Goal: Task Accomplishment & Management: Complete application form

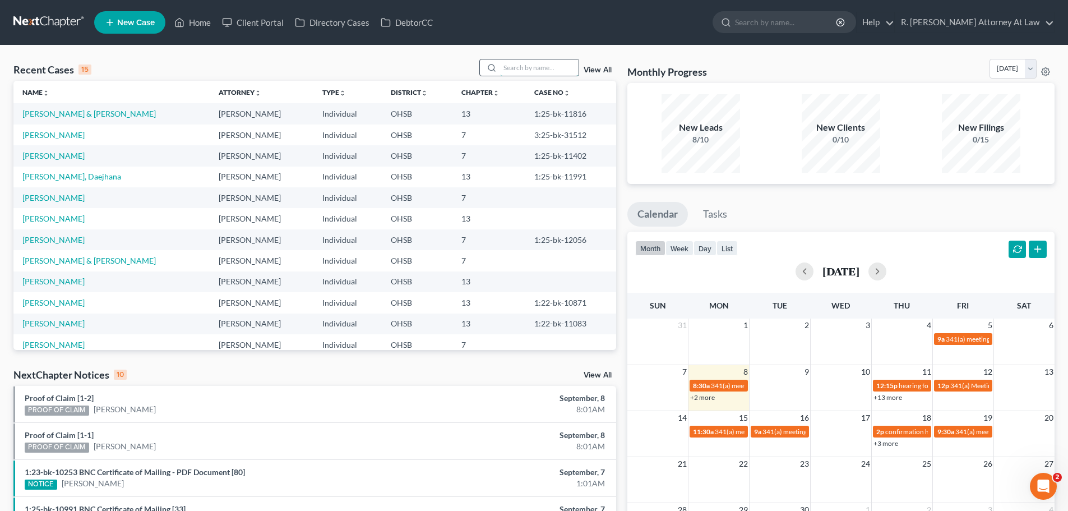
click at [544, 67] on input "search" at bounding box center [539, 67] width 78 height 16
type input "hill"
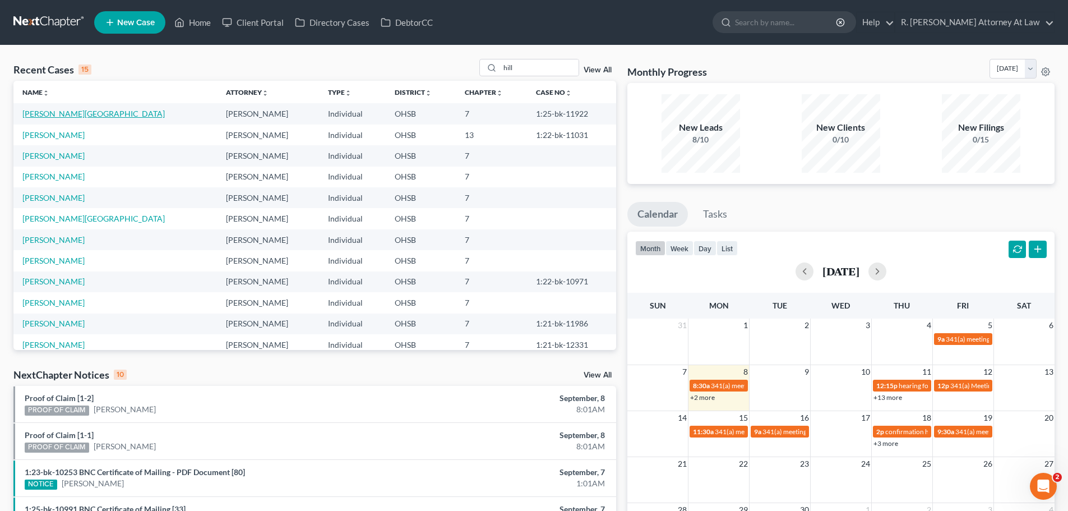
click at [55, 114] on link "[PERSON_NAME][GEOGRAPHIC_DATA]" at bounding box center [93, 114] width 142 height 10
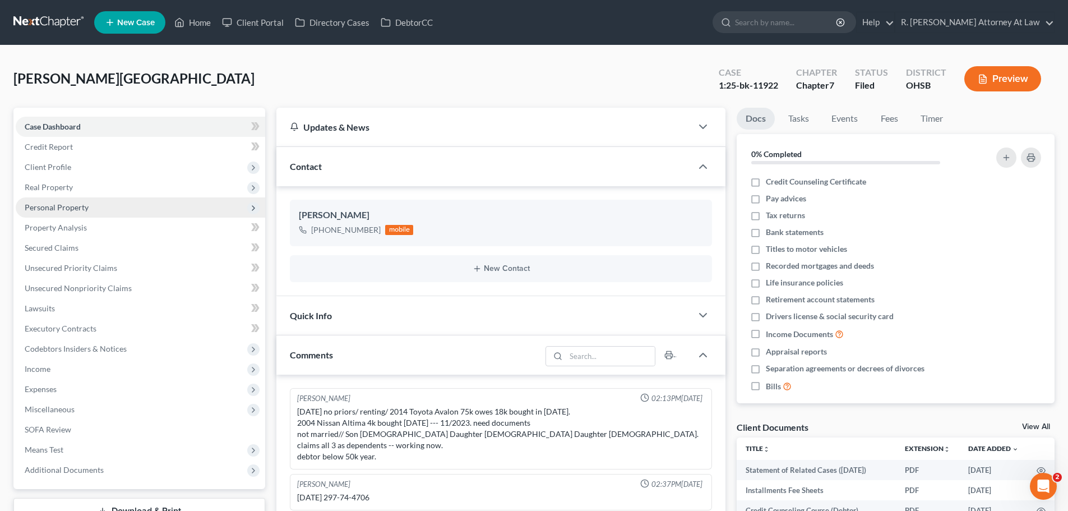
click at [62, 211] on span "Personal Property" at bounding box center [57, 207] width 64 height 10
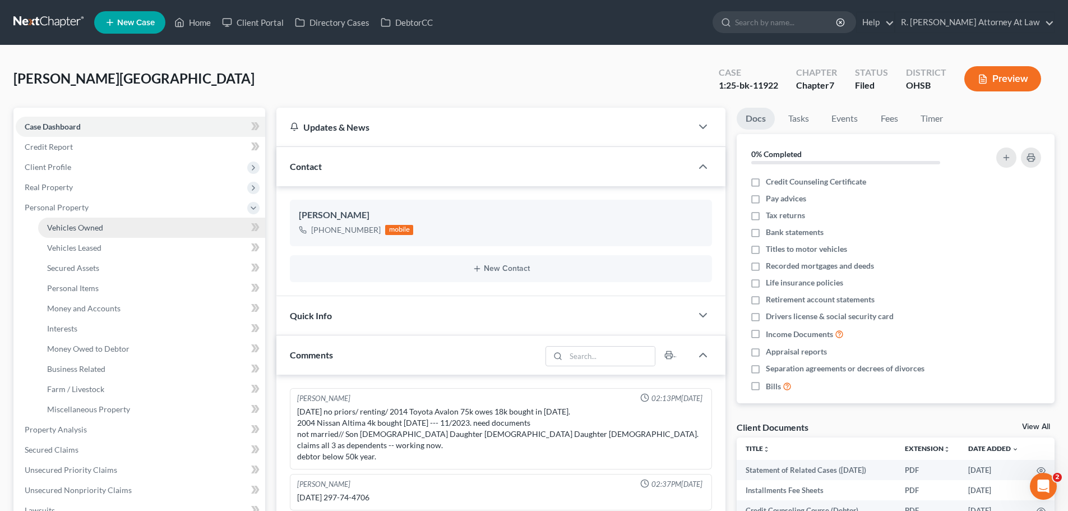
click at [66, 232] on span "Vehicles Owned" at bounding box center [75, 228] width 56 height 10
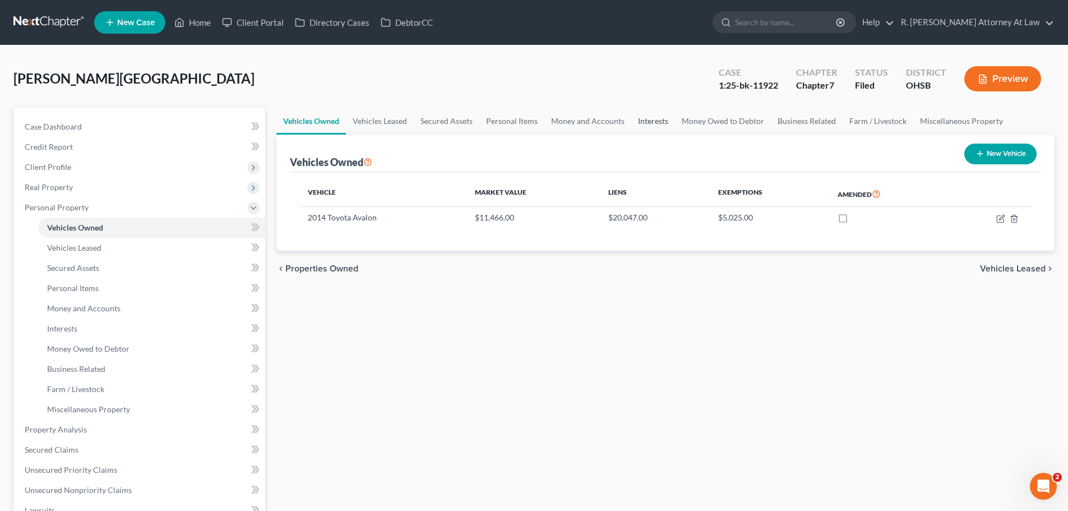
click at [660, 123] on link "Interests" at bounding box center [653, 121] width 44 height 27
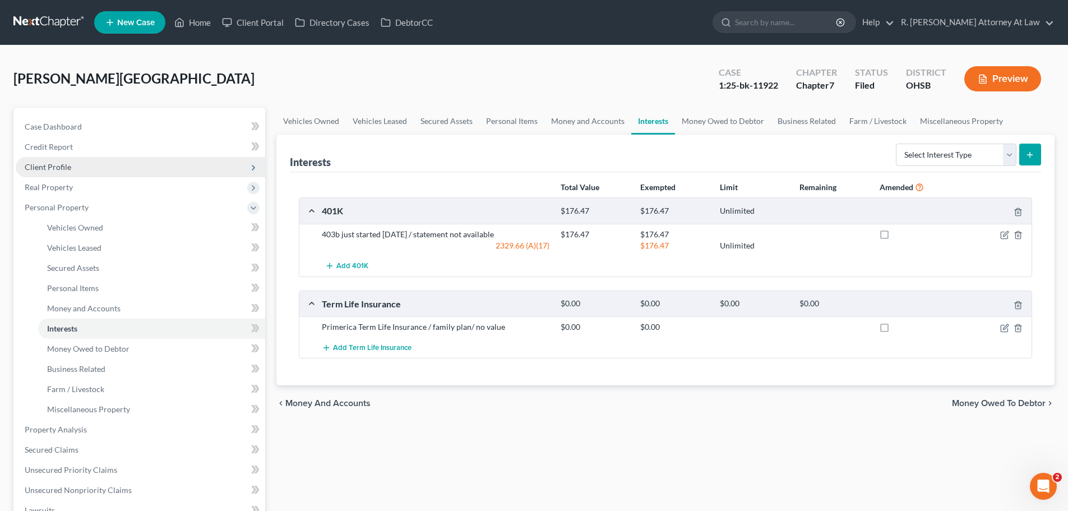
click at [61, 165] on span "Client Profile" at bounding box center [48, 167] width 47 height 10
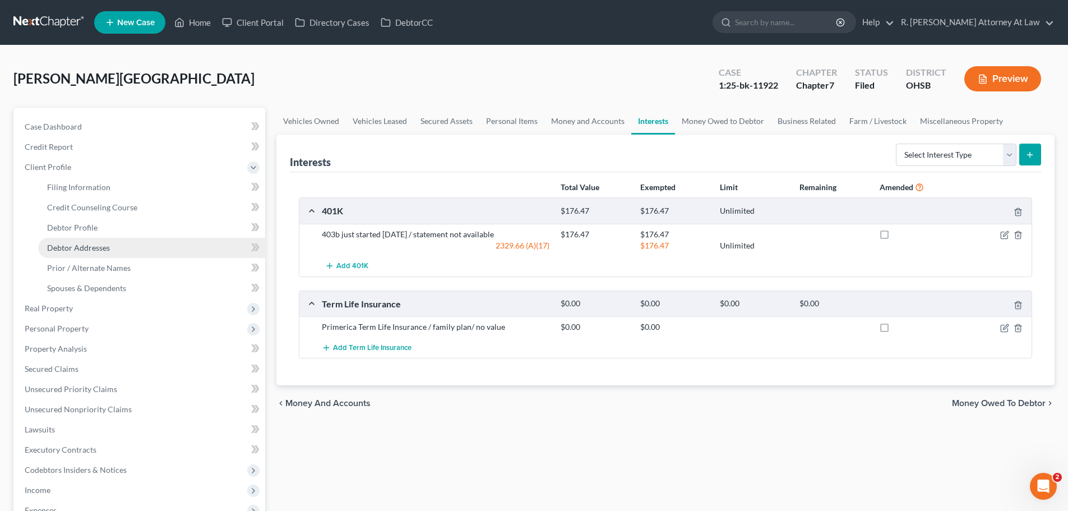
click at [90, 248] on span "Debtor Addresses" at bounding box center [78, 248] width 63 height 10
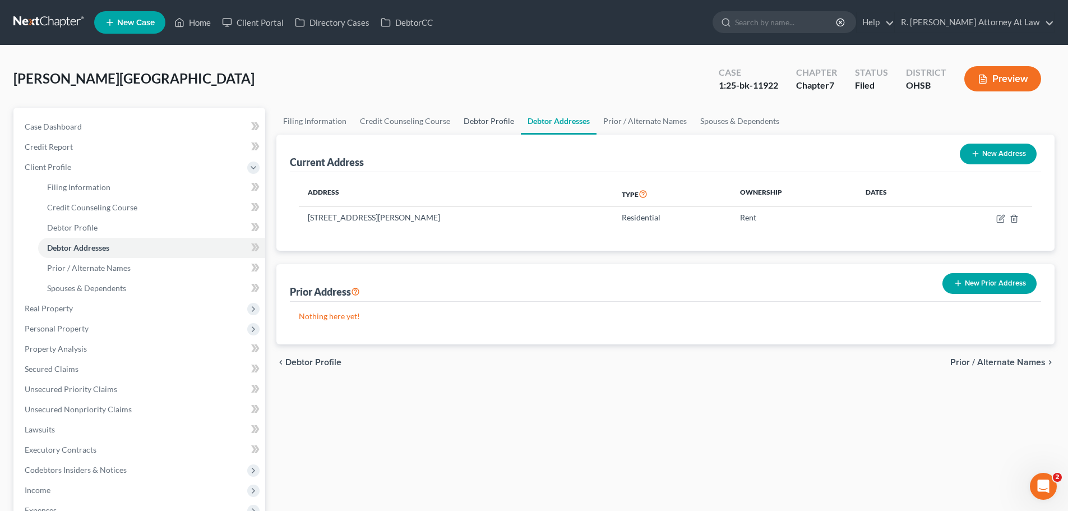
click at [482, 122] on link "Debtor Profile" at bounding box center [489, 121] width 64 height 27
select select "0"
select select "1"
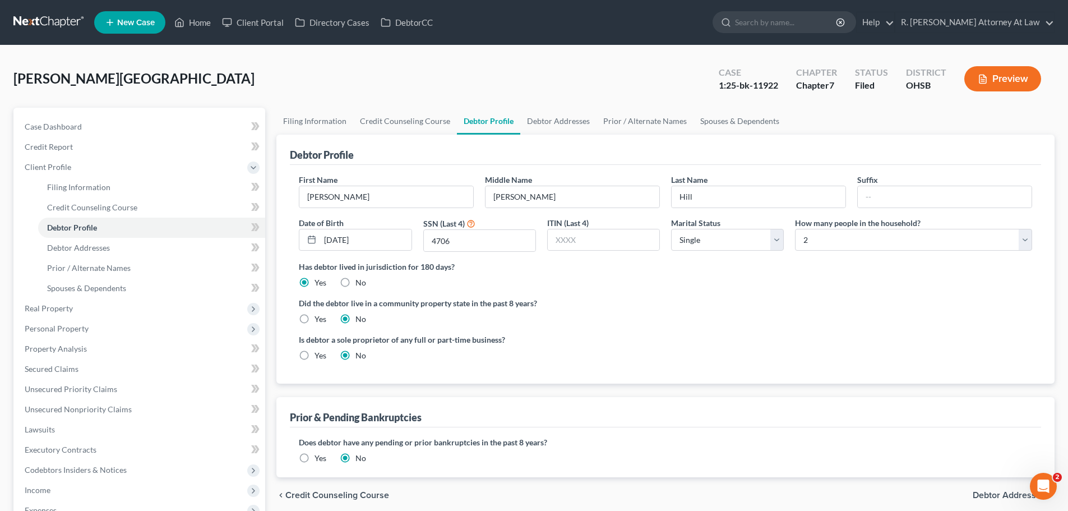
click at [450, 63] on div "[PERSON_NAME] Upgraded Case 1:25-bk-11922 Chapter Chapter 7 Status [GEOGRAPHIC_…" at bounding box center [533, 83] width 1041 height 49
click at [52, 312] on span "Real Property" at bounding box center [49, 308] width 48 height 10
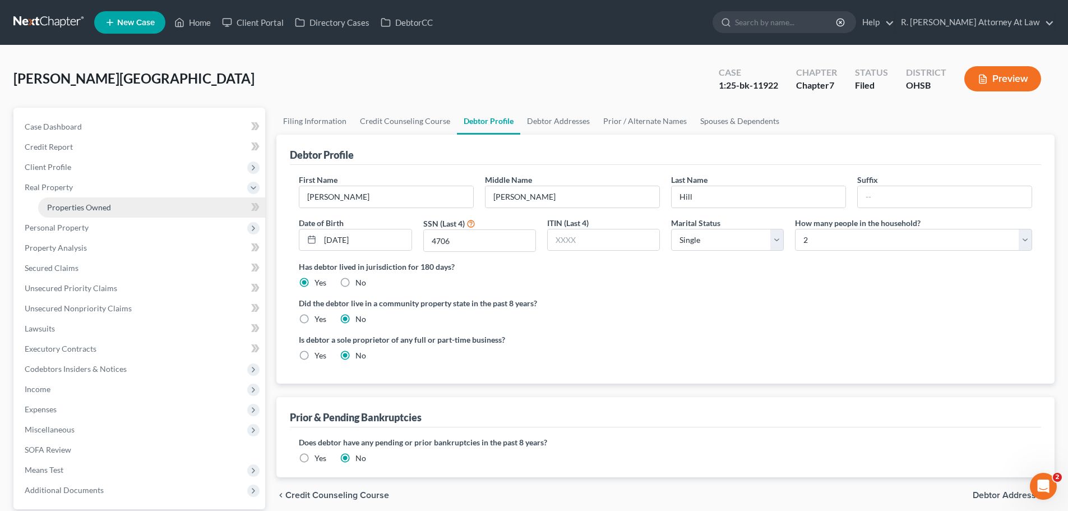
click at [85, 201] on link "Properties Owned" at bounding box center [151, 207] width 227 height 20
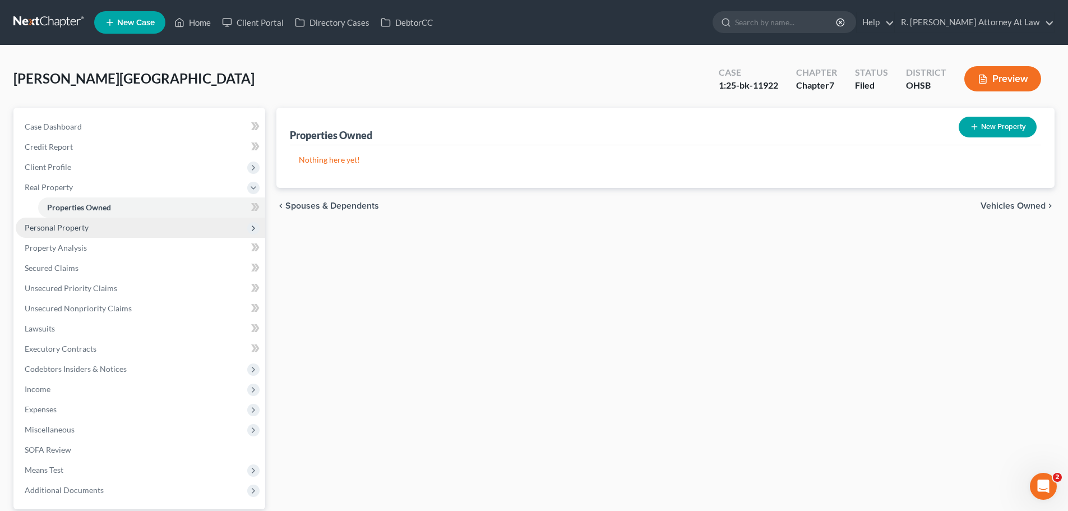
drag, startPoint x: 60, startPoint y: 227, endPoint x: 95, endPoint y: 247, distance: 40.7
click at [61, 227] on span "Personal Property" at bounding box center [57, 228] width 64 height 10
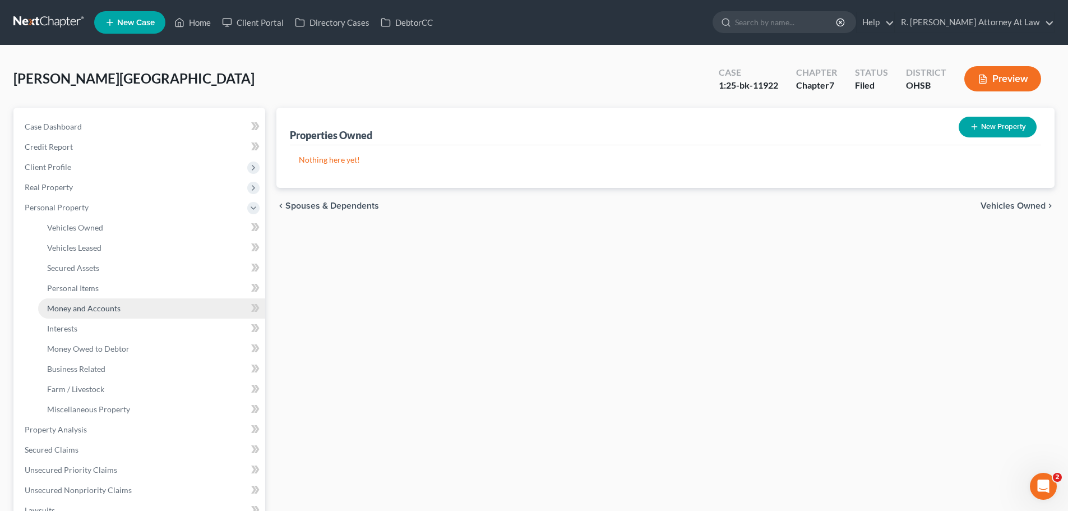
click at [96, 307] on span "Money and Accounts" at bounding box center [83, 308] width 73 height 10
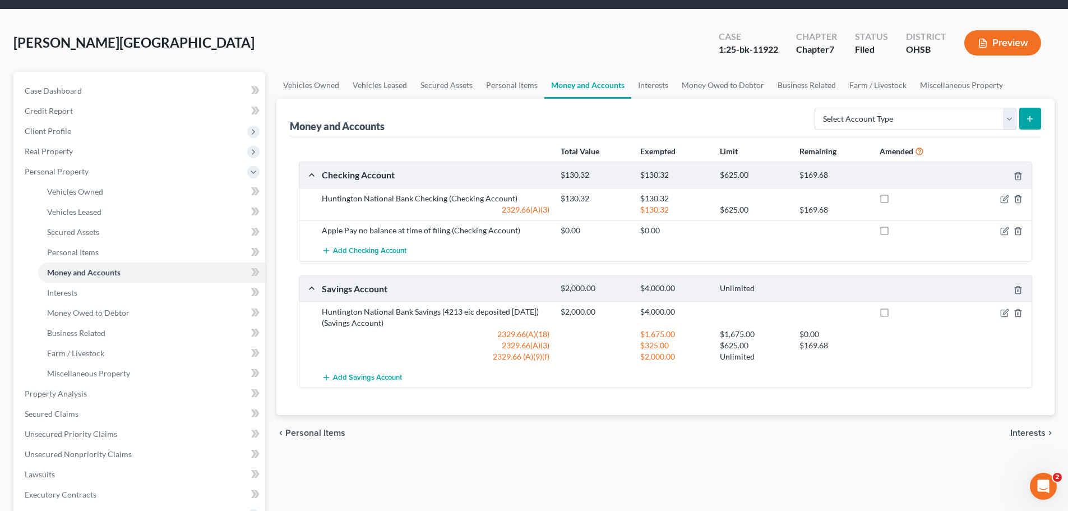
scroll to position [56, 0]
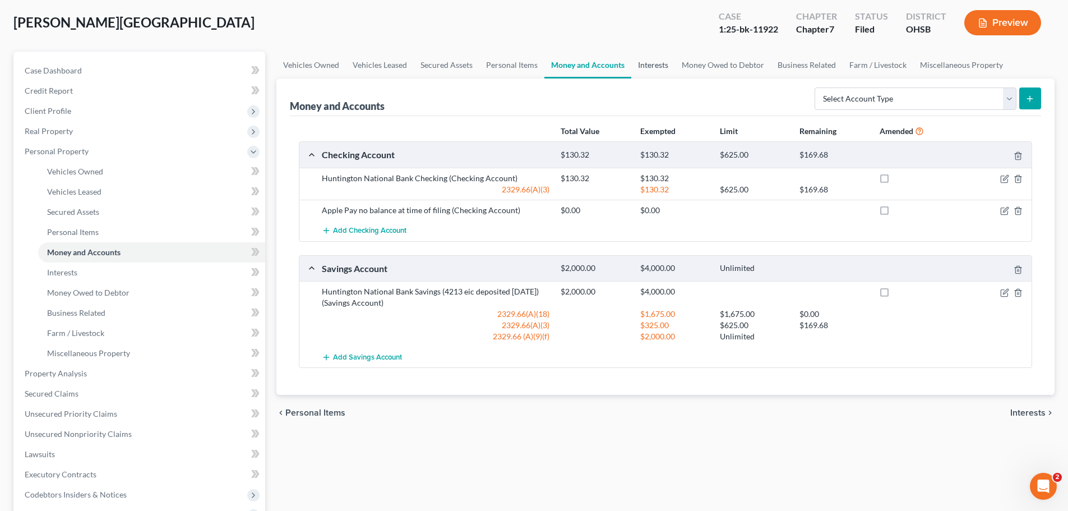
click at [650, 68] on link "Interests" at bounding box center [653, 65] width 44 height 27
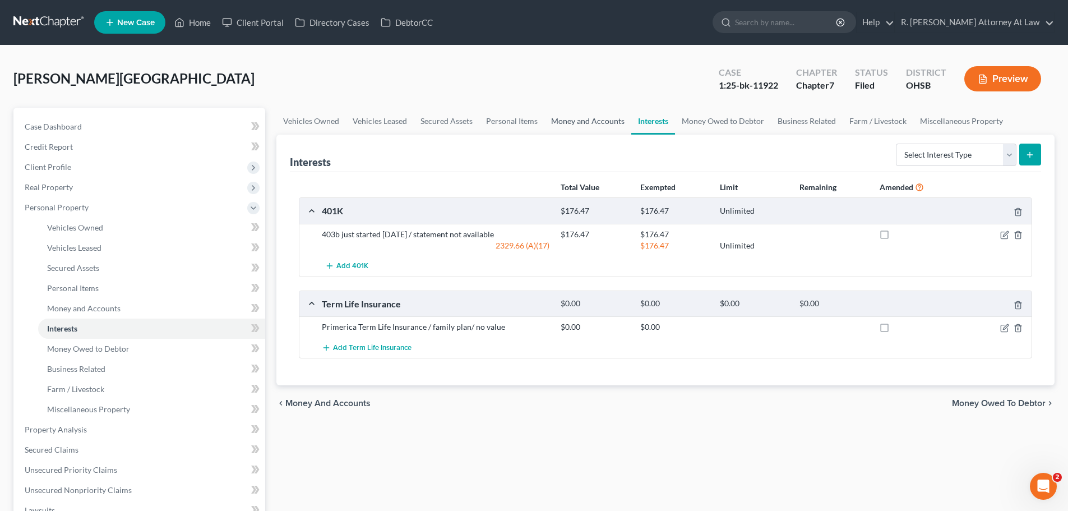
click at [560, 119] on link "Money and Accounts" at bounding box center [587, 121] width 87 height 27
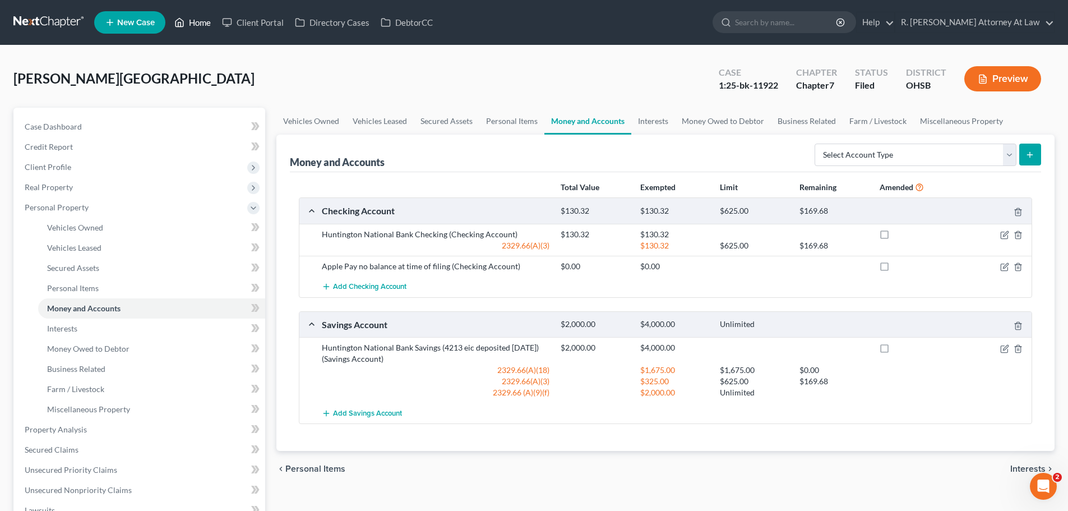
click at [204, 24] on link "Home" at bounding box center [193, 22] width 48 height 20
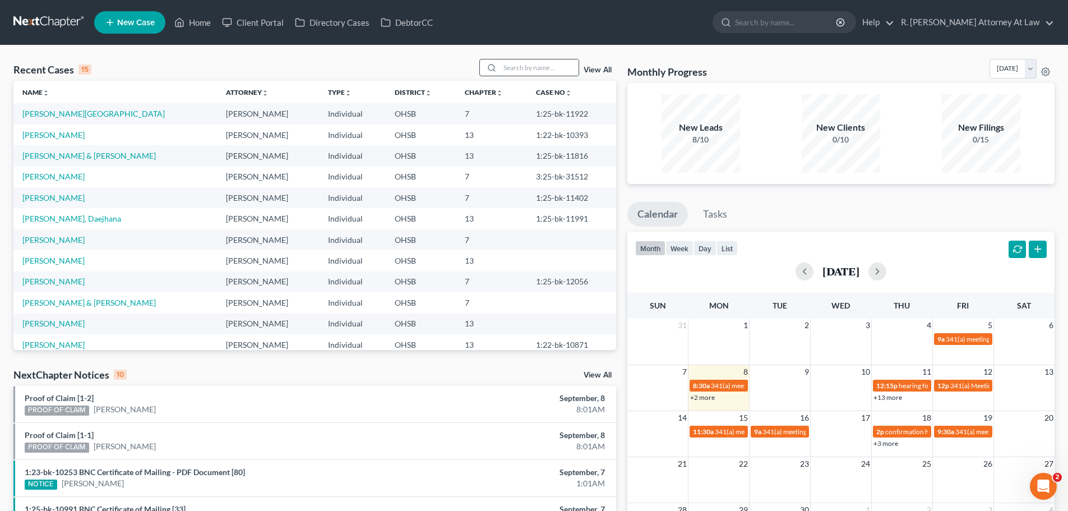
click at [521, 75] on input "search" at bounding box center [539, 67] width 78 height 16
type input "[PERSON_NAME]"
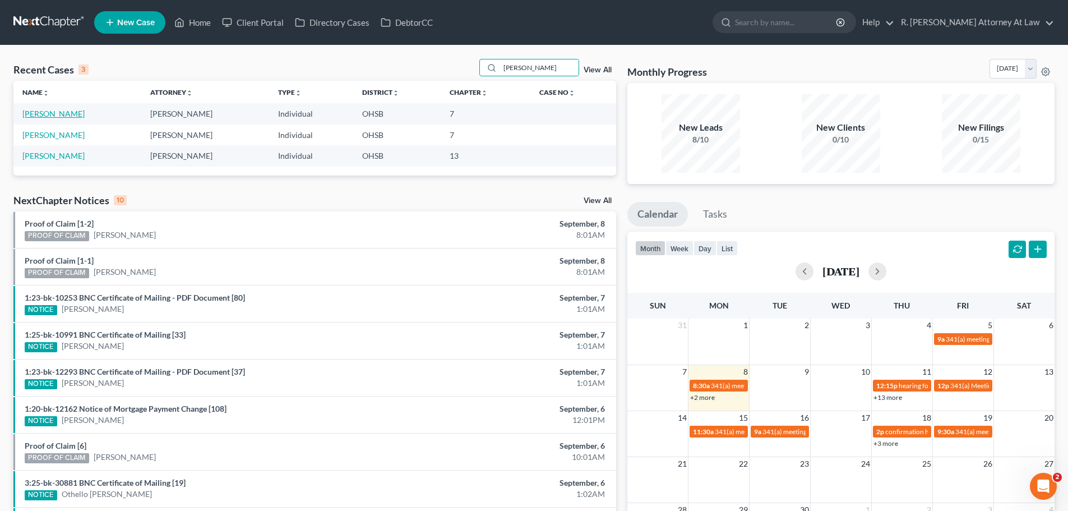
click at [54, 114] on link "[PERSON_NAME]" at bounding box center [53, 114] width 62 height 10
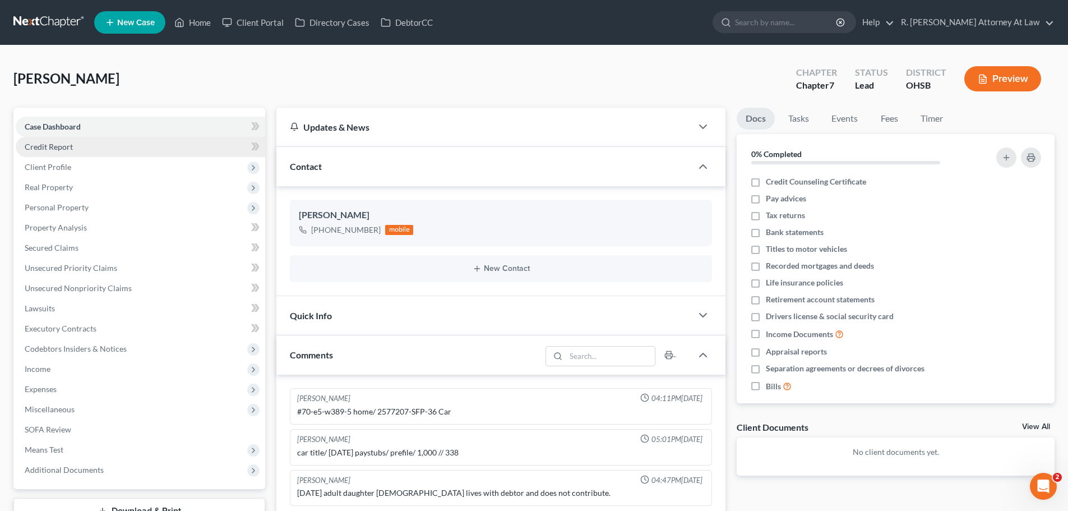
click at [53, 151] on link "Credit Report" at bounding box center [141, 147] width 250 height 20
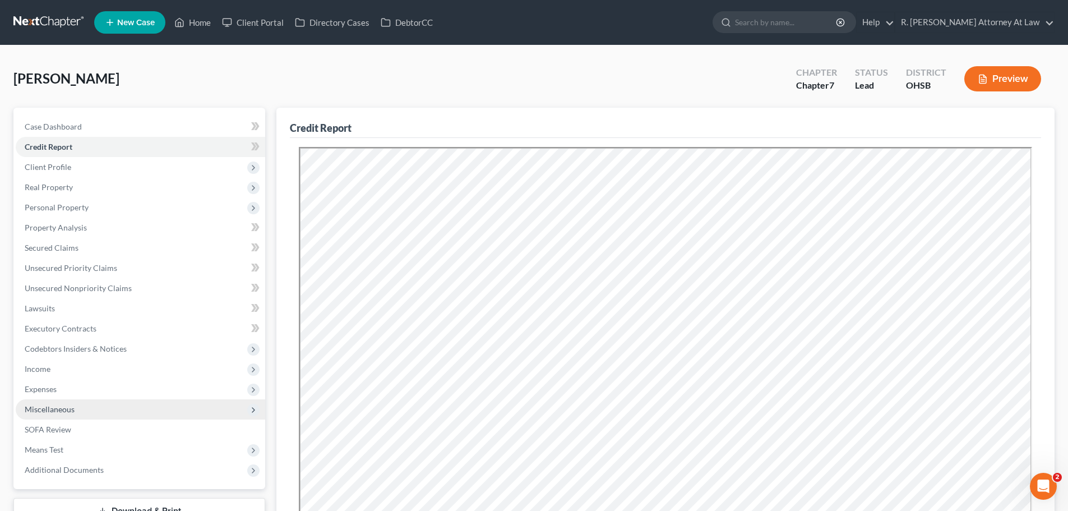
scroll to position [56, 0]
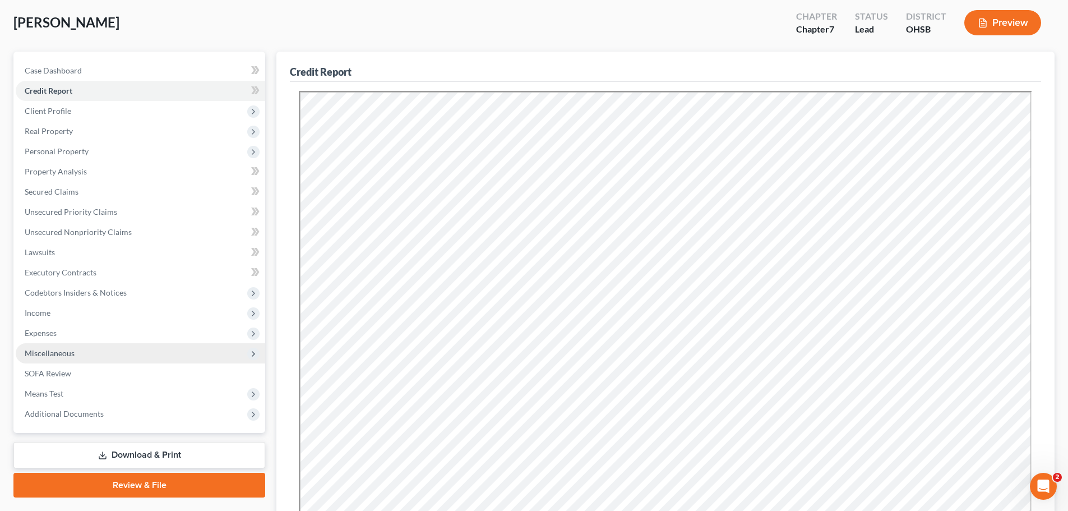
click at [57, 352] on span "Miscellaneous" at bounding box center [50, 353] width 50 height 10
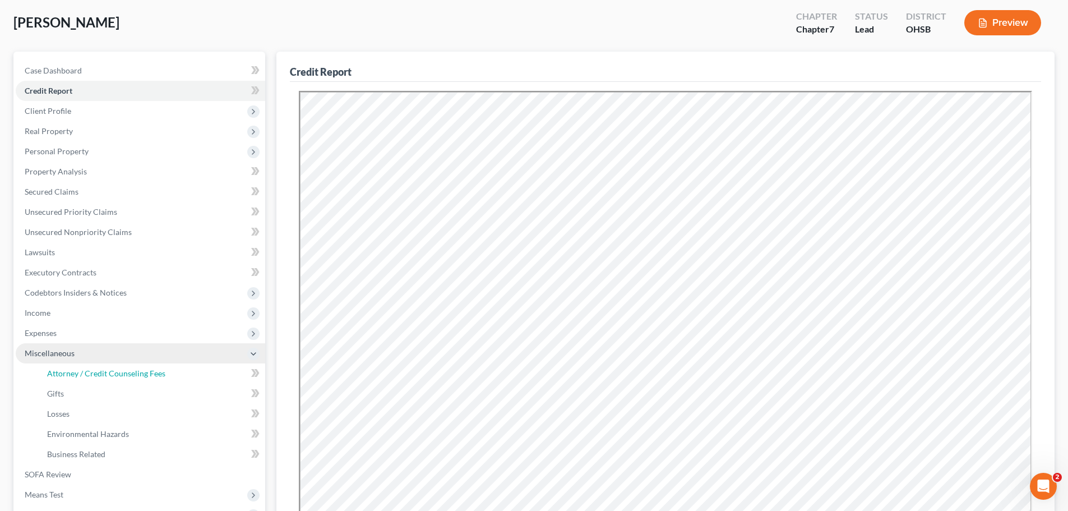
click at [68, 369] on span "Attorney / Credit Counseling Fees" at bounding box center [106, 373] width 118 height 10
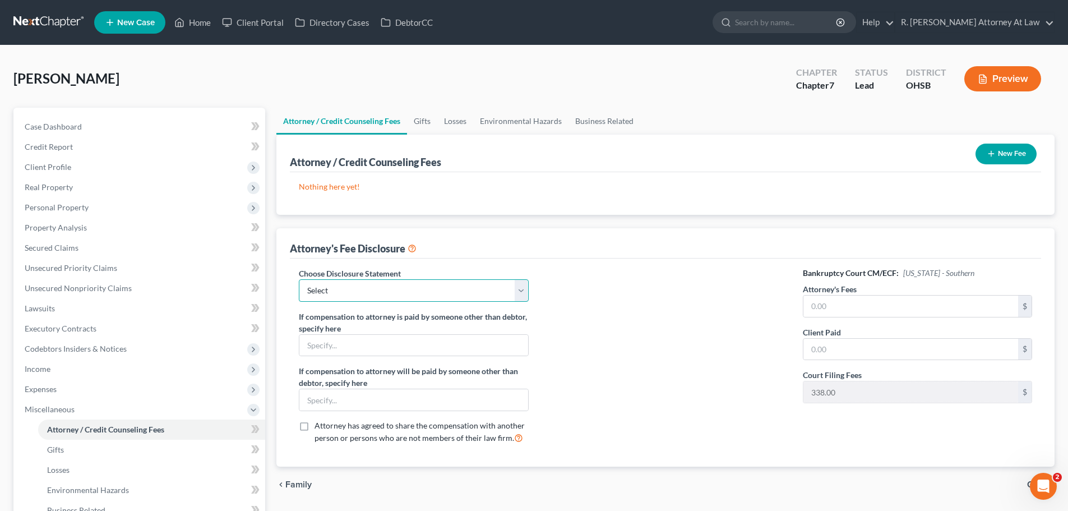
drag, startPoint x: 440, startPoint y: 287, endPoint x: 435, endPoint y: 298, distance: 12.1
click at [440, 288] on select "Select Hourly Fee Disclosure Disclosure of Compensation of Attorney for Debtor …" at bounding box center [413, 290] width 229 height 22
select select "1"
click at [299, 279] on select "Select Hourly Fee Disclosure Disclosure of Compensation of Attorney for Debtor …" at bounding box center [413, 290] width 229 height 22
drag, startPoint x: 853, startPoint y: 317, endPoint x: 858, endPoint y: 310, distance: 9.3
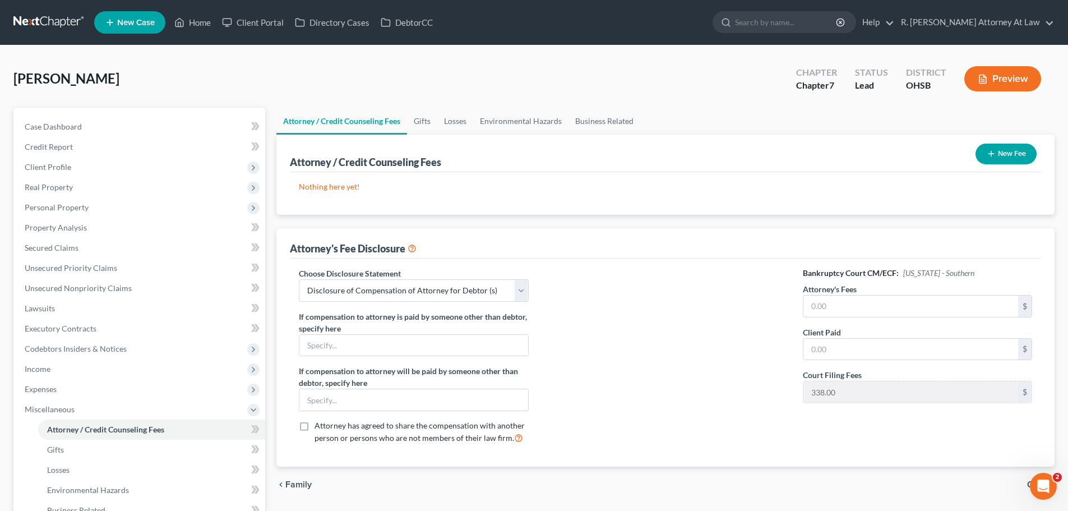
click at [853, 317] on div "Bankruptcy Court CM/ECF: [US_STATE] - Southern Attorney's Fees $ Client Paid $ …" at bounding box center [918, 360] width 252 height 186
click at [858, 310] on input "text" at bounding box center [910, 305] width 215 height 21
type input "1,000"
click at [1008, 155] on button "New Fee" at bounding box center [1006, 154] width 61 height 21
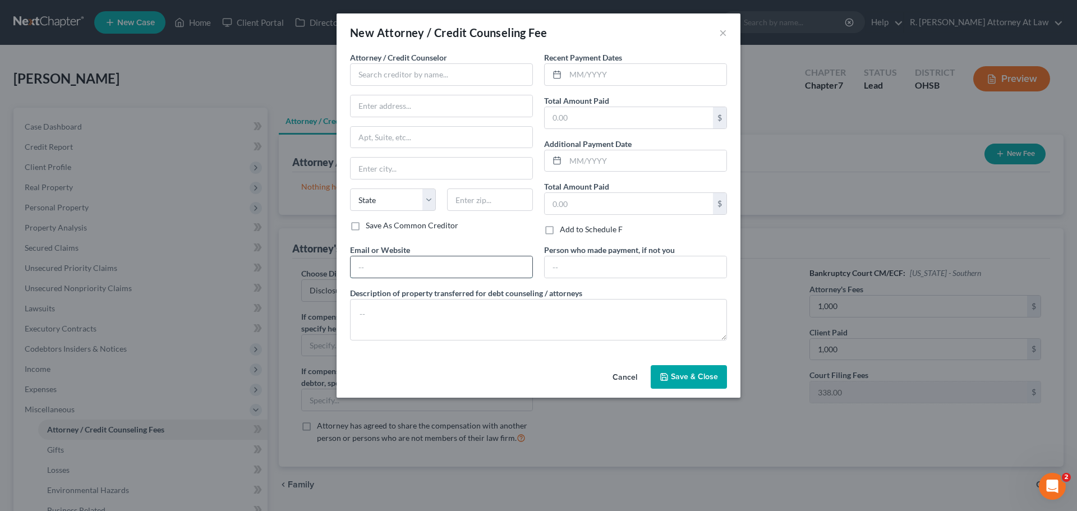
click at [379, 270] on input "text" at bounding box center [441, 266] width 182 height 21
type input "[EMAIL_ADDRESS][DOMAIN_NAME]"
type input "[STREET_ADDRESS]"
type input "[GEOGRAPHIC_DATA]"
select select "36"
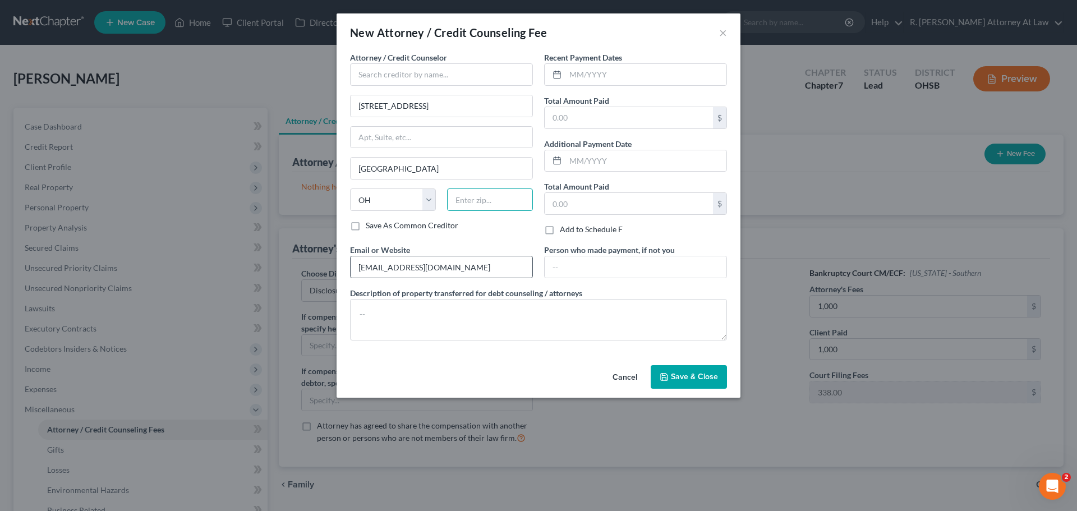
type input "45014"
click at [434, 325] on textarea at bounding box center [538, 319] width 377 height 41
type textarea "1000"
click at [423, 82] on input "text" at bounding box center [441, 74] width 183 height 22
type input "R. [PERSON_NAME]"
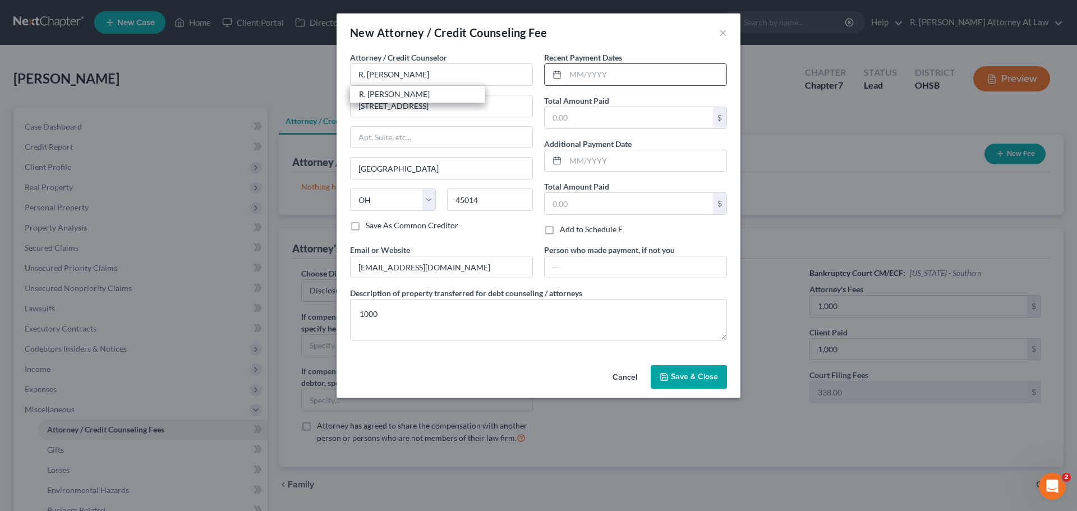
drag, startPoint x: 574, startPoint y: 85, endPoint x: 593, endPoint y: 78, distance: 20.7
click at [578, 83] on input "text" at bounding box center [645, 74] width 161 height 21
type input "08/2025"
type input "1,000"
click at [707, 387] on button "Save & Close" at bounding box center [688, 377] width 76 height 24
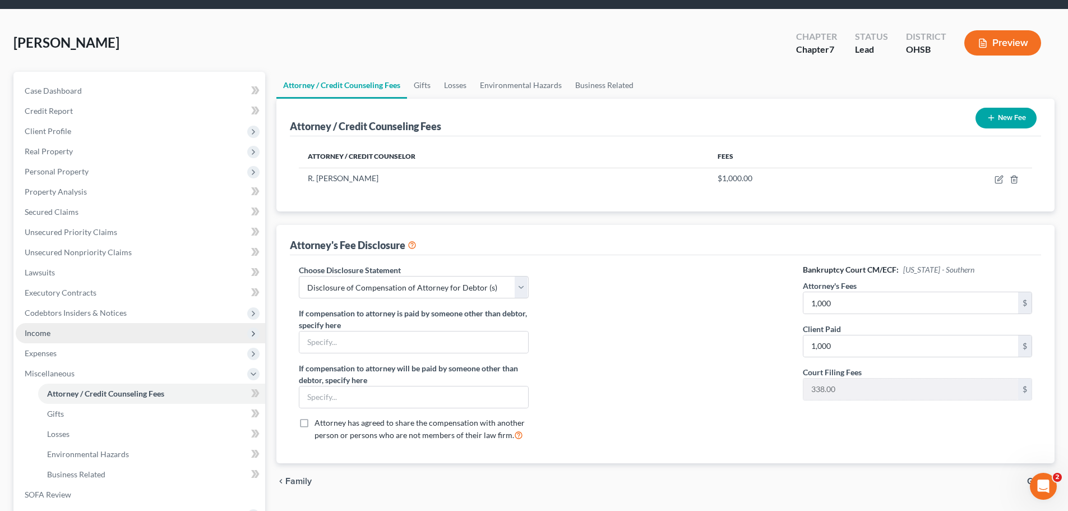
scroll to position [56, 0]
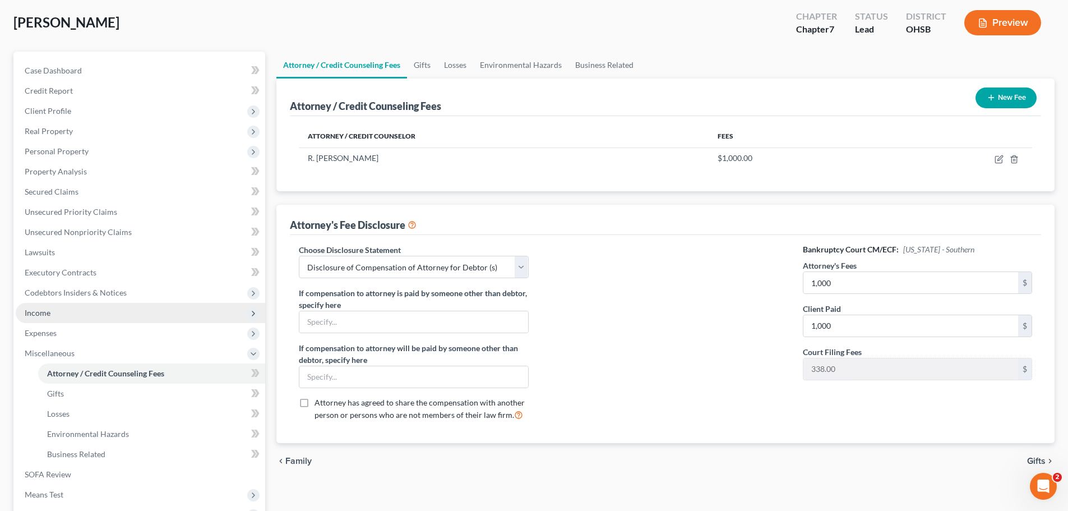
click at [45, 315] on span "Income" at bounding box center [38, 313] width 26 height 10
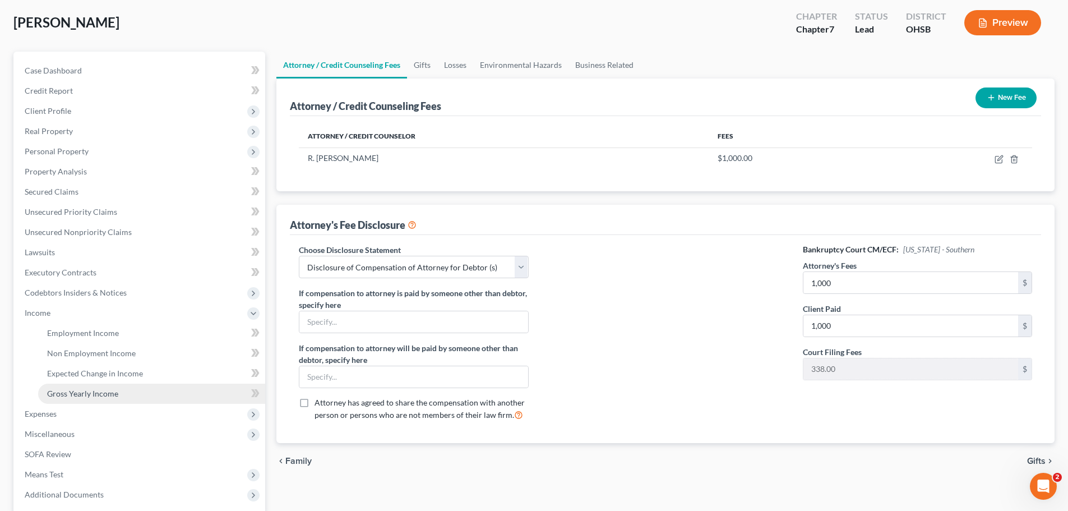
click at [65, 396] on span "Gross Yearly Income" at bounding box center [82, 394] width 71 height 10
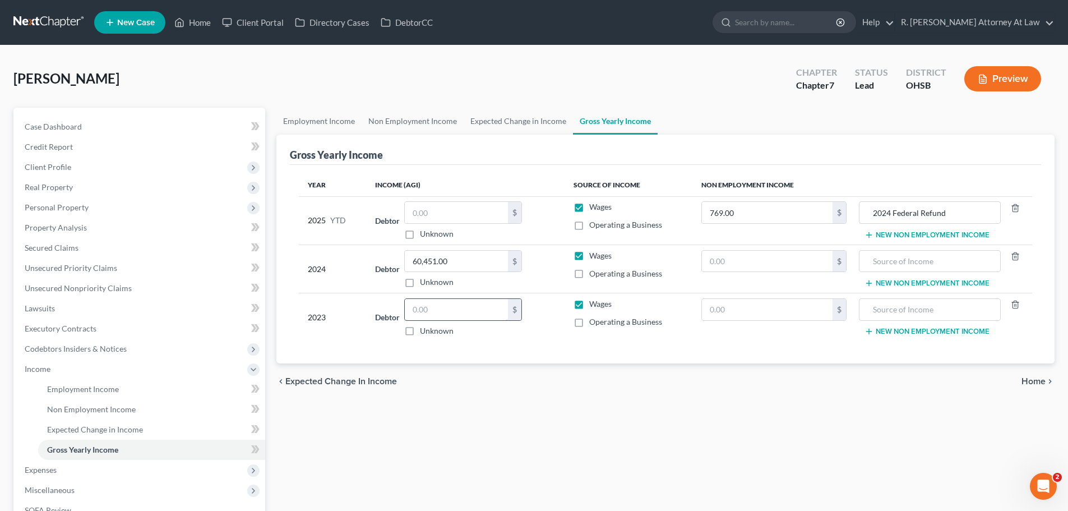
click at [426, 310] on input "text" at bounding box center [456, 309] width 103 height 21
type input "60,633"
click at [73, 268] on span "Unsecured Priority Claims" at bounding box center [71, 268] width 93 height 10
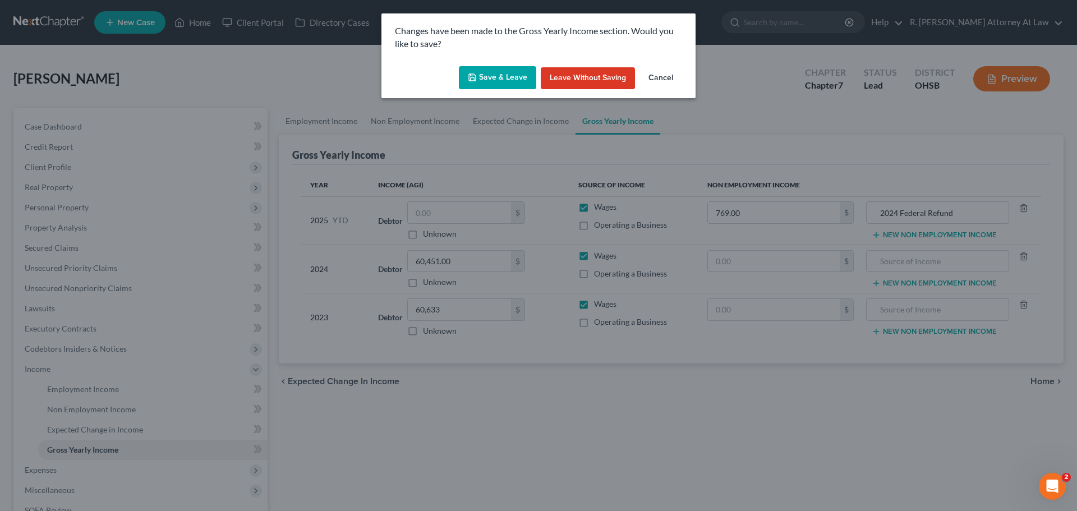
click at [513, 86] on button "Save & Leave" at bounding box center [497, 78] width 77 height 24
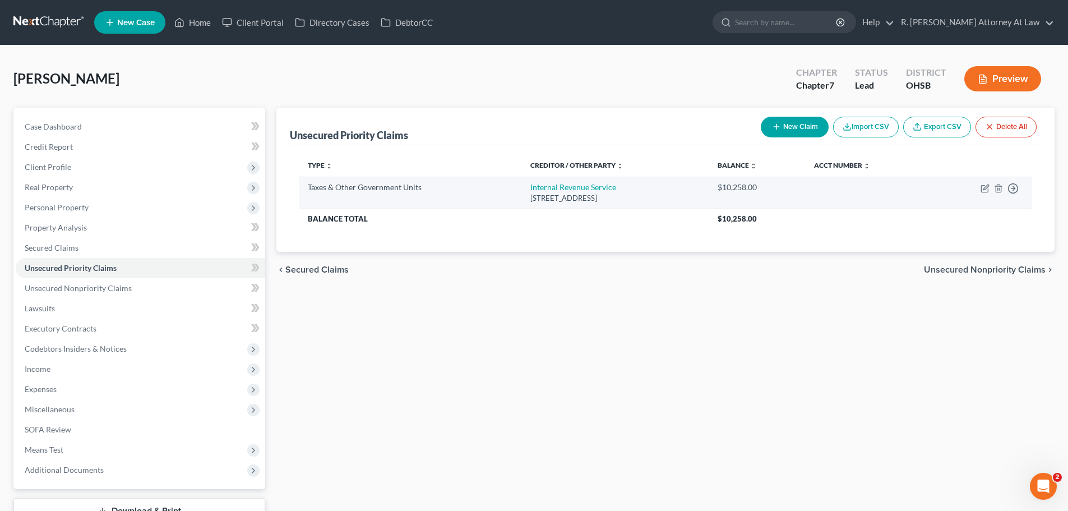
click at [588, 181] on td "Internal Revenue Service [STREET_ADDRESS]" at bounding box center [614, 193] width 187 height 32
click at [588, 184] on link "Internal Revenue Service" at bounding box center [573, 187] width 86 height 10
select select "0"
select select "39"
select select "0"
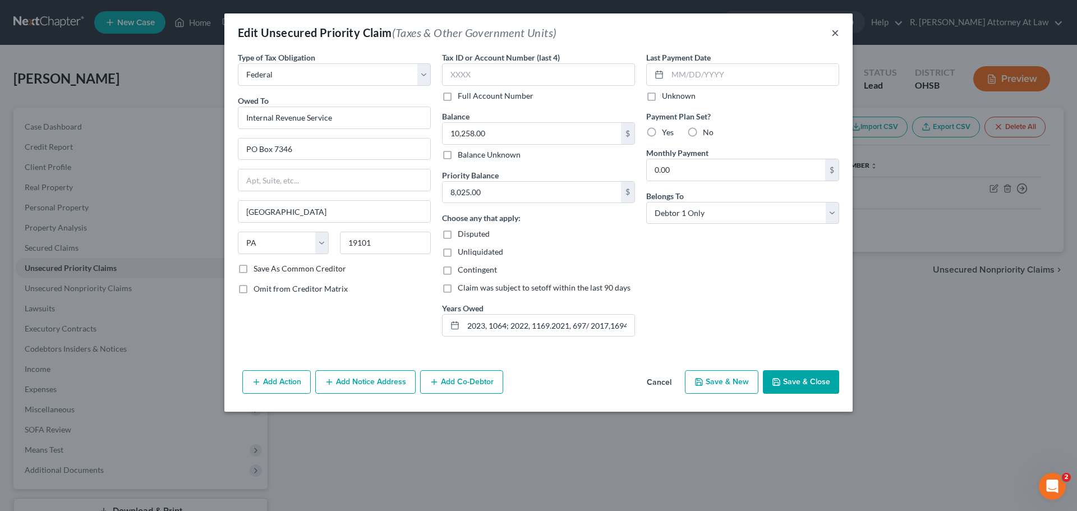
click at [832, 36] on button "×" at bounding box center [835, 32] width 8 height 13
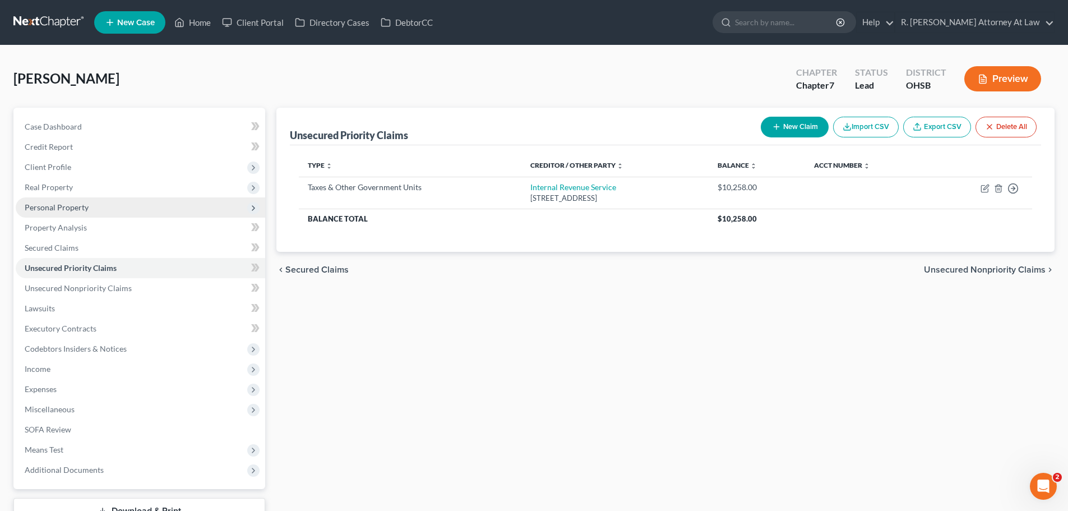
click at [35, 210] on span "Personal Property" at bounding box center [57, 207] width 64 height 10
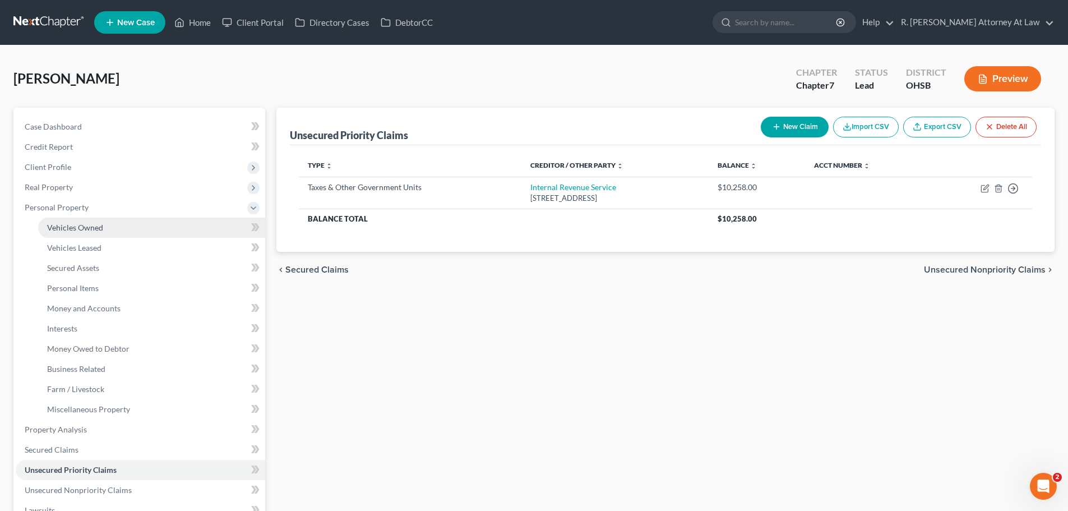
click at [65, 224] on span "Vehicles Owned" at bounding box center [75, 228] width 56 height 10
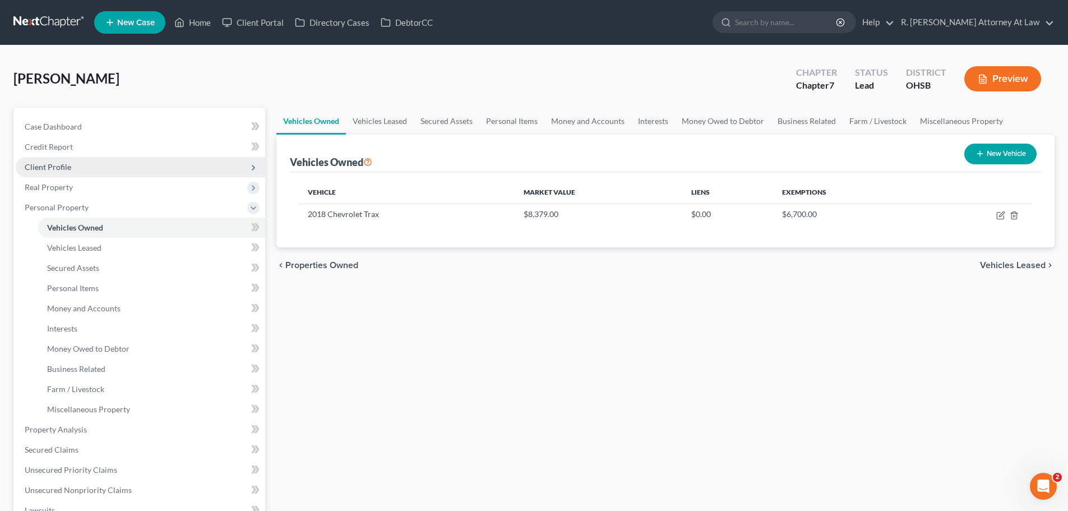
click at [62, 171] on span "Client Profile" at bounding box center [48, 167] width 47 height 10
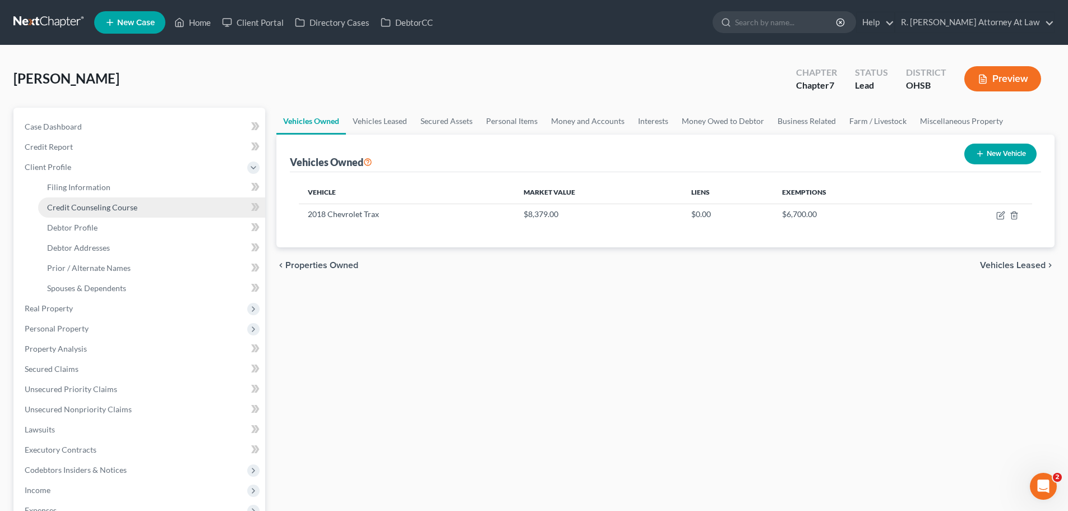
click at [86, 210] on span "Credit Counseling Course" at bounding box center [92, 207] width 90 height 10
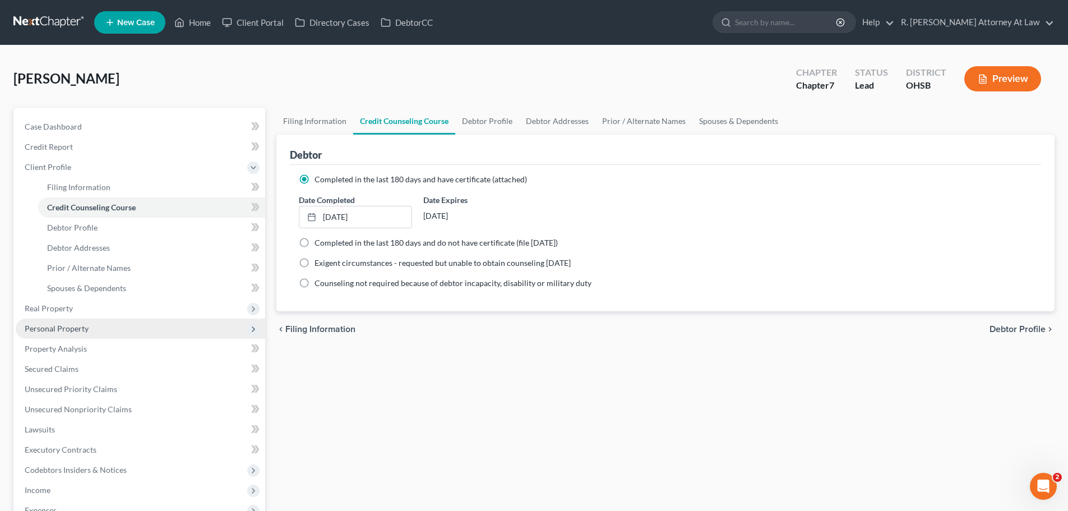
click at [79, 329] on span "Personal Property" at bounding box center [57, 329] width 64 height 10
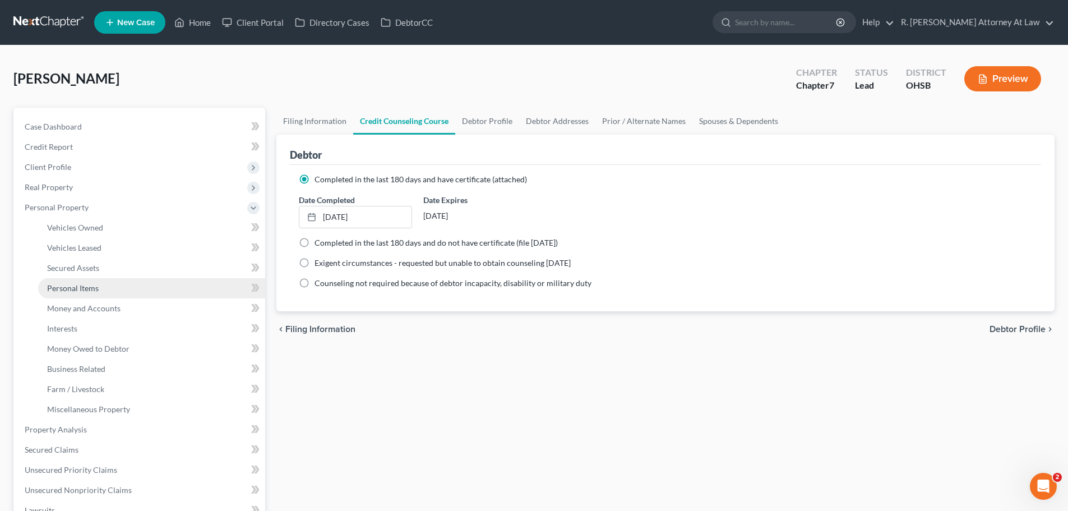
click at [96, 286] on span "Personal Items" at bounding box center [73, 288] width 52 height 10
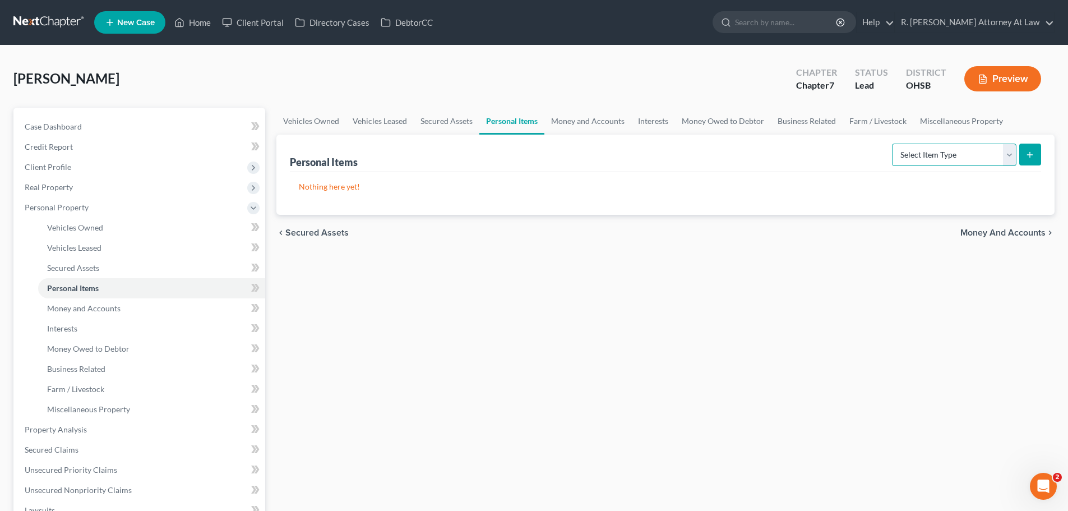
click at [920, 158] on select "Select Item Type Clothing Collectibles Of Value Electronics Firearms Household …" at bounding box center [954, 155] width 124 height 22
select select "household_goods"
click at [893, 144] on select "Select Item Type Clothing Collectibles Of Value Electronics Firearms Household …" at bounding box center [954, 155] width 124 height 22
click at [1027, 153] on icon "submit" at bounding box center [1030, 154] width 9 height 9
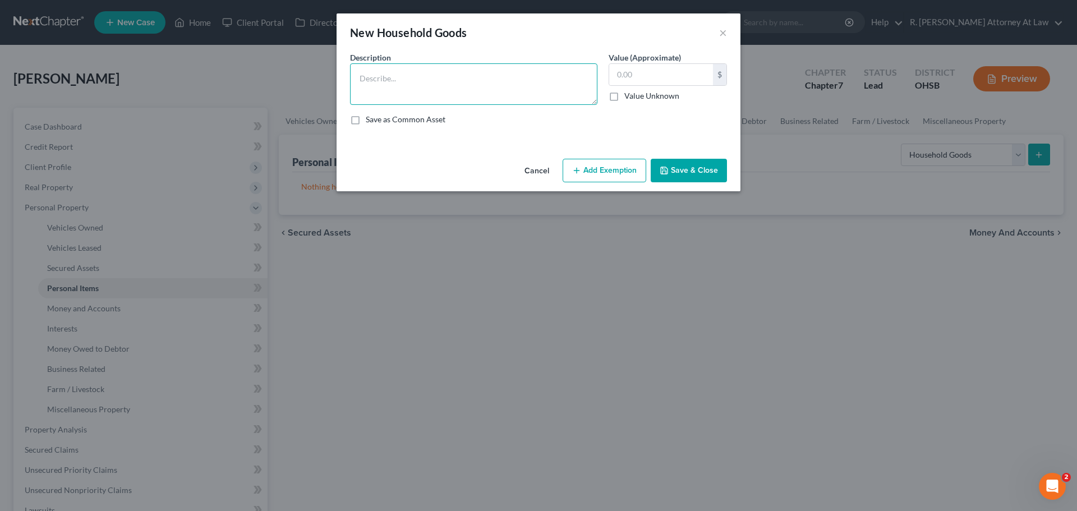
click at [492, 84] on textarea at bounding box center [473, 83] width 247 height 41
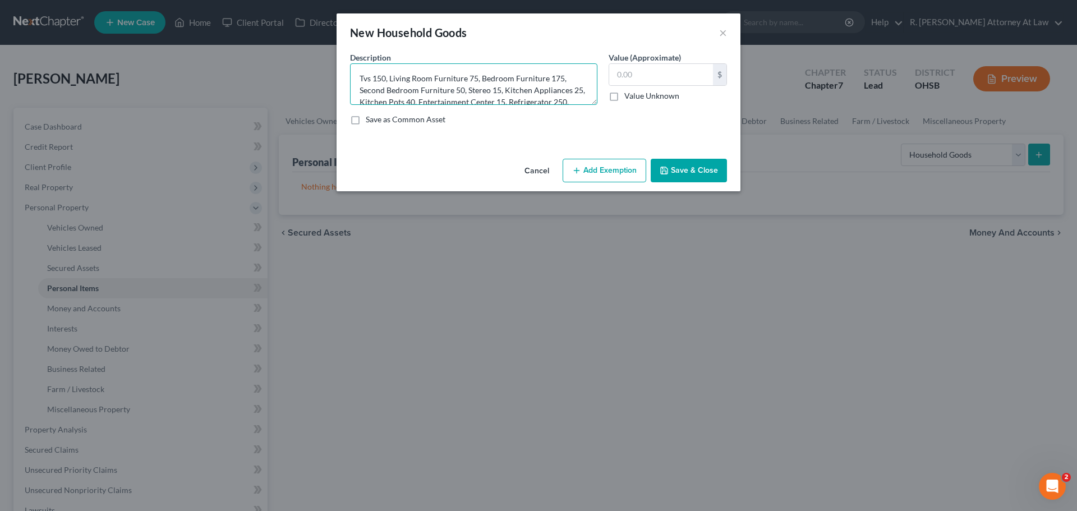
click at [394, 98] on textarea "Tvs 150, Living Room Furniture 75, Bedroom Furniture 175, Second Bedroom Furnit…" at bounding box center [473, 83] width 247 height 41
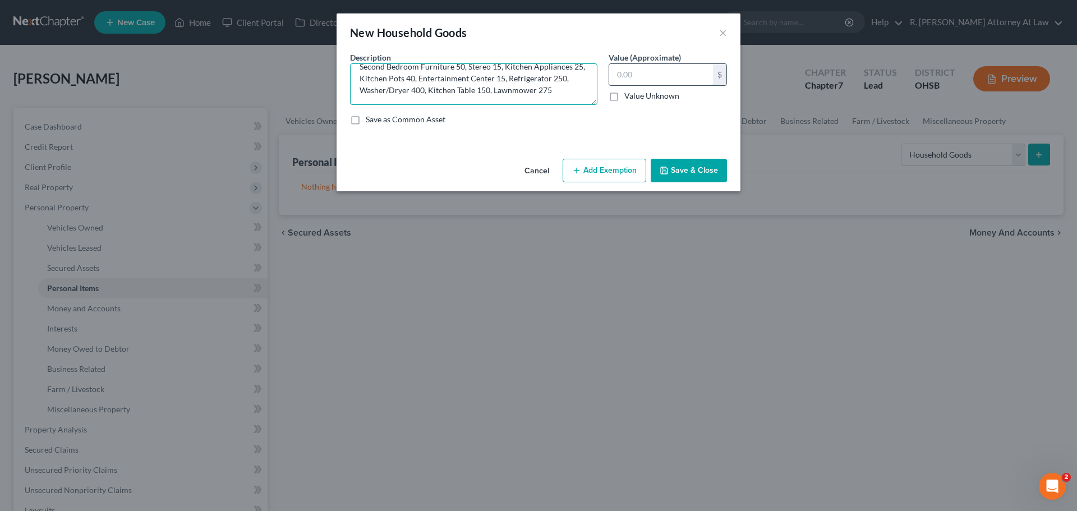
type textarea "Tvs 150, Living Room Furniture 75, Bedroom Furniture 175, Second Bedroom Furnit…"
click at [669, 79] on input "text" at bounding box center [661, 74] width 104 height 21
type input "1,620"
click at [608, 175] on button "Add Exemption" at bounding box center [604, 171] width 84 height 24
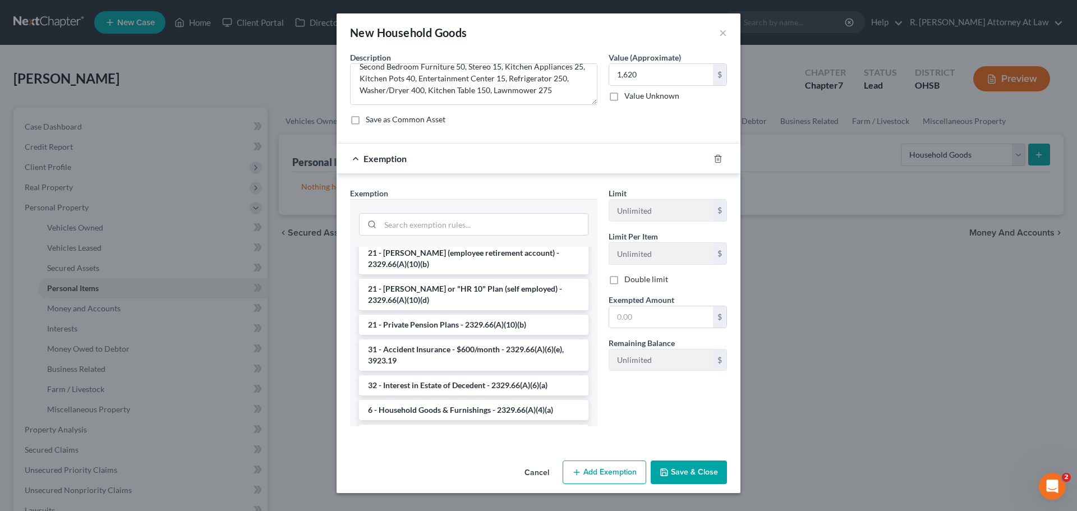
scroll to position [168, 0]
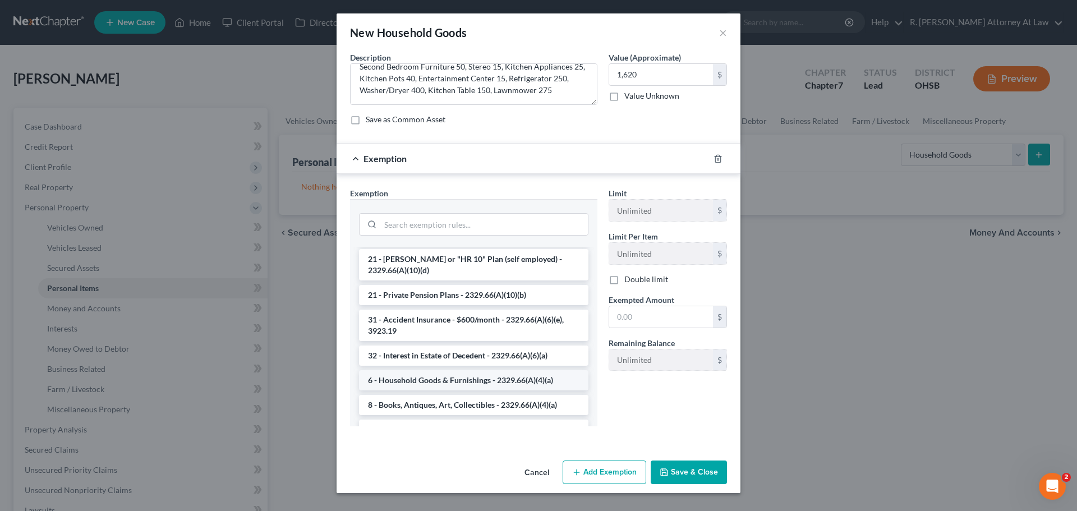
click at [404, 370] on li "6 - Household Goods & Furnishings - 2329.66(A)(4)(a)" at bounding box center [473, 380] width 229 height 20
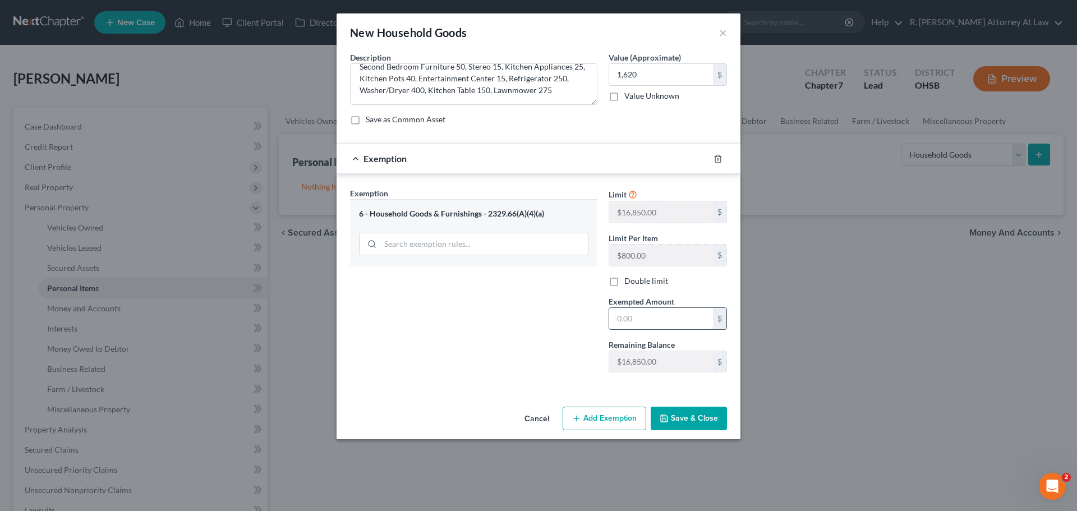
click at [645, 318] on input "text" at bounding box center [661, 318] width 104 height 21
type input "1,620"
click at [700, 413] on button "Save & Close" at bounding box center [688, 419] width 76 height 24
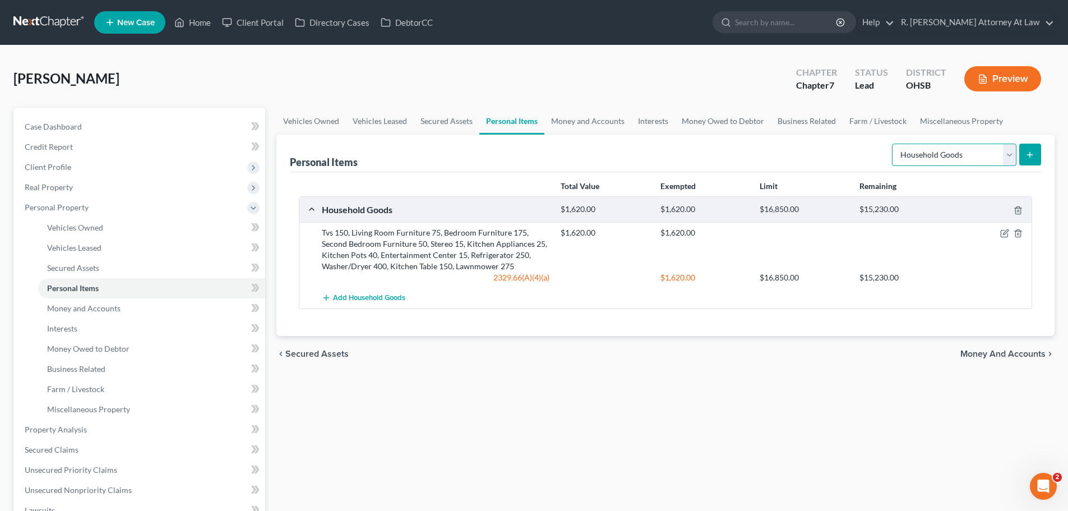
click at [940, 151] on select "Select Item Type Clothing Collectibles Of Value Electronics Firearms Household …" at bounding box center [954, 155] width 124 height 22
select select "clothing"
click at [893, 144] on select "Select Item Type Clothing Collectibles Of Value Electronics Firearms Household …" at bounding box center [954, 155] width 124 height 22
click at [1029, 153] on icon "submit" at bounding box center [1030, 154] width 9 height 9
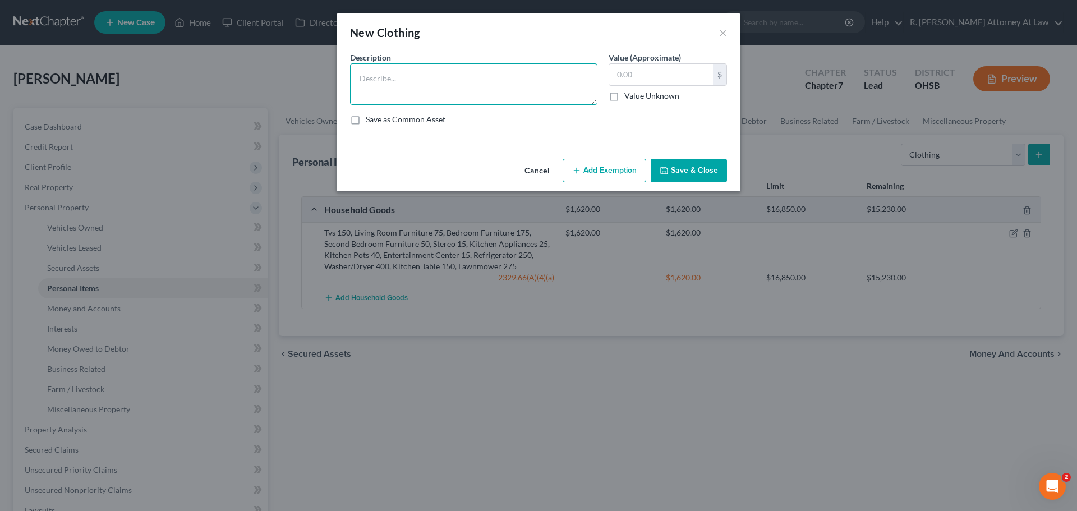
click at [506, 78] on textarea at bounding box center [473, 83] width 247 height 41
type textarea "Clothing 150"
type input "150"
click at [592, 165] on button "Add Exemption" at bounding box center [604, 171] width 84 height 24
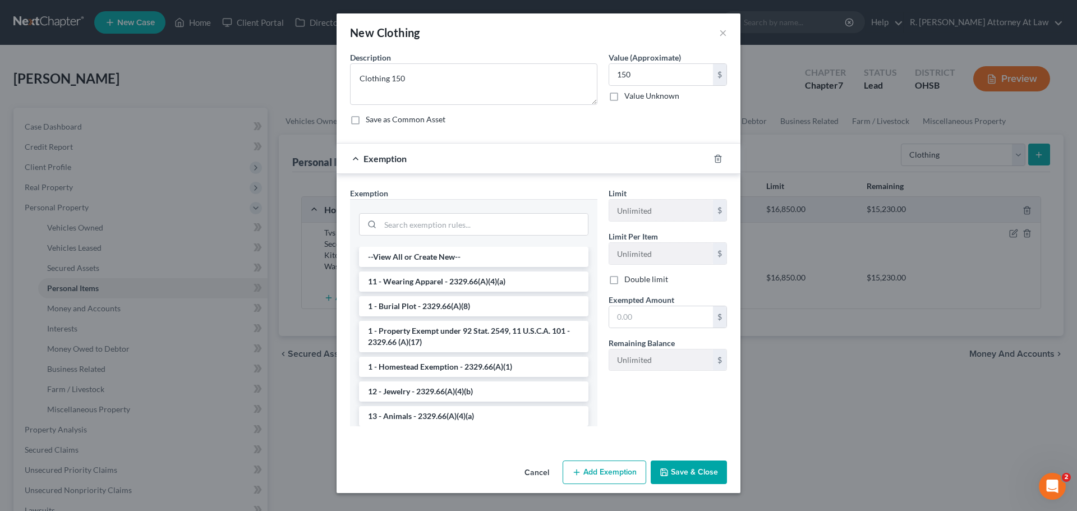
drag, startPoint x: 592, startPoint y: 165, endPoint x: 577, endPoint y: 172, distance: 15.8
click at [591, 165] on div "Exemption" at bounding box center [522, 159] width 372 height 30
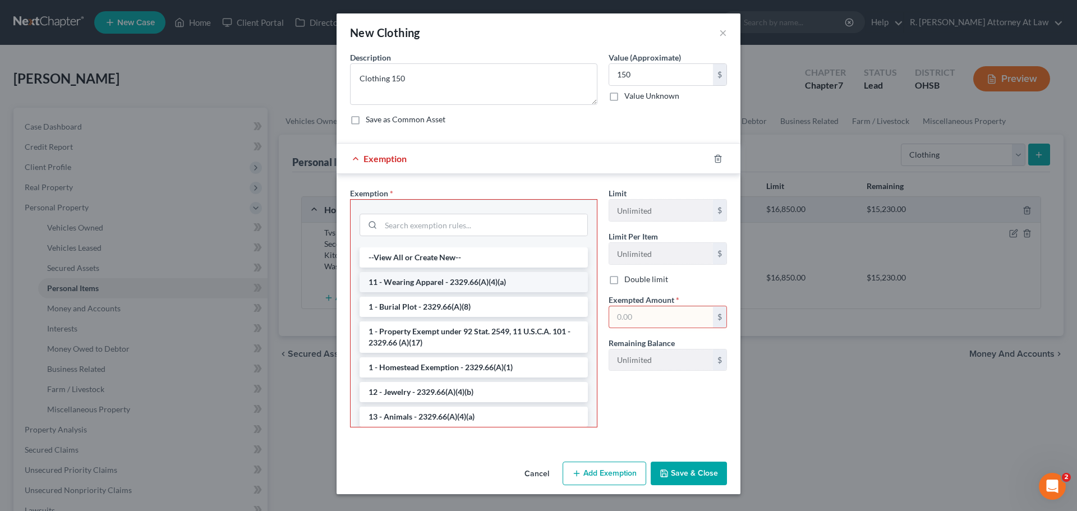
click at [431, 276] on li "11 - Wearing Apparel - 2329.66(A)(4)(a)" at bounding box center [473, 282] width 228 height 20
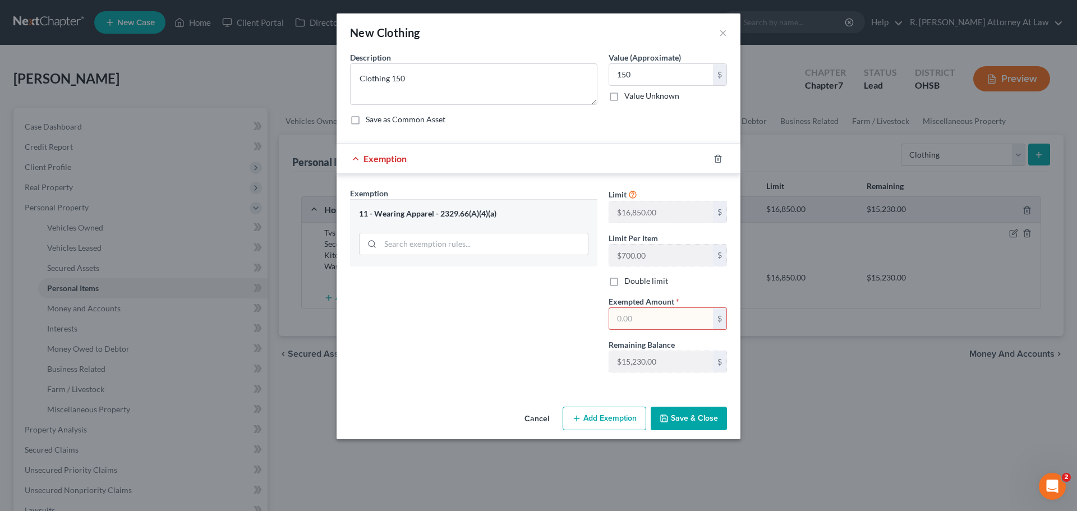
click at [651, 320] on input "text" at bounding box center [661, 318] width 104 height 21
type input "150"
click at [546, 344] on div "Exemption Set must be selected for CA. Exemption * 11 - Wearing Apparel - 2329.…" at bounding box center [473, 284] width 258 height 194
click at [696, 423] on button "Save & Close" at bounding box center [688, 419] width 76 height 24
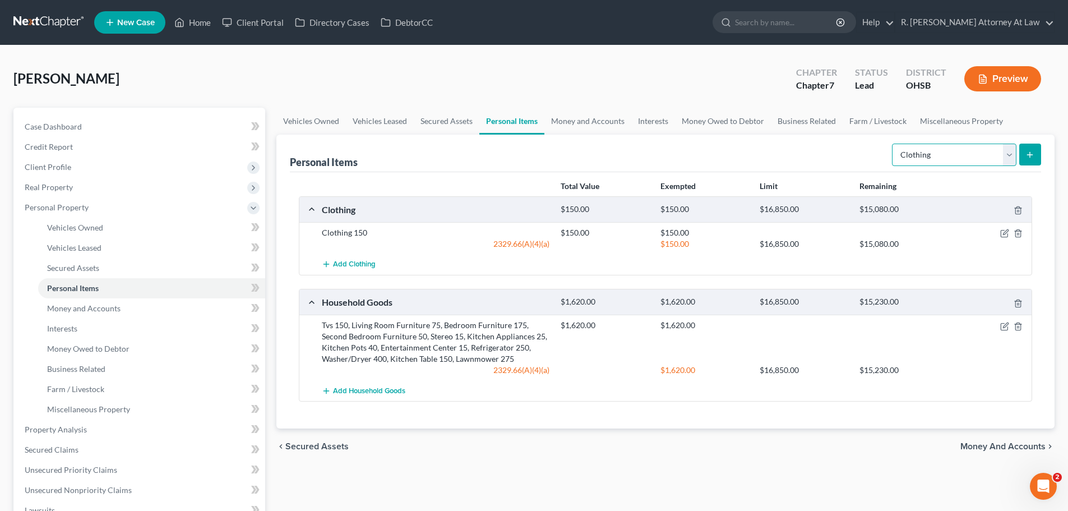
click at [932, 146] on select "Select Item Type Clothing Collectibles Of Value Electronics Firearms Household …" at bounding box center [954, 155] width 124 height 22
select select "jewelry"
click at [893, 144] on select "Select Item Type Clothing Collectibles Of Value Electronics Firearms Household …" at bounding box center [954, 155] width 124 height 22
click at [1027, 156] on icon "submit" at bounding box center [1030, 154] width 9 height 9
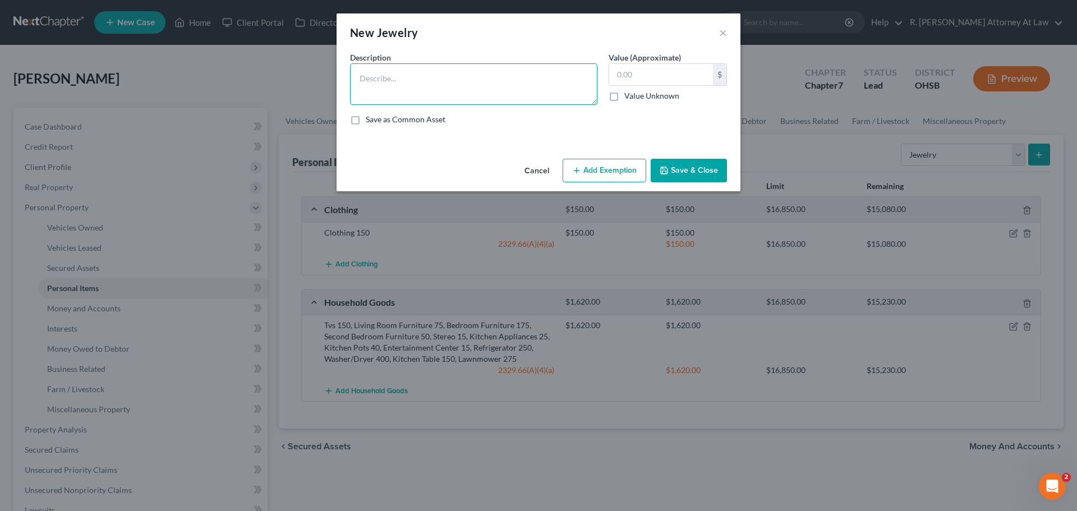
click at [480, 85] on textarea at bounding box center [473, 83] width 247 height 41
type textarea "Costume Jewelry 20"
type input "20"
click at [620, 166] on button "Add Exemption" at bounding box center [604, 171] width 84 height 24
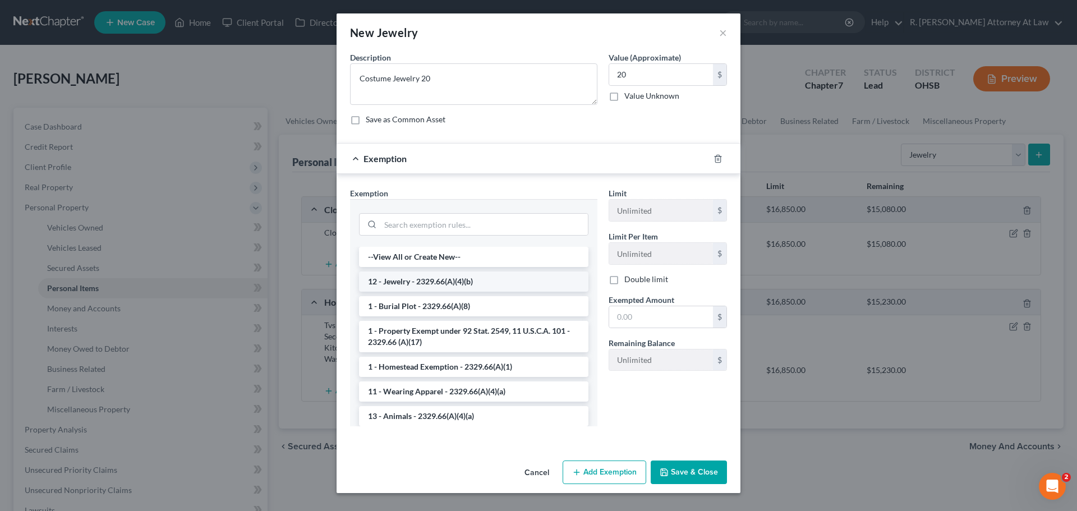
click at [411, 280] on li "12 - Jewelry - 2329.66(A)(4)(b)" at bounding box center [473, 281] width 229 height 20
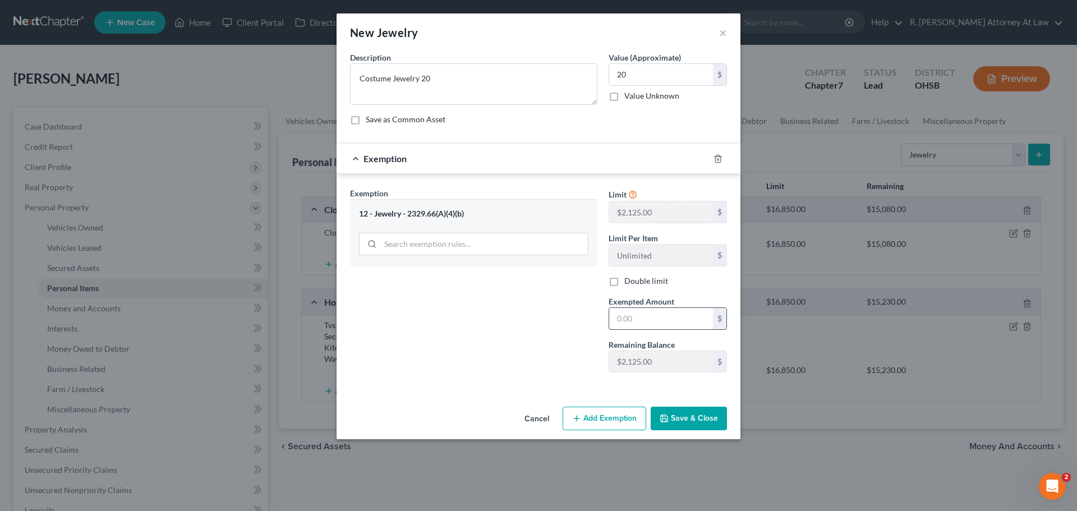
click at [641, 321] on input "text" at bounding box center [661, 318] width 104 height 21
type input "20"
drag, startPoint x: 522, startPoint y: 294, endPoint x: 532, endPoint y: 297, distance: 10.1
click at [521, 295] on div "Exemption Set must be selected for CA. Exemption * 12 - Jewelry - 2329.66(A)(4)…" at bounding box center [473, 284] width 258 height 194
click at [683, 417] on button "Save & Close" at bounding box center [688, 419] width 76 height 24
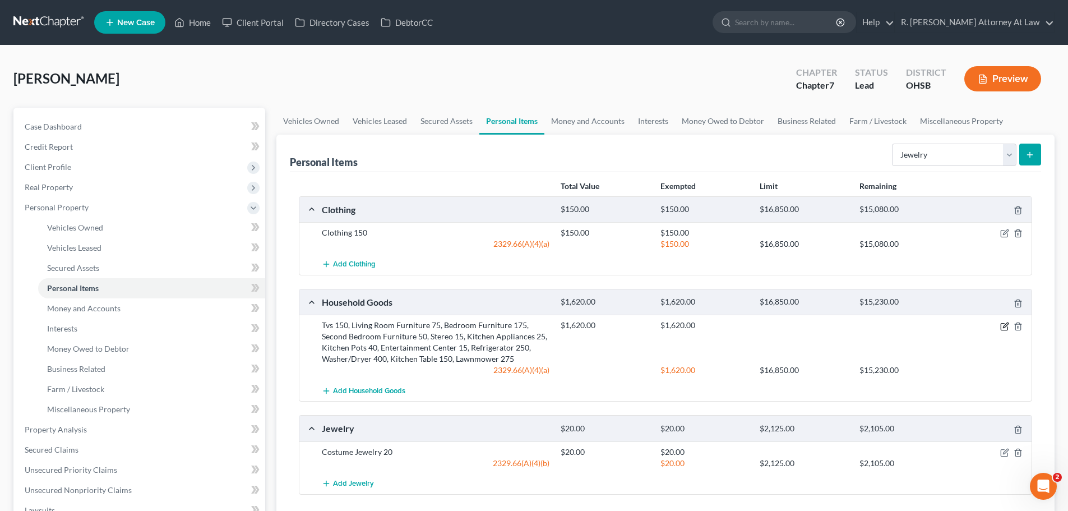
click at [1006, 329] on icon "button" at bounding box center [1004, 326] width 9 height 9
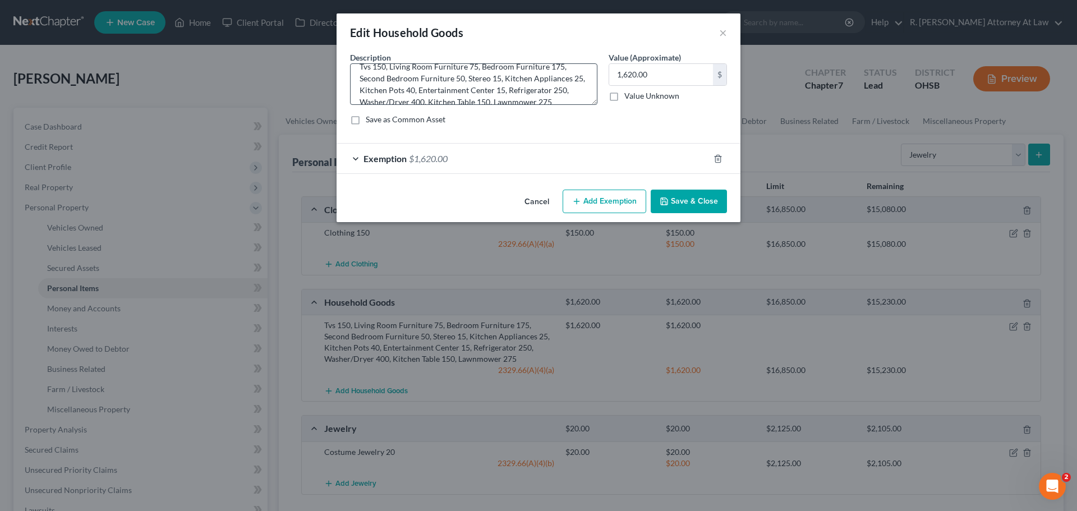
scroll to position [24, 0]
click at [556, 91] on textarea "Tvs 150, Living Room Furniture 75, Bedroom Furniture 175, Second Bedroom Furnit…" at bounding box center [473, 83] width 247 height 41
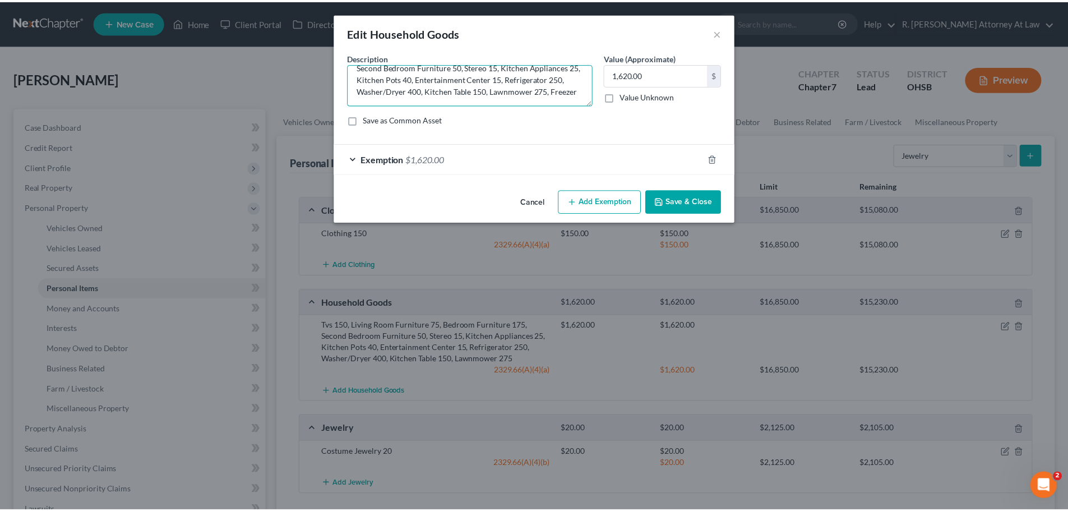
scroll to position [26, 0]
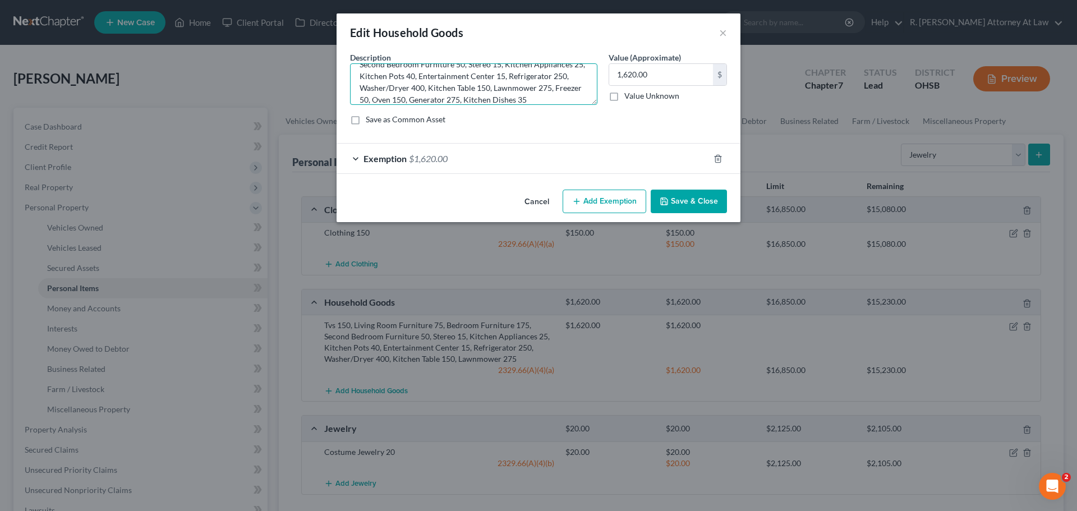
type textarea "Tvs 150, Living Room Furniture 75, Bedroom Furniture 175, Second Bedroom Furnit…"
type input "2,130"
click at [421, 156] on span "$1,620.00" at bounding box center [428, 158] width 39 height 11
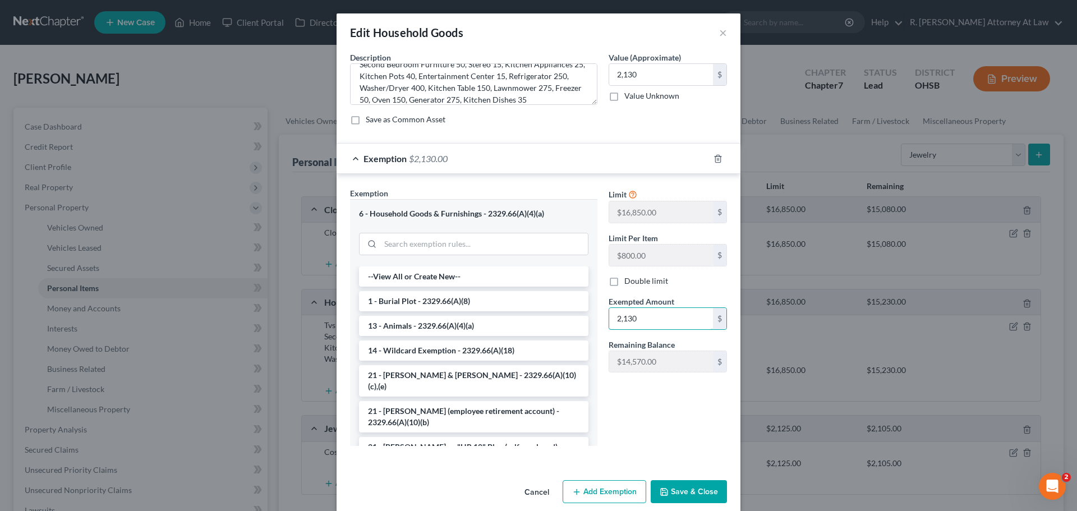
type input "2,130"
click at [680, 489] on button "Save & Close" at bounding box center [688, 492] width 76 height 24
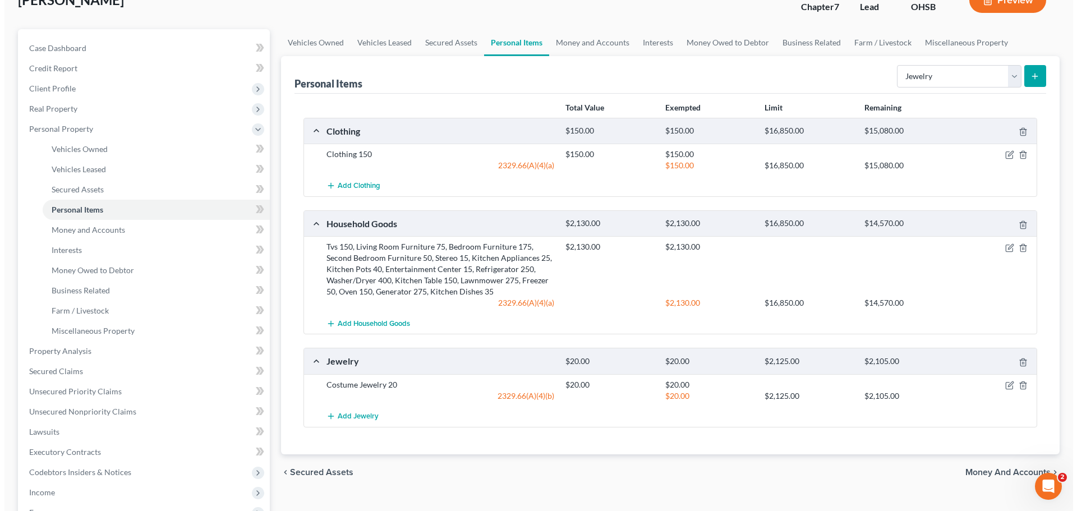
scroll to position [0, 0]
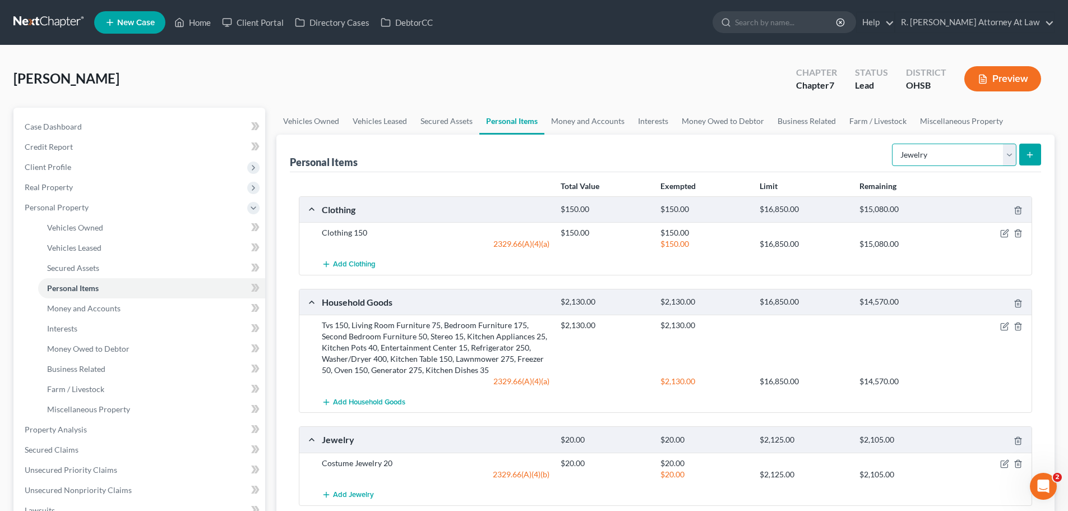
click at [945, 155] on select "Select Item Type Clothing Collectibles Of Value Electronics Firearms Household …" at bounding box center [954, 155] width 124 height 22
select select "other"
click at [893, 144] on select "Select Item Type Clothing Collectibles Of Value Electronics Firearms Household …" at bounding box center [954, 155] width 124 height 22
click at [1031, 155] on line "submit" at bounding box center [1030, 155] width 5 height 0
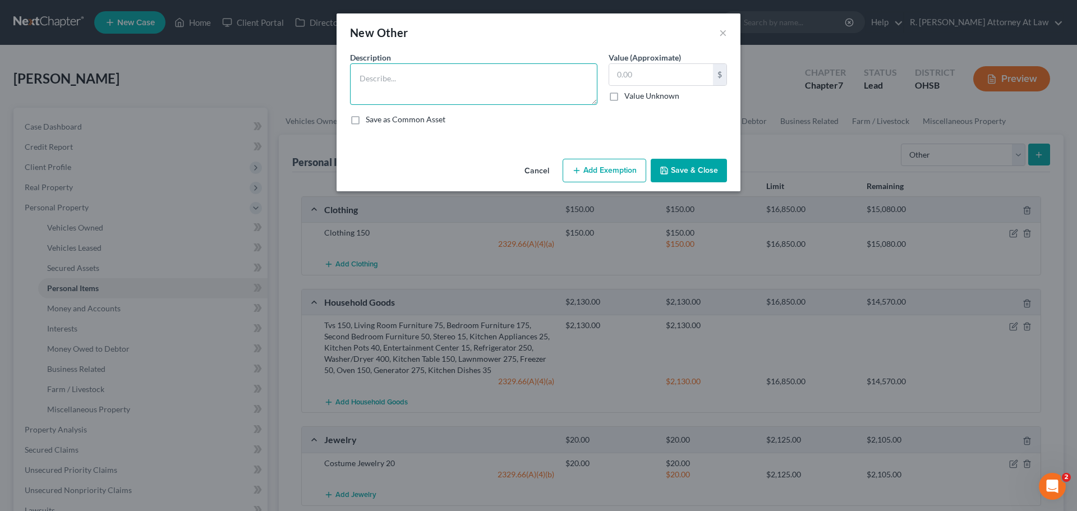
click at [437, 71] on textarea at bounding box center [473, 83] width 247 height 41
type textarea "Hand & Power Tools 65"
type input "65"
click at [609, 159] on button "Add Exemption" at bounding box center [604, 171] width 84 height 24
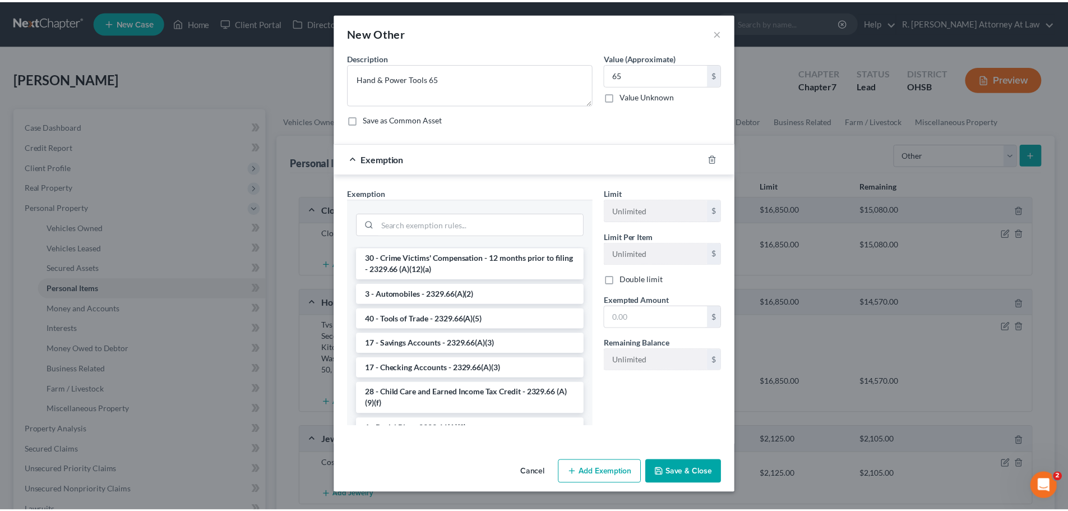
scroll to position [1234, 0]
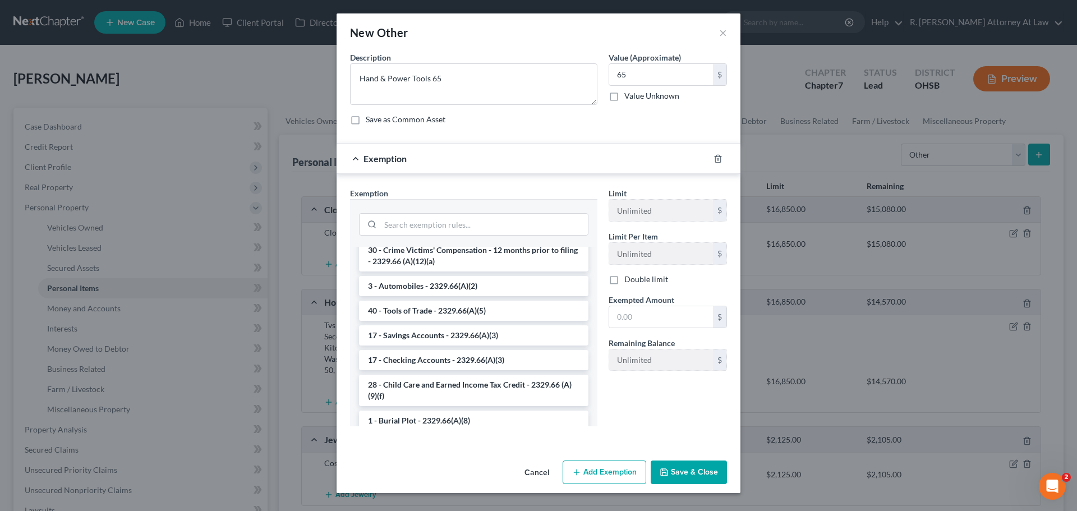
drag, startPoint x: 414, startPoint y: 322, endPoint x: 496, endPoint y: 319, distance: 82.5
click at [414, 321] on li "40 - Tools of Trade - 2329.66(A)(5)" at bounding box center [473, 311] width 229 height 20
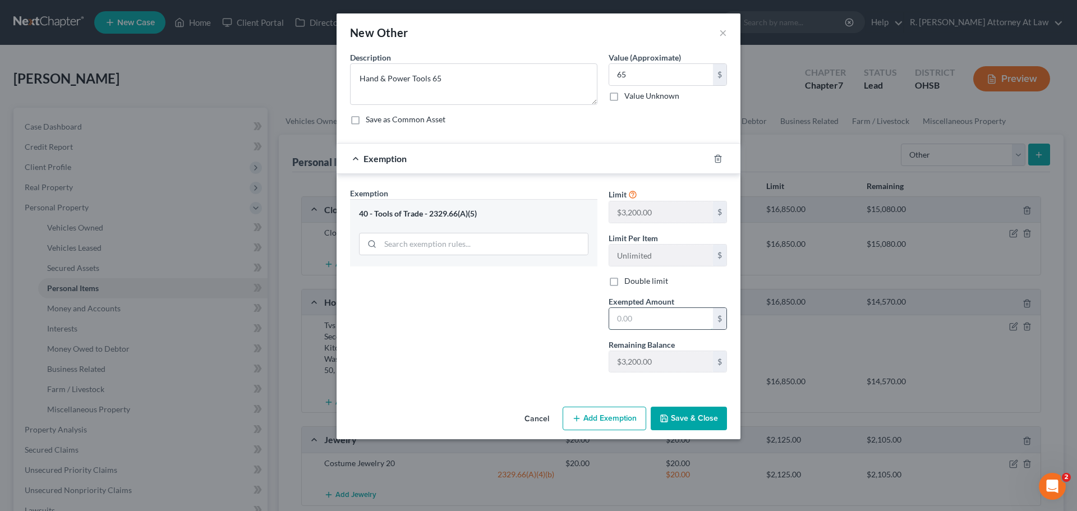
click at [657, 315] on input "text" at bounding box center [661, 318] width 104 height 21
type input "65"
click at [555, 326] on div "Exemption Set must be selected for CA. Exemption * 40 - Tools of Trade - 2329.6…" at bounding box center [473, 284] width 258 height 194
click at [666, 410] on button "Save & Close" at bounding box center [688, 419] width 76 height 24
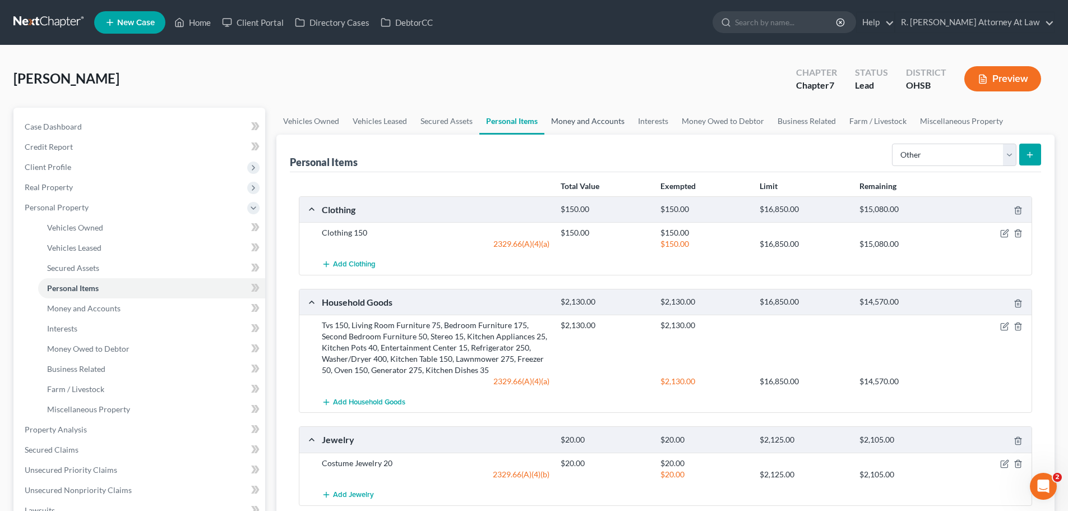
click at [575, 119] on link "Money and Accounts" at bounding box center [587, 121] width 87 height 27
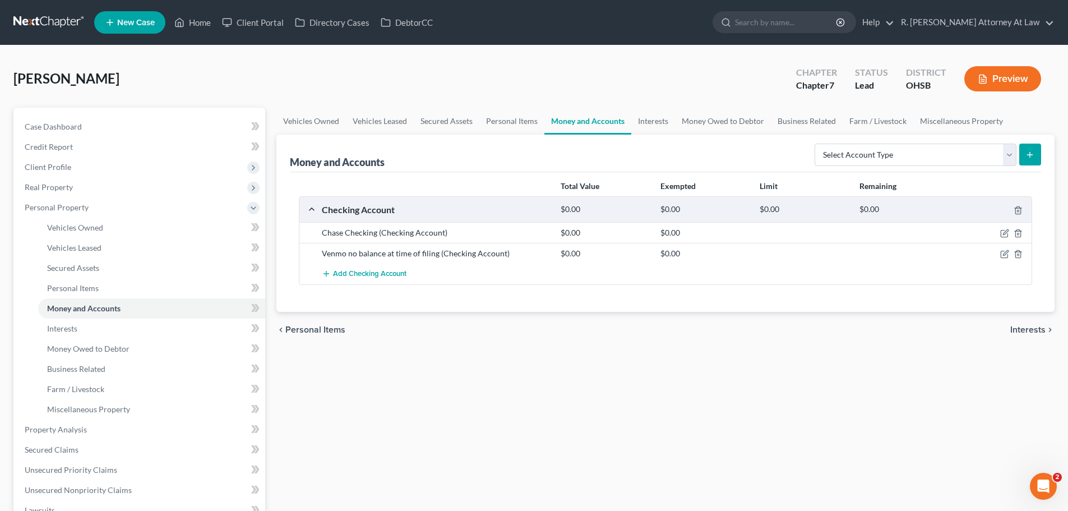
click at [524, 56] on div "[PERSON_NAME] Upgraded Chapter Chapter 7 Status Lead District OHSB Preview Peti…" at bounding box center [534, 411] width 1068 height 732
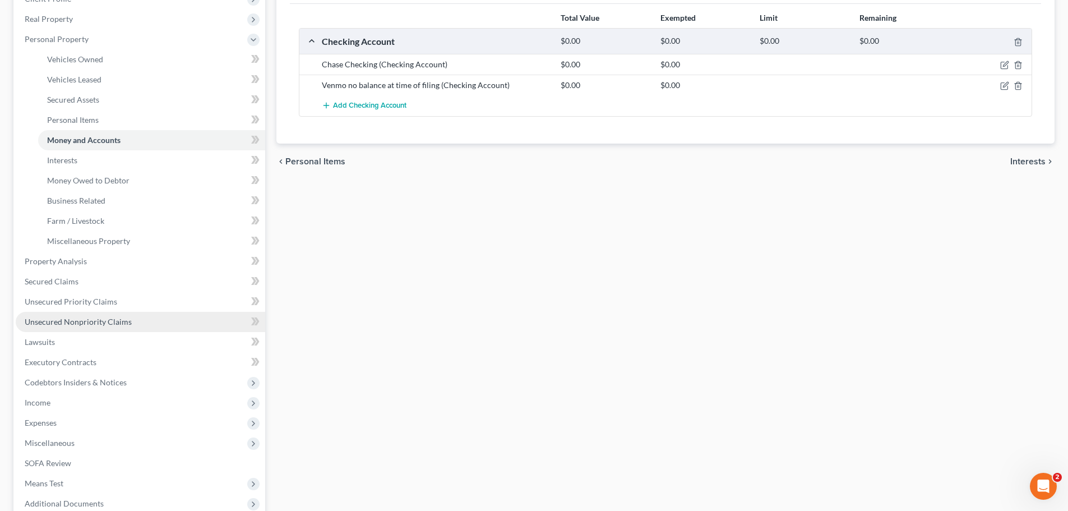
click at [60, 321] on span "Unsecured Nonpriority Claims" at bounding box center [78, 322] width 107 height 10
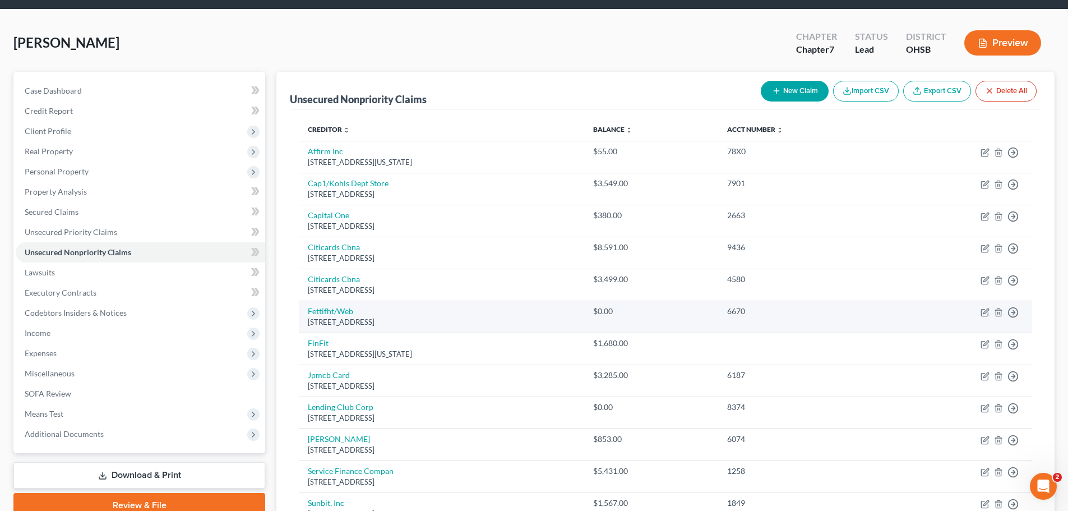
scroll to position [56, 0]
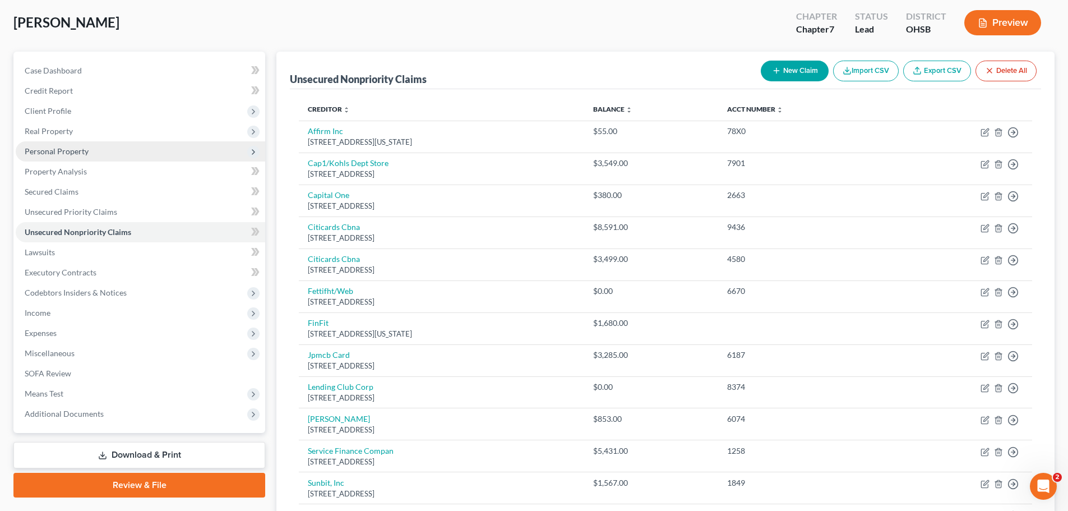
click at [57, 149] on span "Personal Property" at bounding box center [57, 151] width 64 height 10
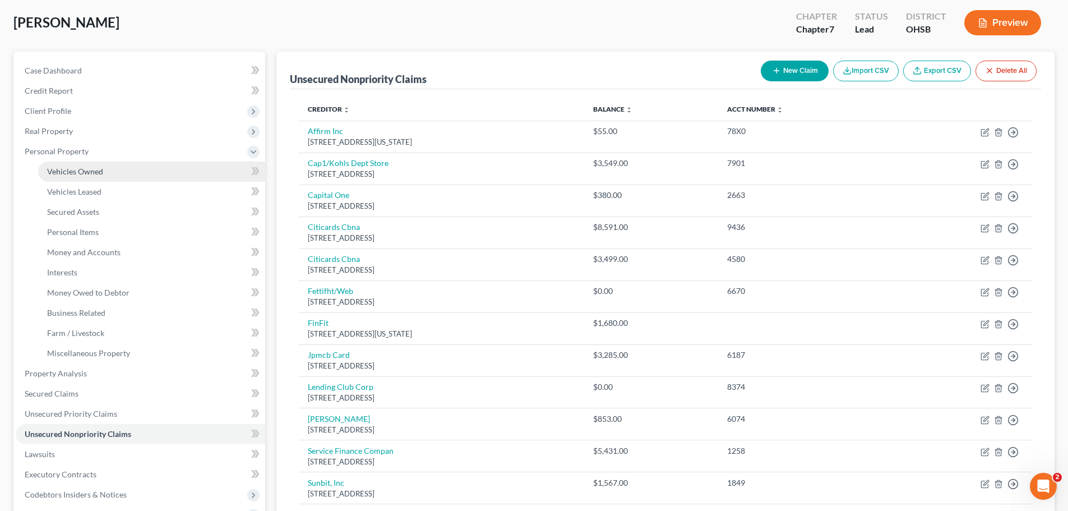
click at [94, 172] on span "Vehicles Owned" at bounding box center [75, 172] width 56 height 10
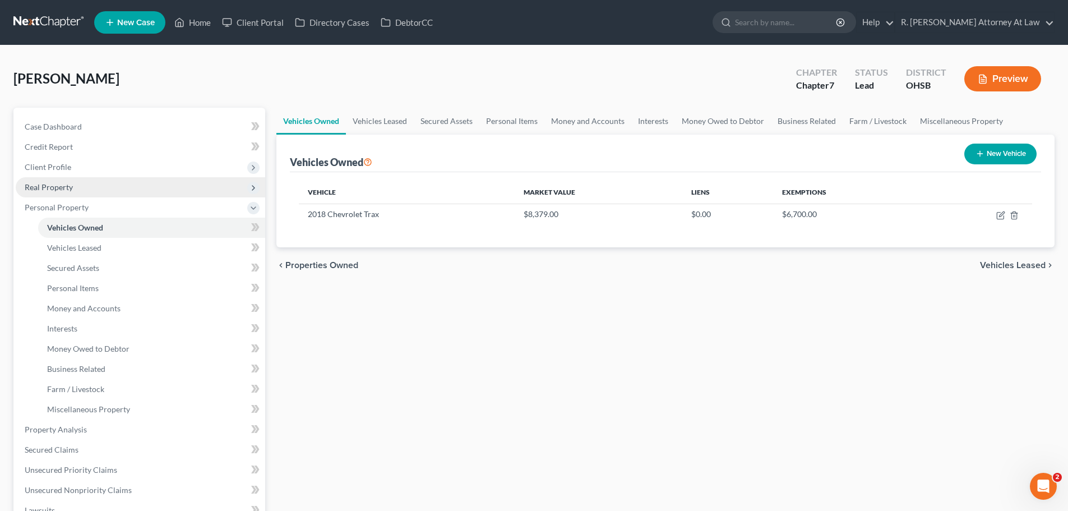
click at [56, 191] on span "Real Property" at bounding box center [49, 187] width 48 height 10
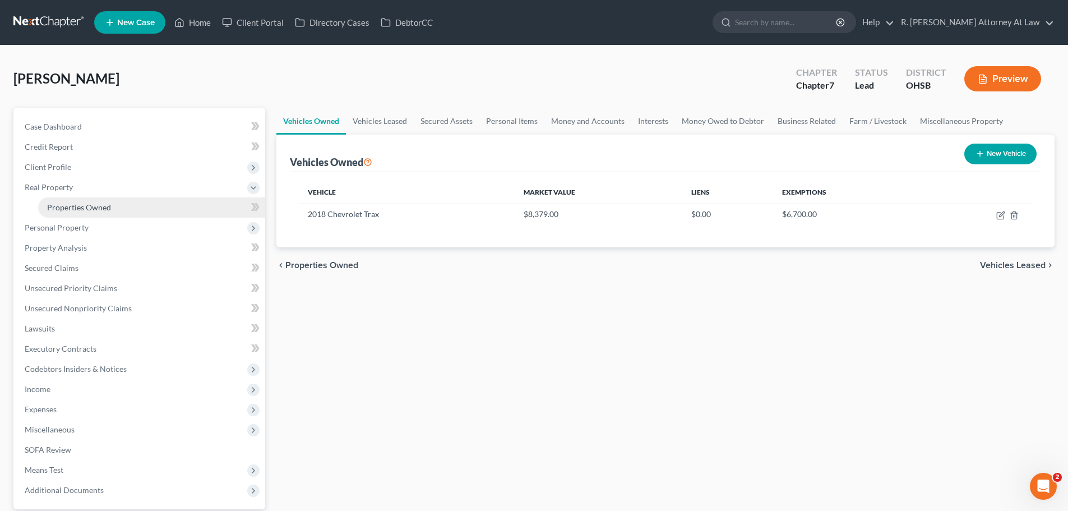
click at [72, 209] on span "Properties Owned" at bounding box center [79, 207] width 64 height 10
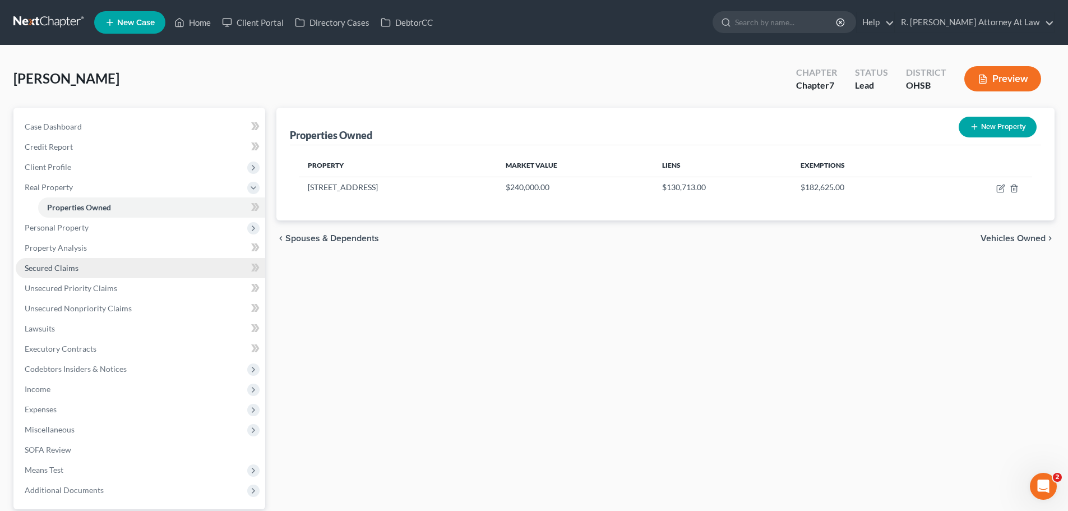
click at [57, 268] on span "Secured Claims" at bounding box center [52, 268] width 54 height 10
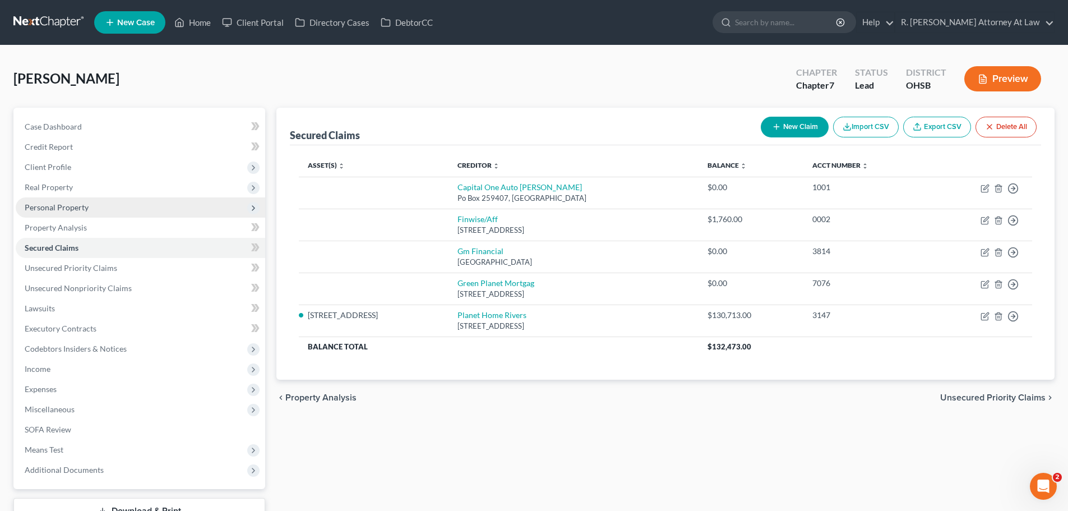
click at [56, 209] on span "Personal Property" at bounding box center [57, 207] width 64 height 10
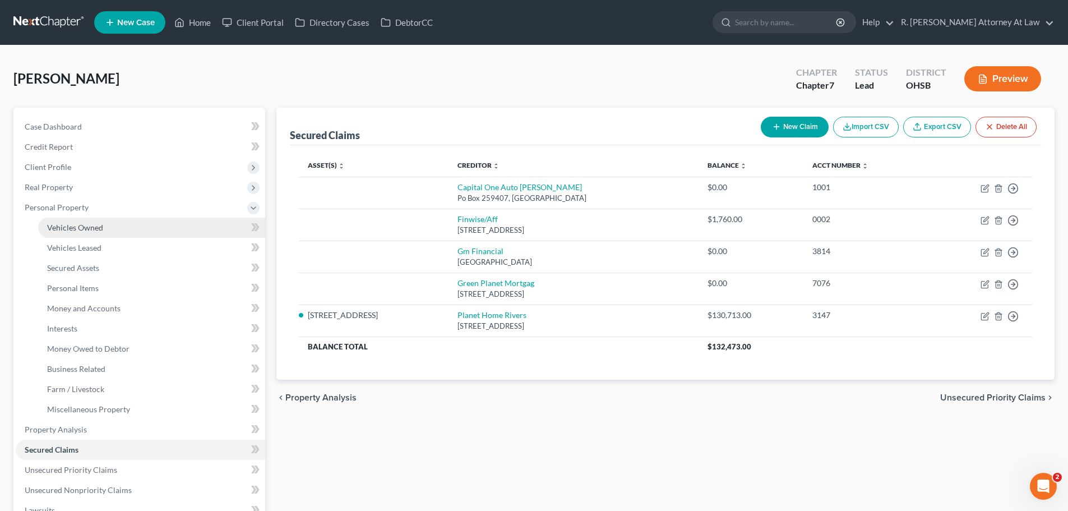
click at [70, 225] on span "Vehicles Owned" at bounding box center [75, 228] width 56 height 10
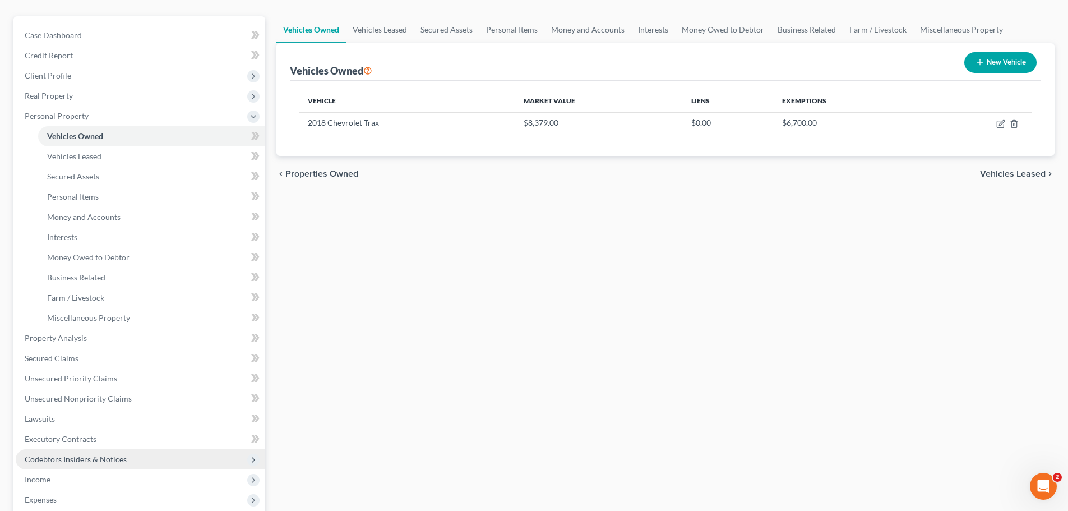
scroll to position [224, 0]
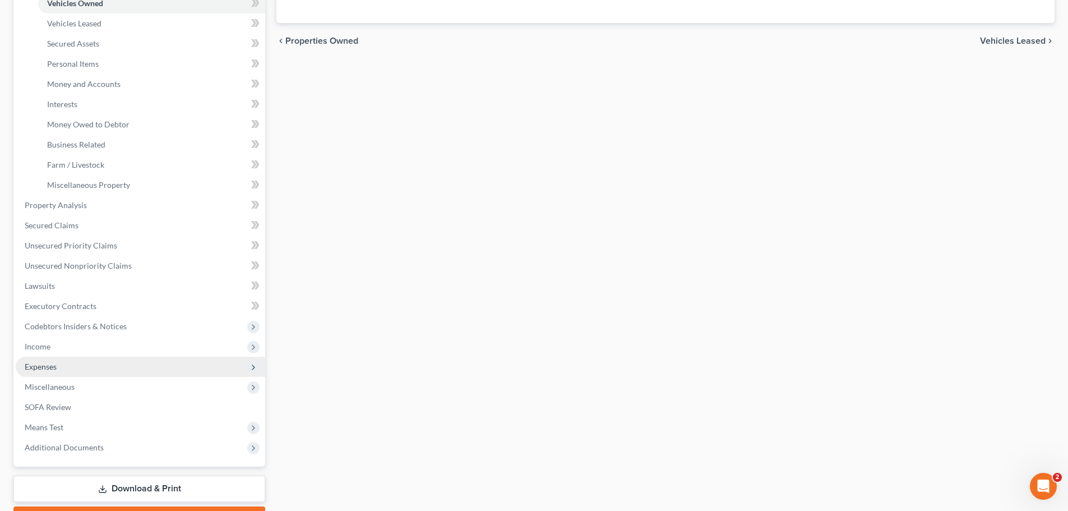
click at [60, 367] on span "Expenses" at bounding box center [141, 367] width 250 height 20
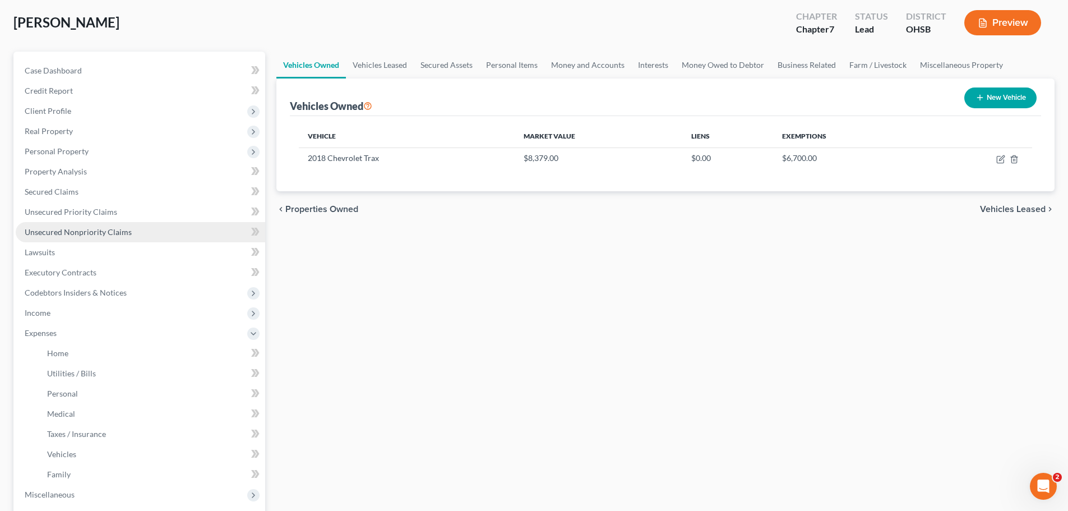
click at [75, 234] on span "Unsecured Nonpriority Claims" at bounding box center [78, 232] width 107 height 10
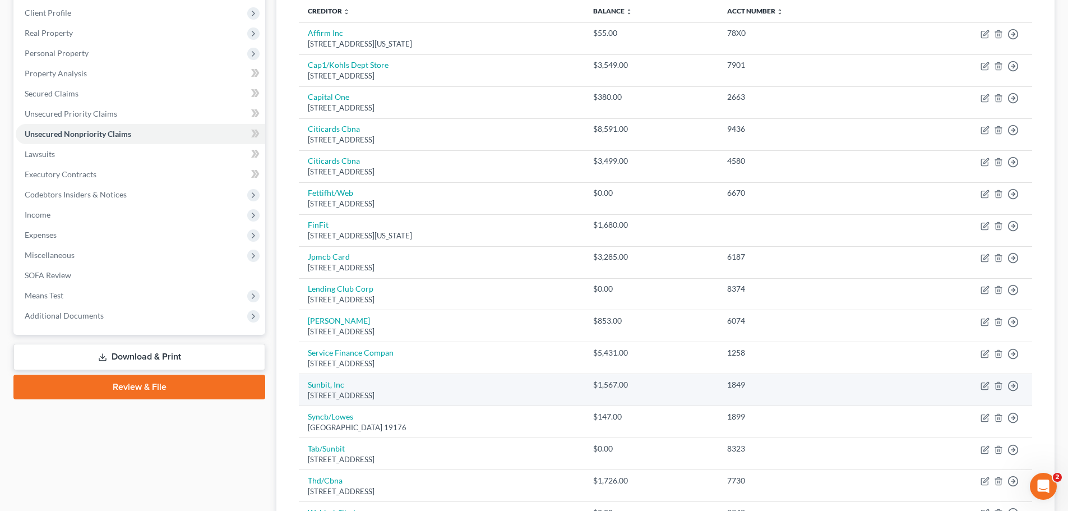
scroll to position [168, 0]
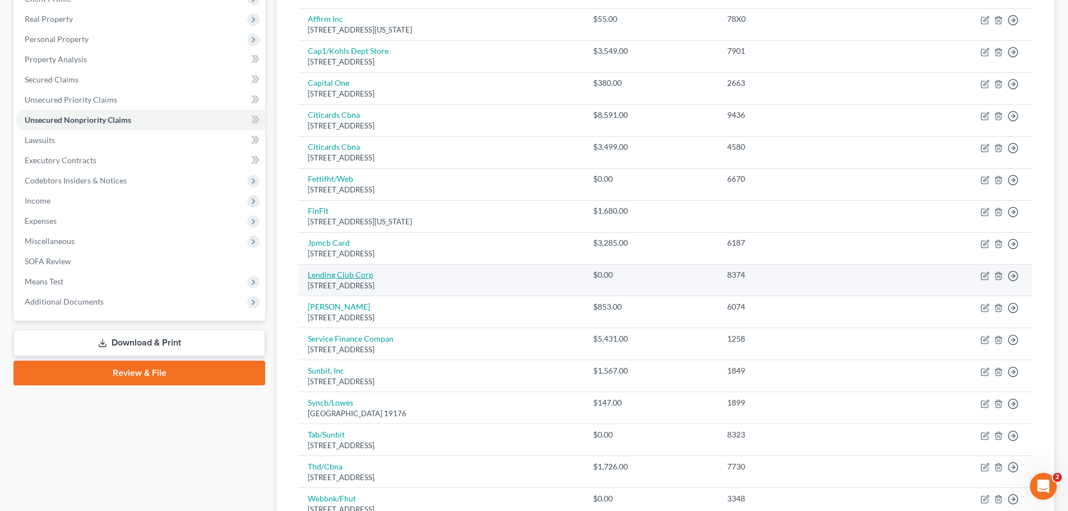
click at [362, 275] on link "Lending Club Corp" at bounding box center [341, 275] width 66 height 10
select select "4"
select select "0"
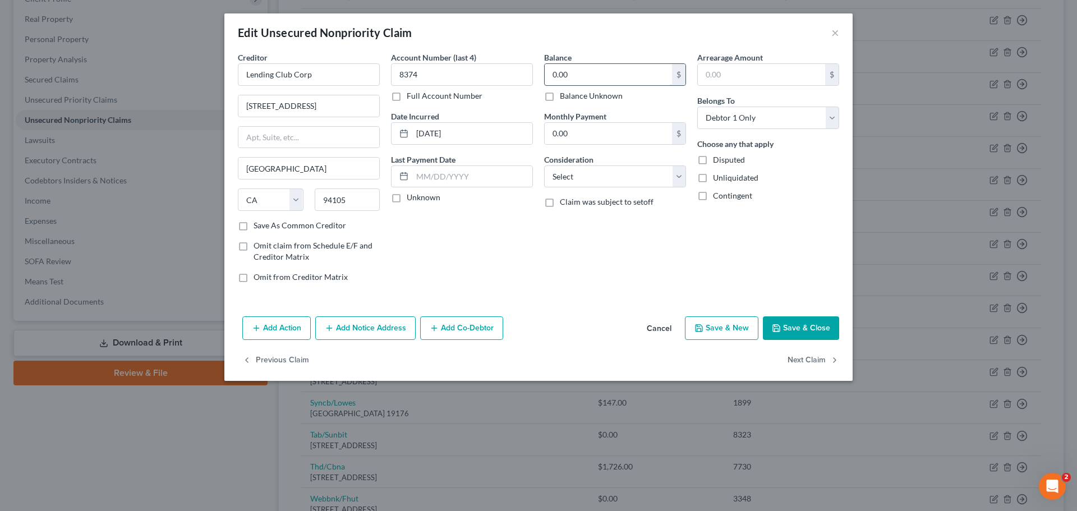
click at [584, 72] on input "0.00" at bounding box center [607, 74] width 127 height 21
click at [837, 33] on button "×" at bounding box center [835, 32] width 8 height 13
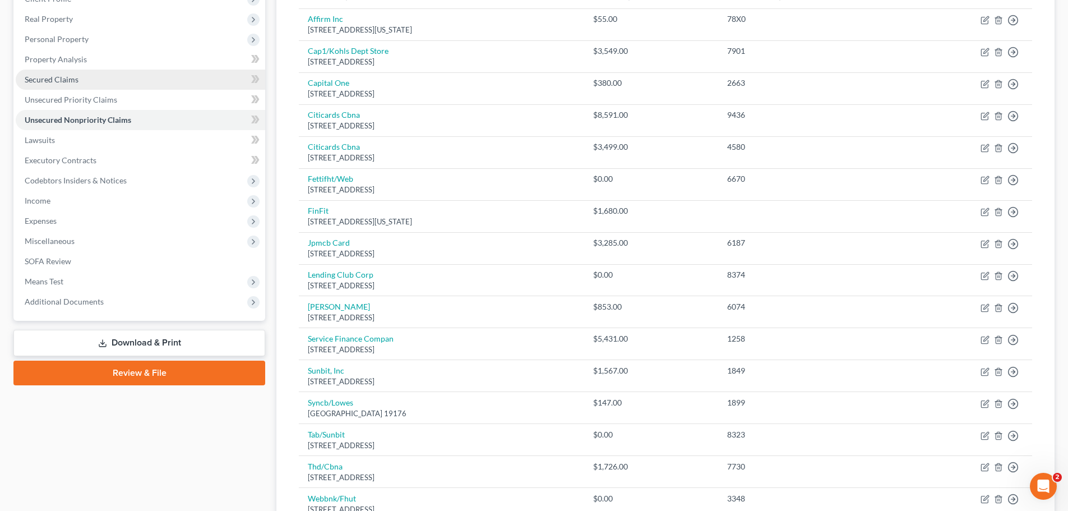
click at [43, 79] on span "Secured Claims" at bounding box center [52, 80] width 54 height 10
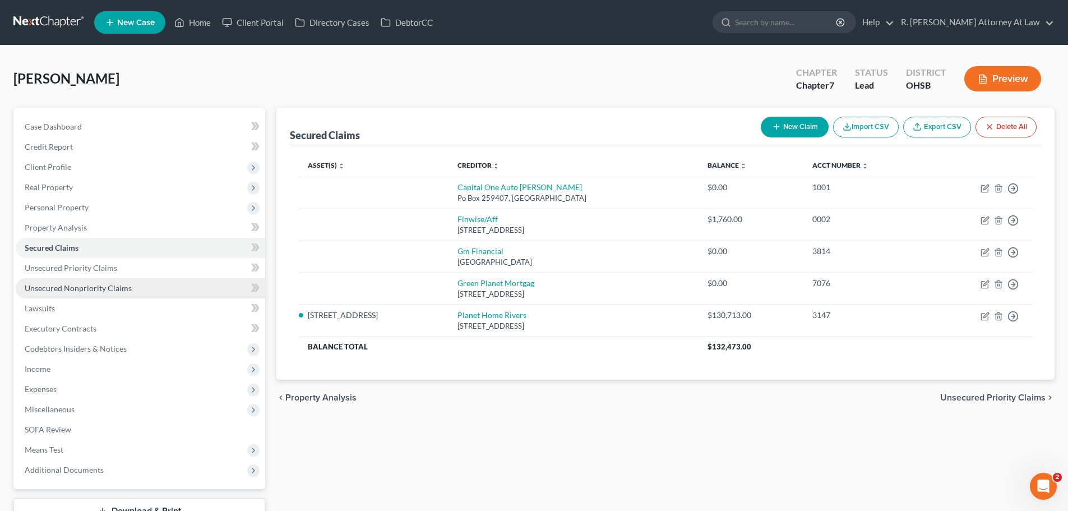
click at [92, 285] on span "Unsecured Nonpriority Claims" at bounding box center [78, 288] width 107 height 10
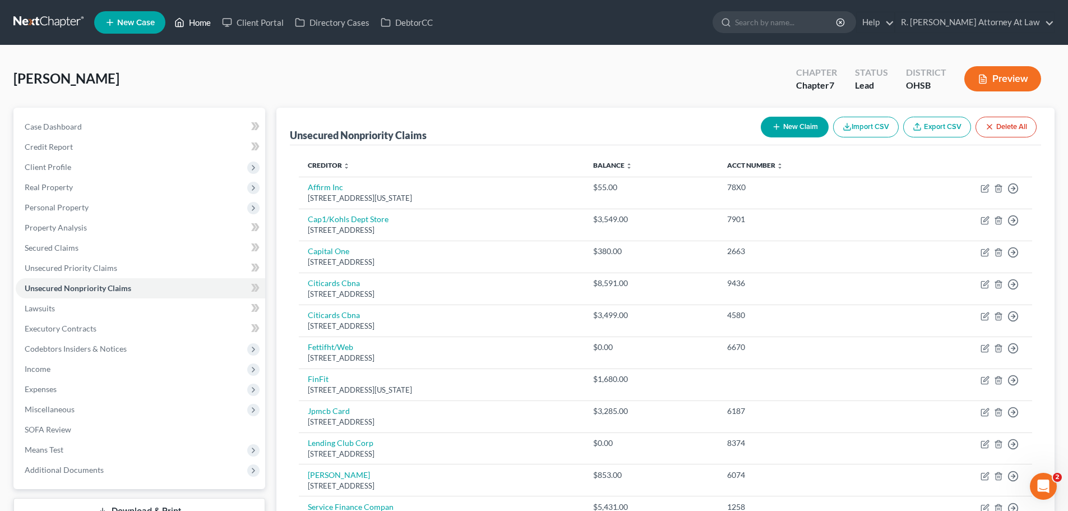
click at [202, 28] on link "Home" at bounding box center [193, 22] width 48 height 20
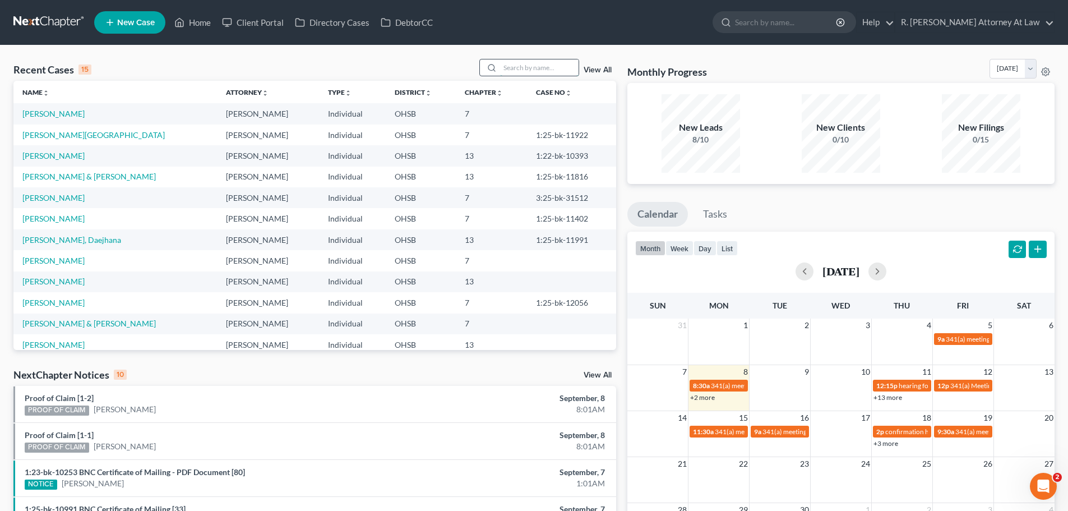
click at [517, 71] on input "search" at bounding box center [539, 67] width 78 height 16
type input "[PERSON_NAME]"
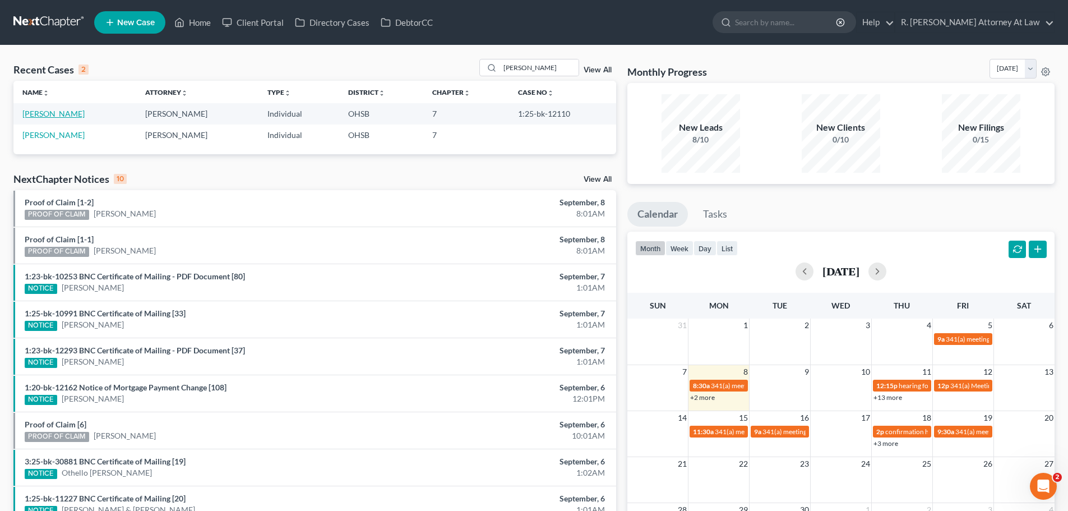
click at [70, 117] on link "[PERSON_NAME]" at bounding box center [53, 114] width 62 height 10
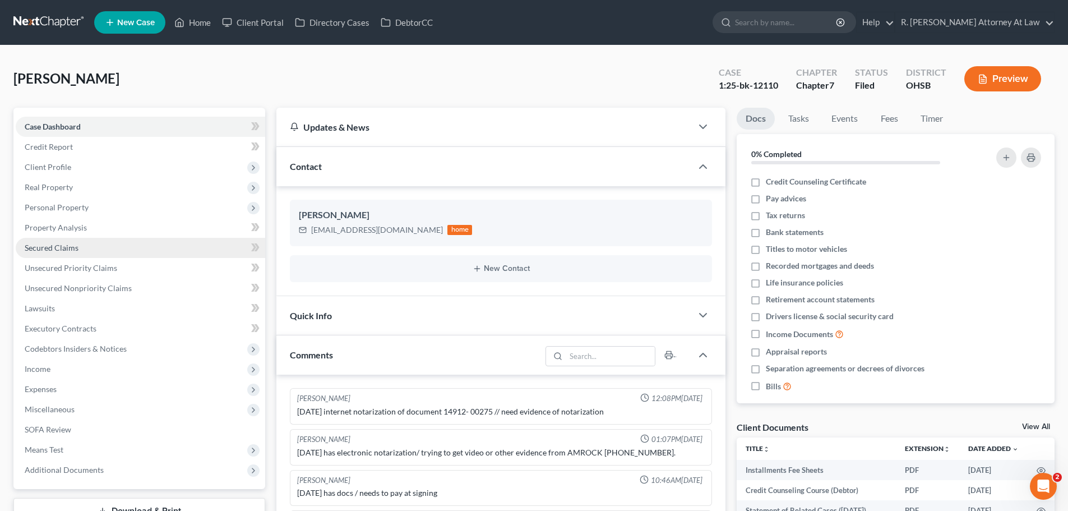
scroll to position [444, 0]
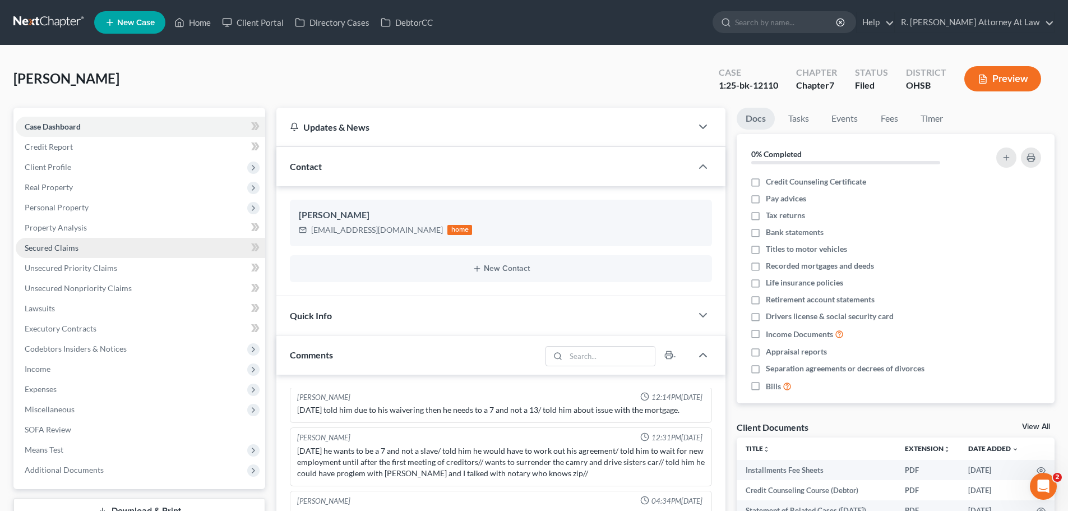
click at [52, 250] on span "Secured Claims" at bounding box center [52, 248] width 54 height 10
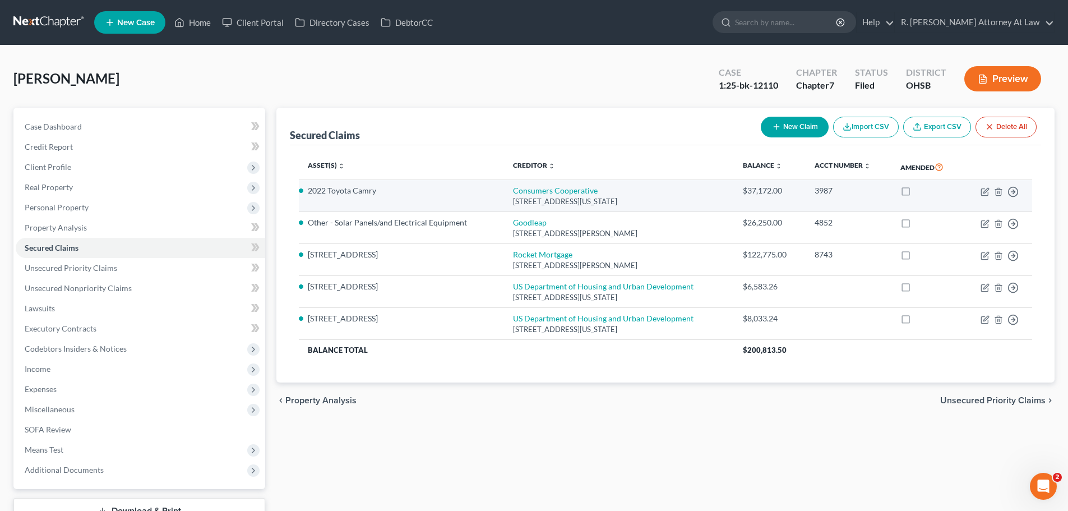
click at [543, 196] on td "Consumers Cooperative [STREET_ADDRESS][US_STATE]" at bounding box center [619, 196] width 230 height 32
click at [544, 190] on link "Consumers Cooperative" at bounding box center [555, 191] width 85 height 10
select select "14"
select select "0"
select select "3"
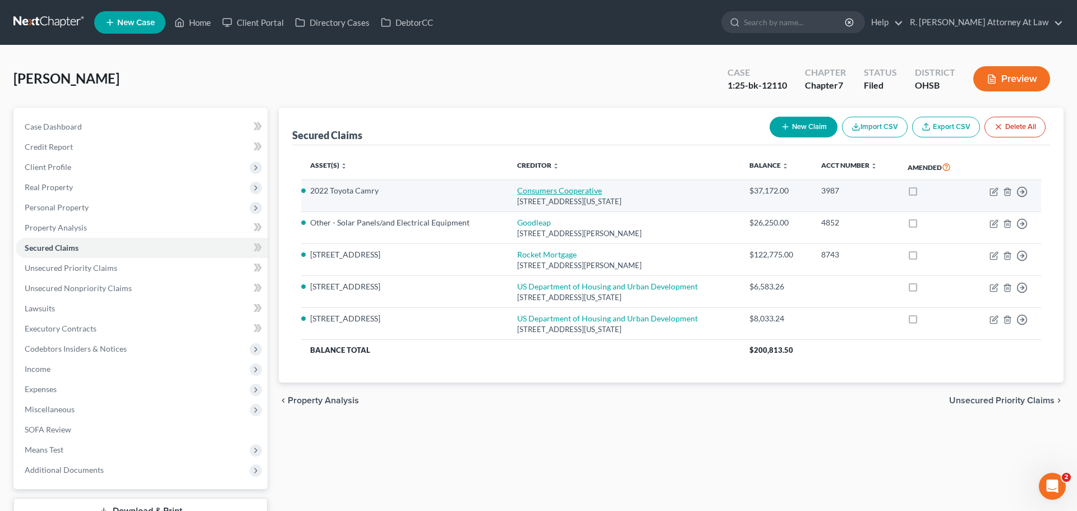
select select "0"
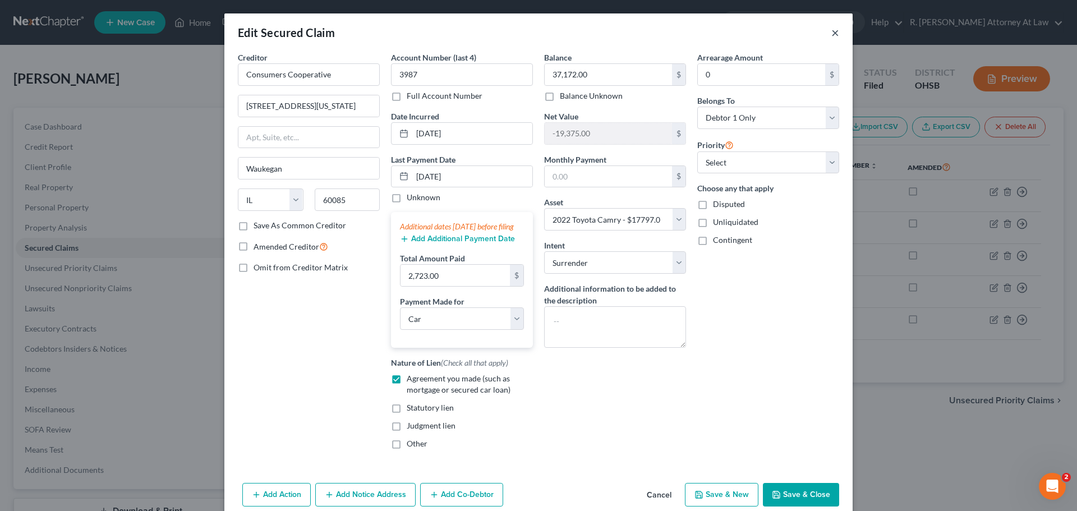
click at [831, 33] on button "×" at bounding box center [835, 32] width 8 height 13
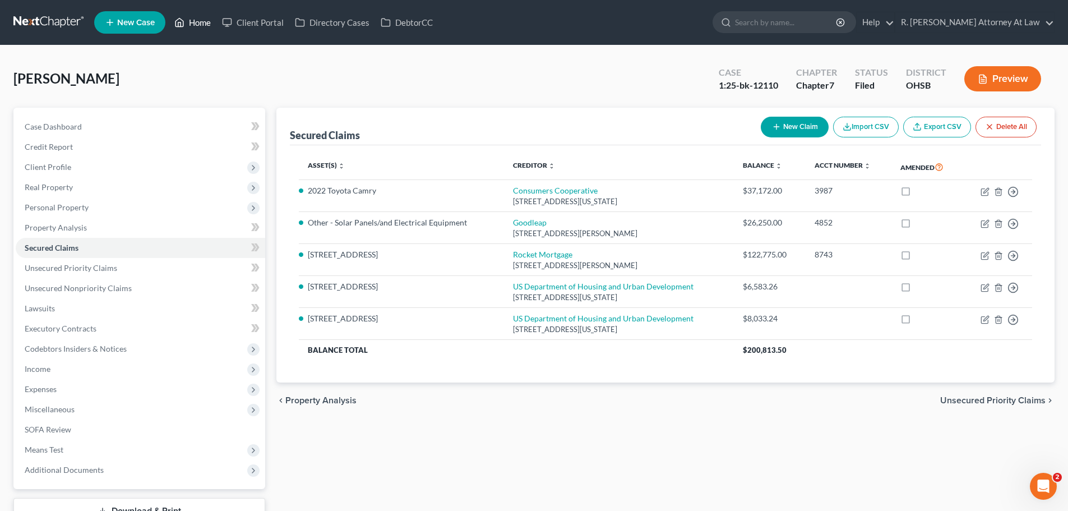
click at [205, 27] on link "Home" at bounding box center [193, 22] width 48 height 20
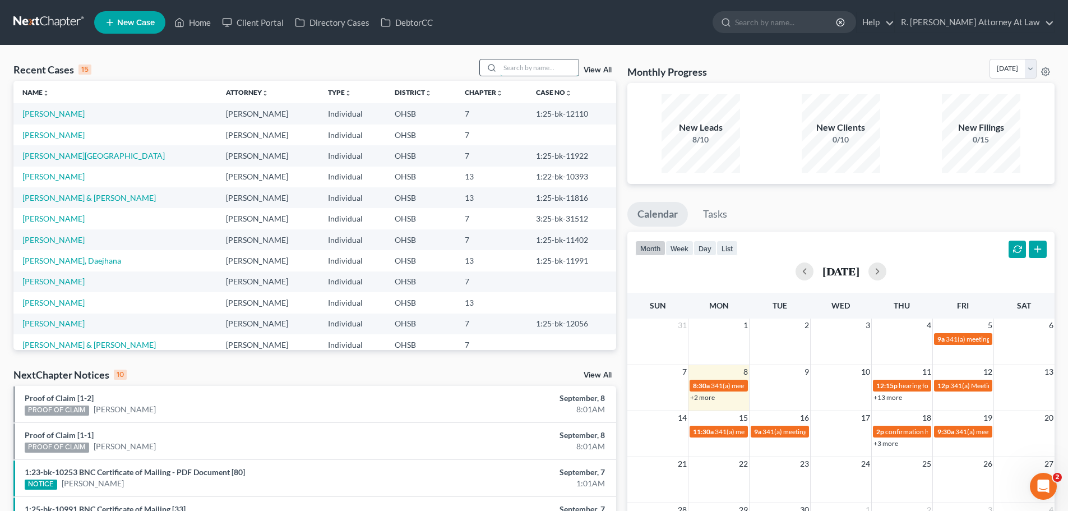
click at [525, 71] on input "search" at bounding box center [539, 67] width 78 height 16
type input "[PERSON_NAME]"
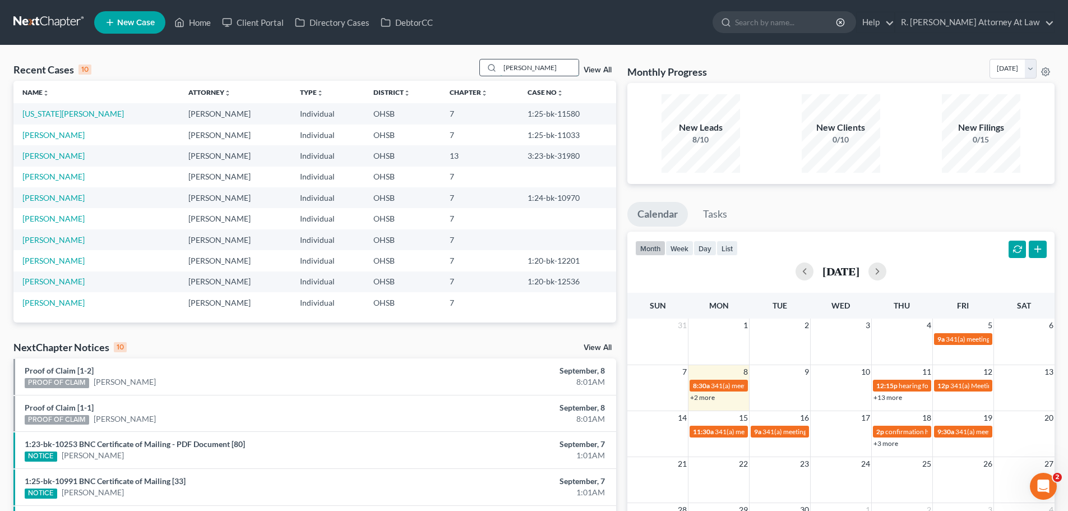
click at [482, 73] on div "[PERSON_NAME]" at bounding box center [529, 67] width 100 height 17
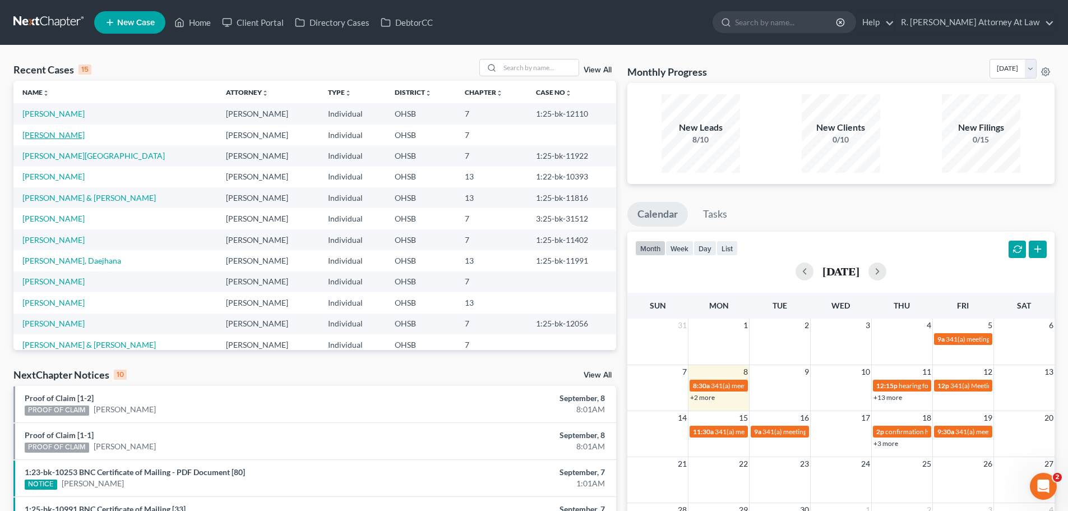
click at [67, 135] on link "[PERSON_NAME]" at bounding box center [53, 135] width 62 height 10
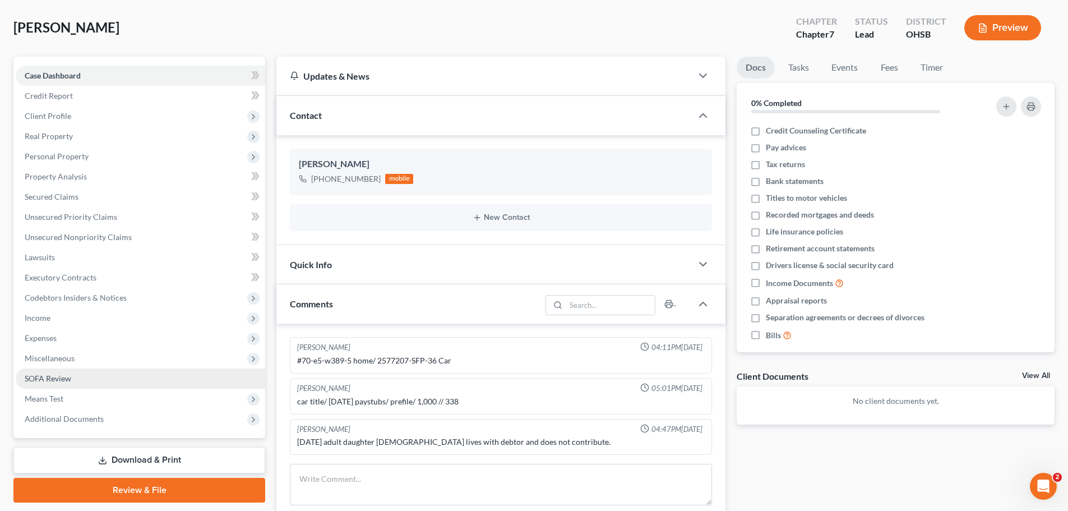
scroll to position [112, 0]
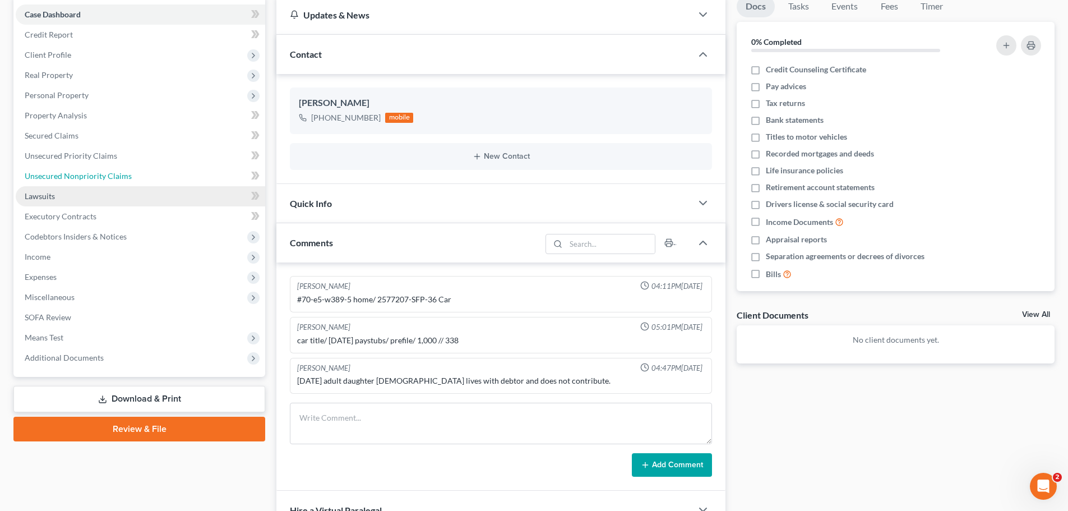
drag, startPoint x: 106, startPoint y: 179, endPoint x: 231, endPoint y: 192, distance: 125.7
click at [106, 179] on span "Unsecured Nonpriority Claims" at bounding box center [78, 176] width 107 height 10
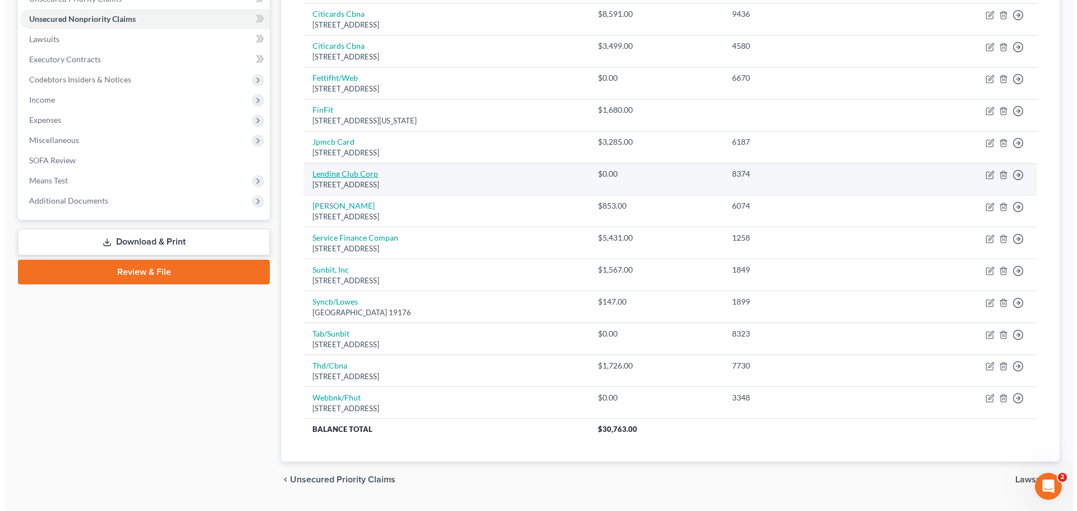
scroll to position [242, 0]
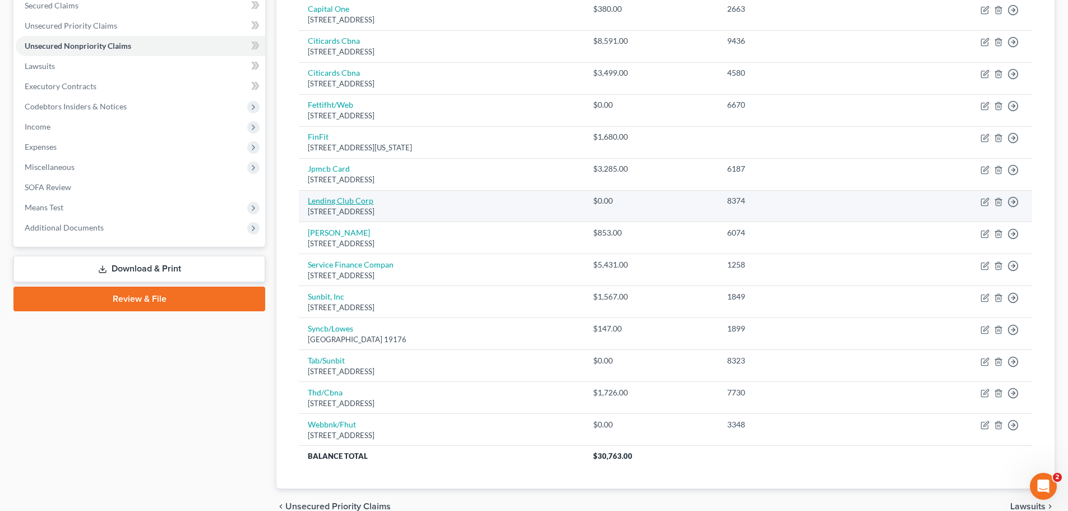
click at [357, 200] on link "Lending Club Corp" at bounding box center [341, 201] width 66 height 10
select select "4"
select select "0"
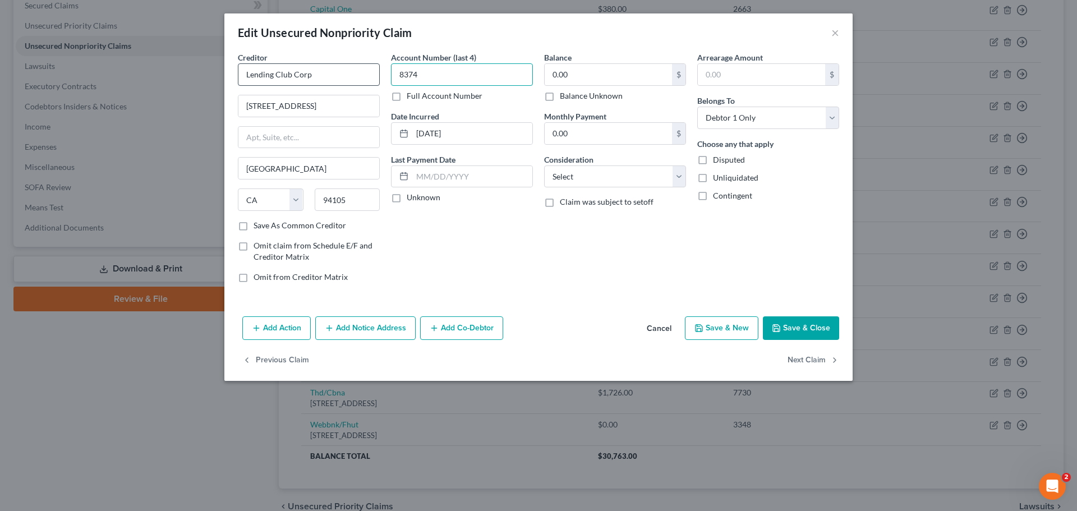
drag, startPoint x: 446, startPoint y: 73, endPoint x: 378, endPoint y: 82, distance: 68.4
click at [378, 82] on div "Creditor * Lending Club Corp [STREET_ADDRESS][GEOGRAPHIC_DATA] [US_STATE][GEOGR…" at bounding box center [538, 172] width 612 height 240
click at [569, 70] on input "0.00" at bounding box center [607, 74] width 127 height 21
type input "1"
type input "5,698.35"
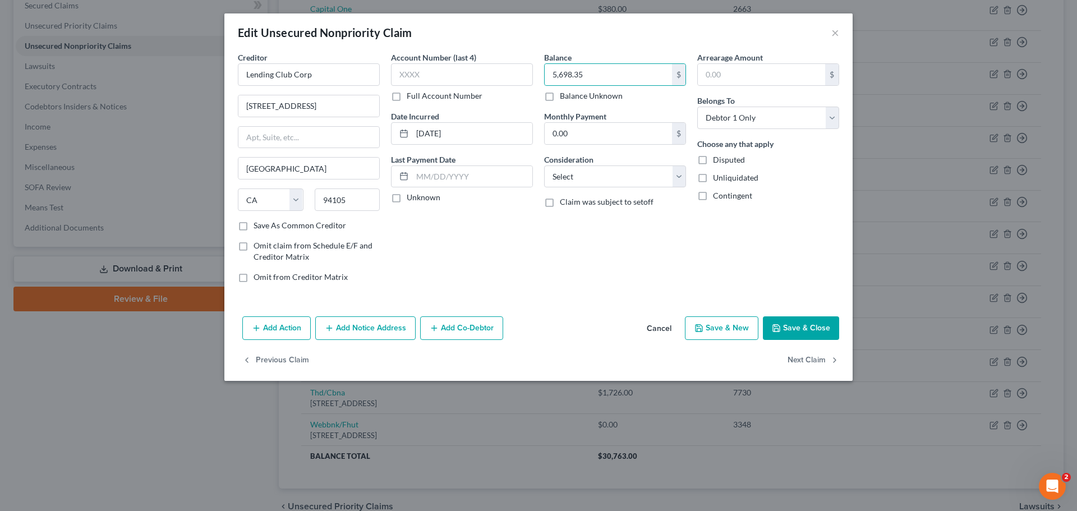
click at [362, 321] on button "Add Notice Address" at bounding box center [365, 328] width 100 height 24
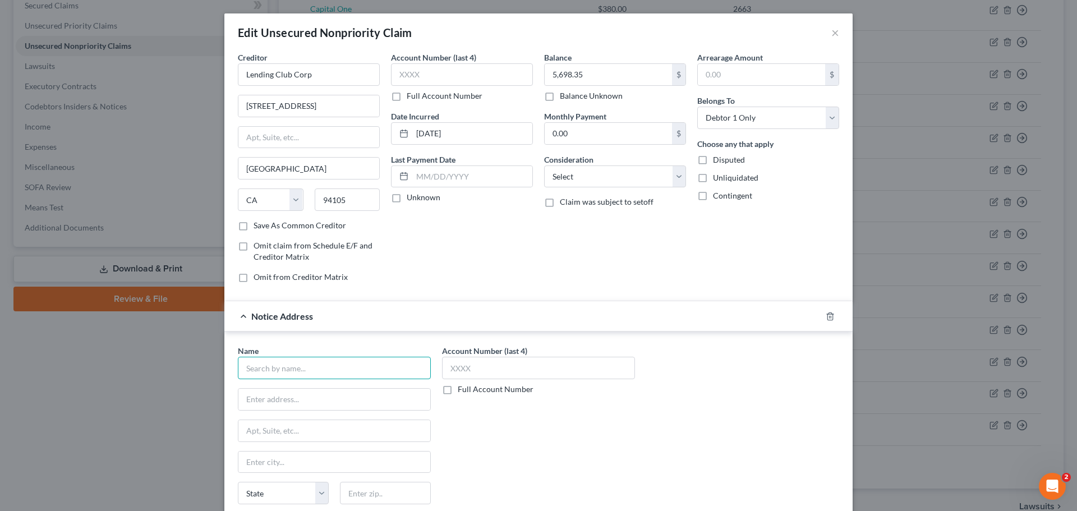
click at [276, 368] on input "text" at bounding box center [334, 368] width 193 height 22
type input "R"
type input "e"
click at [331, 369] on input "Respect Gratitude Servicce" at bounding box center [334, 368] width 193 height 22
type input "Respect Gratitude Service"
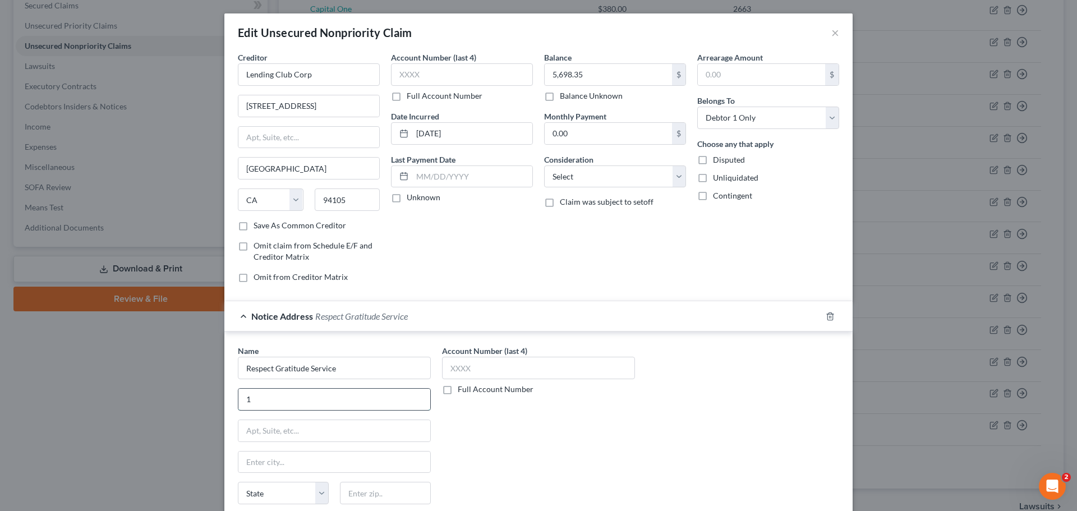
click at [264, 397] on input "1" at bounding box center [334, 399] width 192 height 21
type input "1"
click at [238, 376] on input "Respect Gratitude Service" at bounding box center [334, 368] width 193 height 22
drag, startPoint x: 347, startPoint y: 368, endPoint x: 271, endPoint y: 368, distance: 75.1
click at [271, 368] on input "Respect Gratitude Service" at bounding box center [334, 368] width 193 height 22
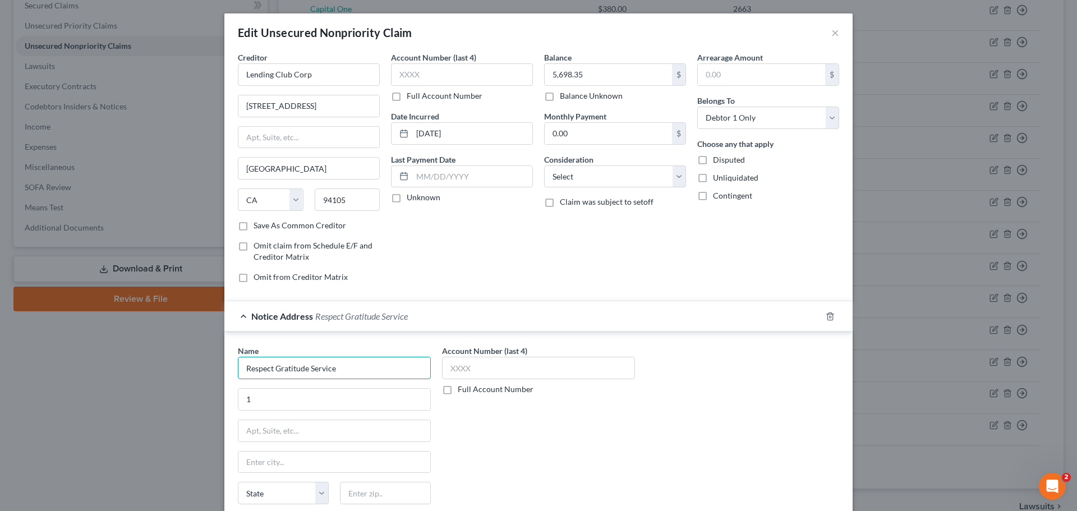
click at [330, 368] on input "Respect Gratitude Service" at bounding box center [334, 368] width 193 height 22
click at [343, 368] on input "Respect Gratitude Service" at bounding box center [334, 368] width 193 height 22
click at [359, 368] on input "Respect Gratitude Service" at bounding box center [334, 368] width 193 height 22
type input "Respect Gratitude Service aka RGS Financial LLC"
type input "PO Box 852039"
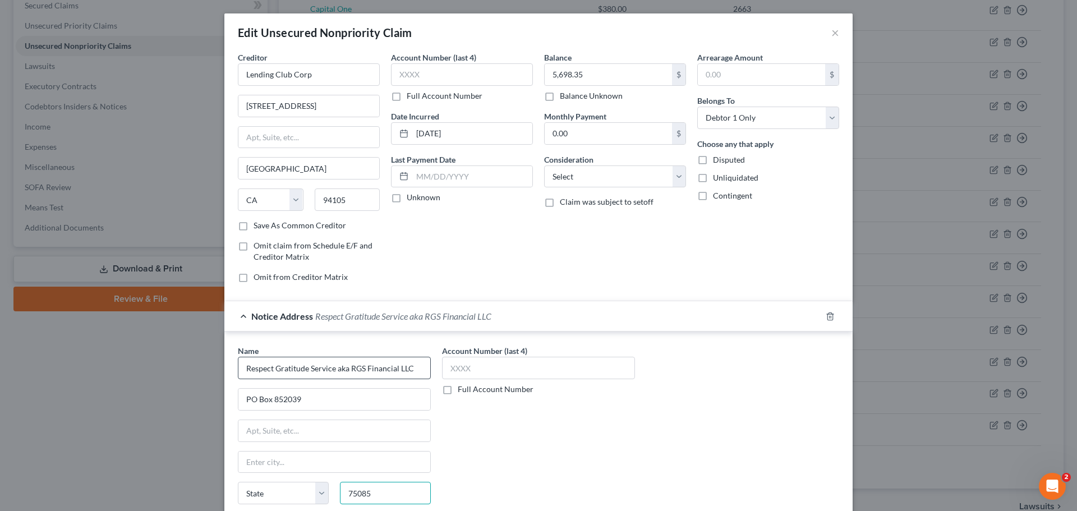
type input "75085"
type input "[PERSON_NAME]"
select select "45"
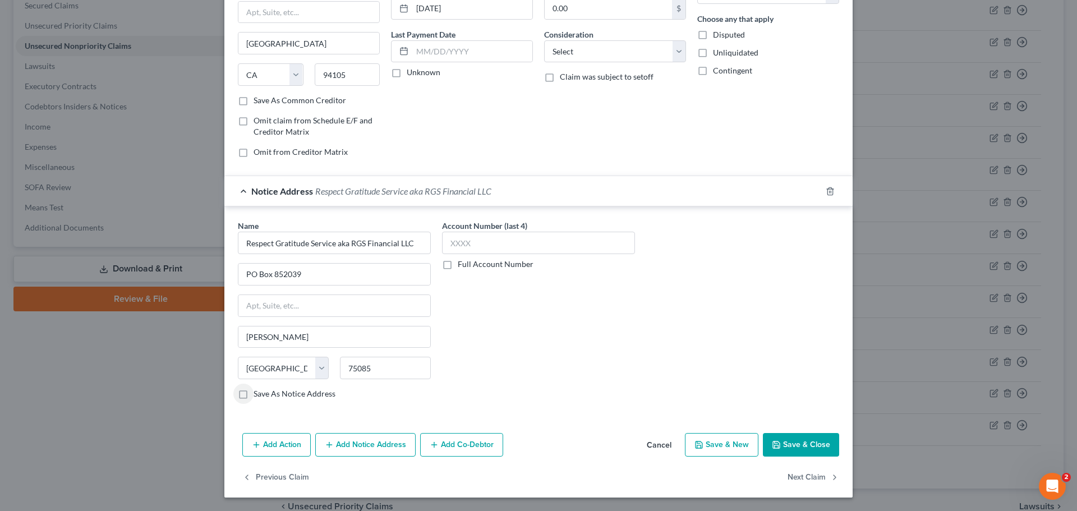
click at [253, 392] on label "Save As Notice Address" at bounding box center [294, 393] width 82 height 11
click at [258, 392] on input "Save As Notice Address" at bounding box center [261, 391] width 7 height 7
click at [764, 441] on button "Save & Close" at bounding box center [801, 445] width 76 height 24
checkbox input "false"
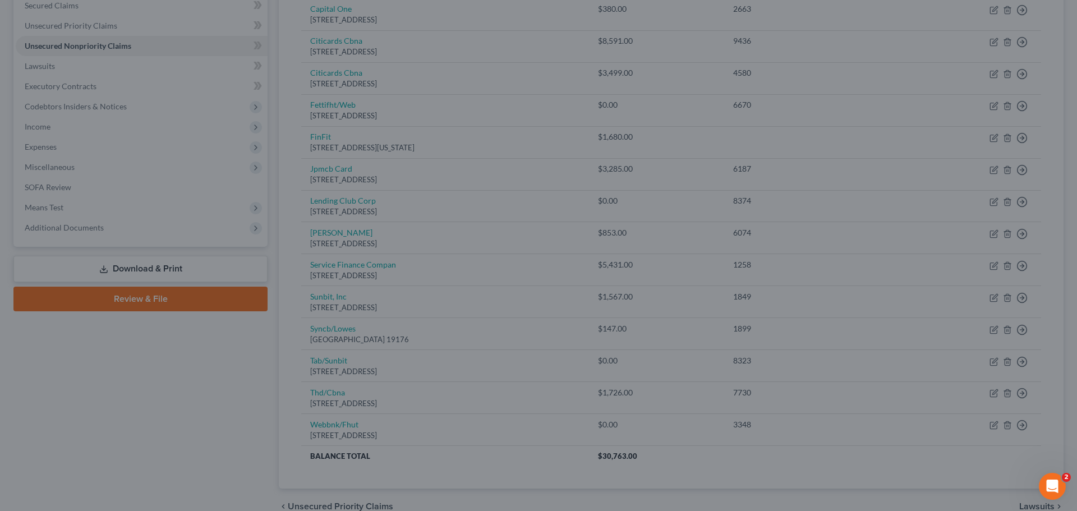
type input "0"
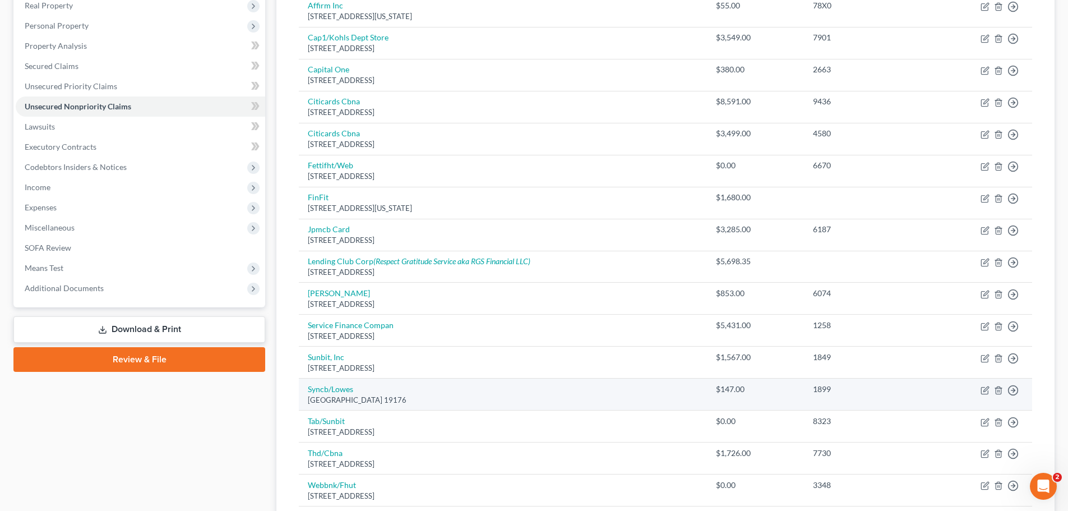
scroll to position [186, 0]
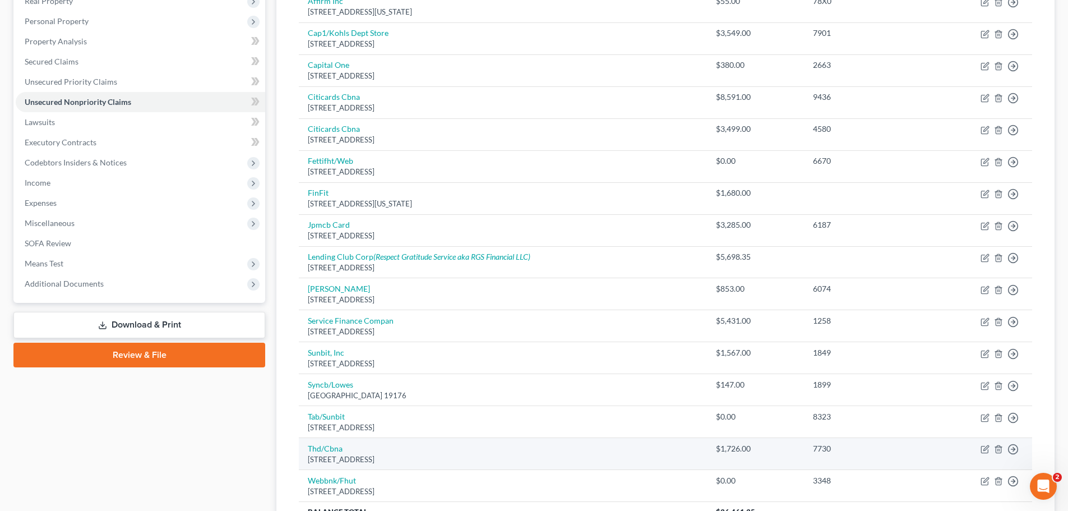
click at [349, 445] on td "Thd/[STREET_ADDRESS]" at bounding box center [503, 454] width 408 height 32
click at [341, 451] on link "Thd/Cbna" at bounding box center [325, 449] width 35 height 10
select select "43"
select select "2"
select select "0"
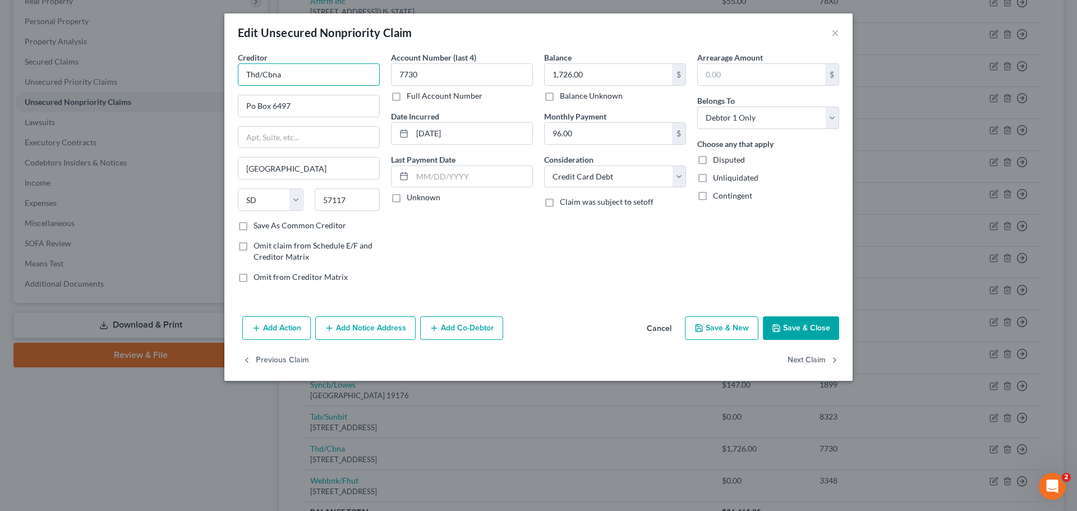
click at [255, 75] on input "Thd/Cbna" at bounding box center [309, 74] width 142 height 22
type input "The Home Depot /Cbna"
click at [796, 329] on button "Save & Close" at bounding box center [801, 328] width 76 height 24
type input "0"
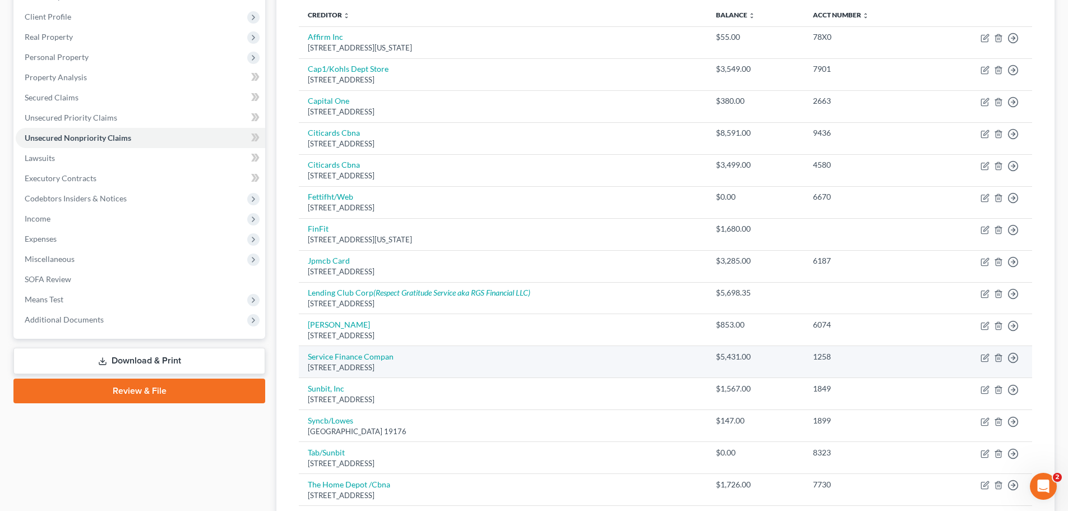
scroll to position [130, 0]
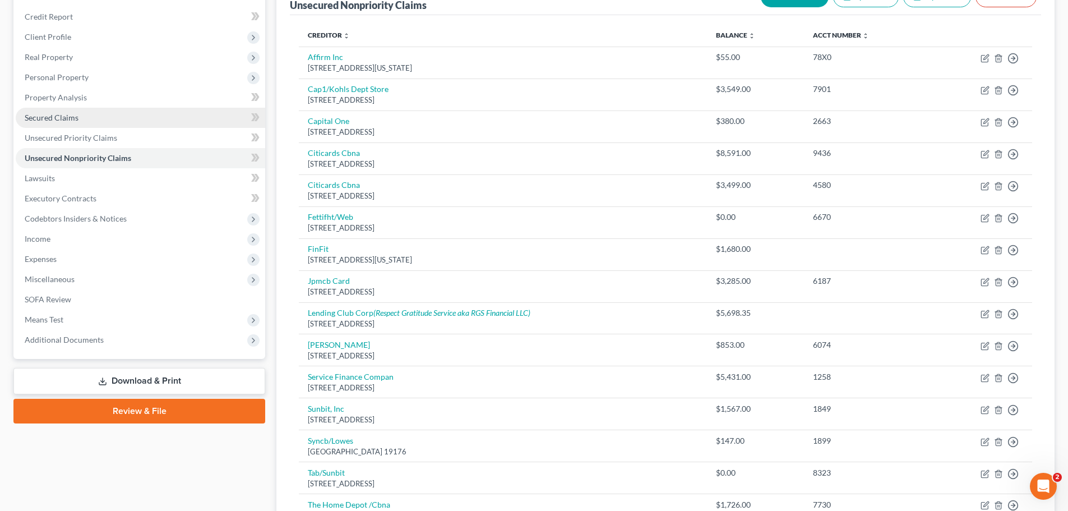
click at [54, 118] on span "Secured Claims" at bounding box center [52, 118] width 54 height 10
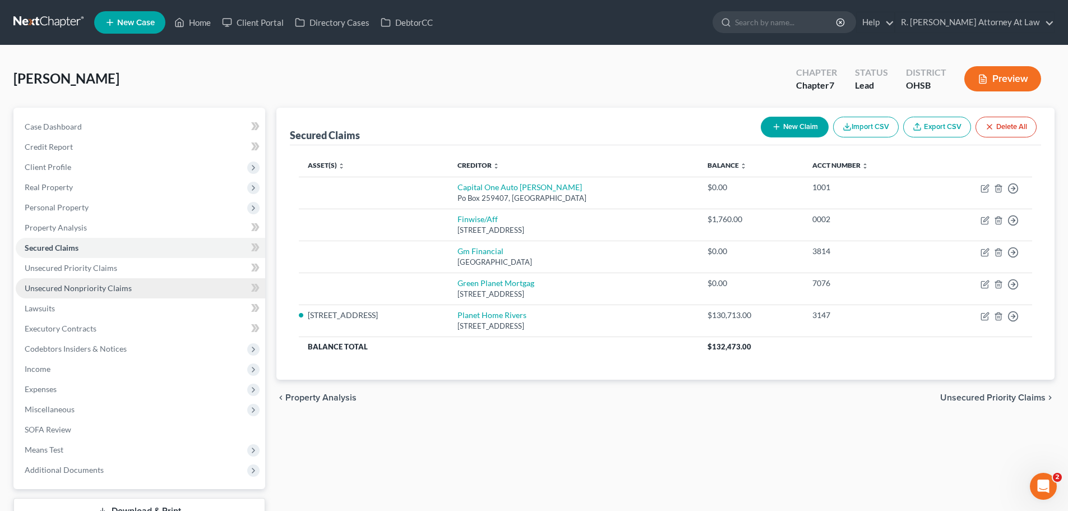
click at [68, 292] on span "Unsecured Nonpriority Claims" at bounding box center [78, 288] width 107 height 10
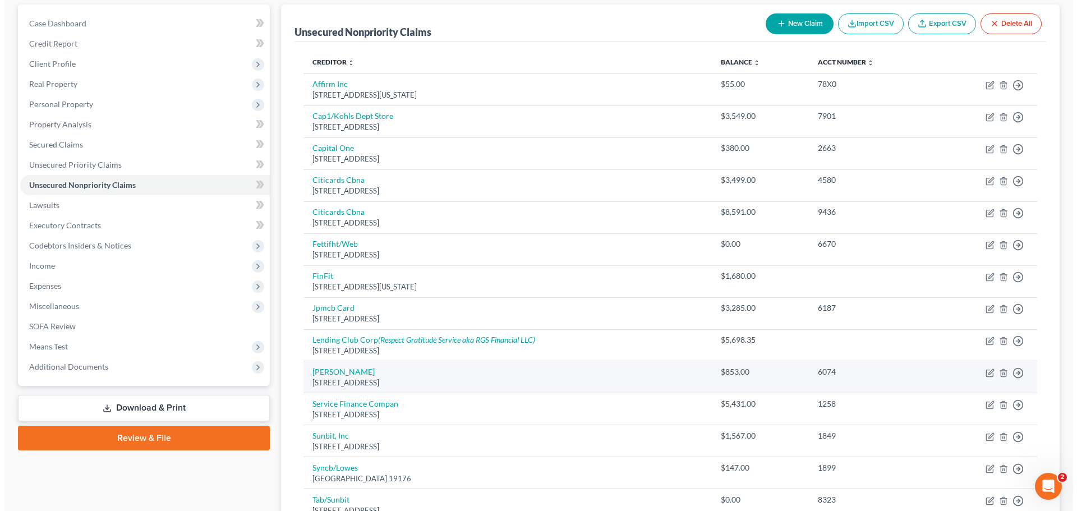
scroll to position [224, 0]
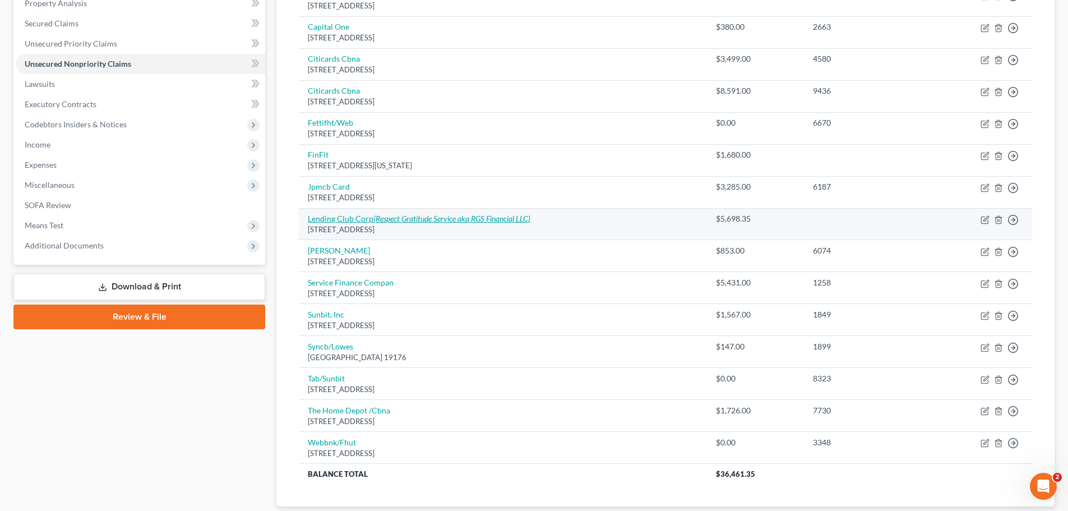
click at [473, 221] on icon "(Respect Gratitude Service aka RGS Financial LLC)" at bounding box center [451, 219] width 157 height 10
select select "4"
select select "0"
select select "45"
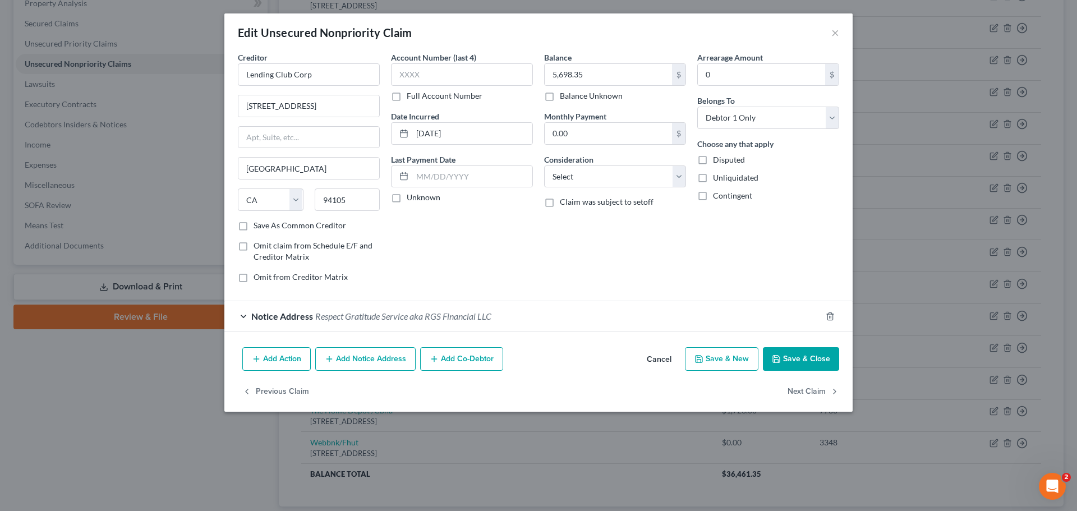
click at [353, 316] on span "Respect Gratitude Service aka RGS Financial LLC" at bounding box center [403, 316] width 176 height 11
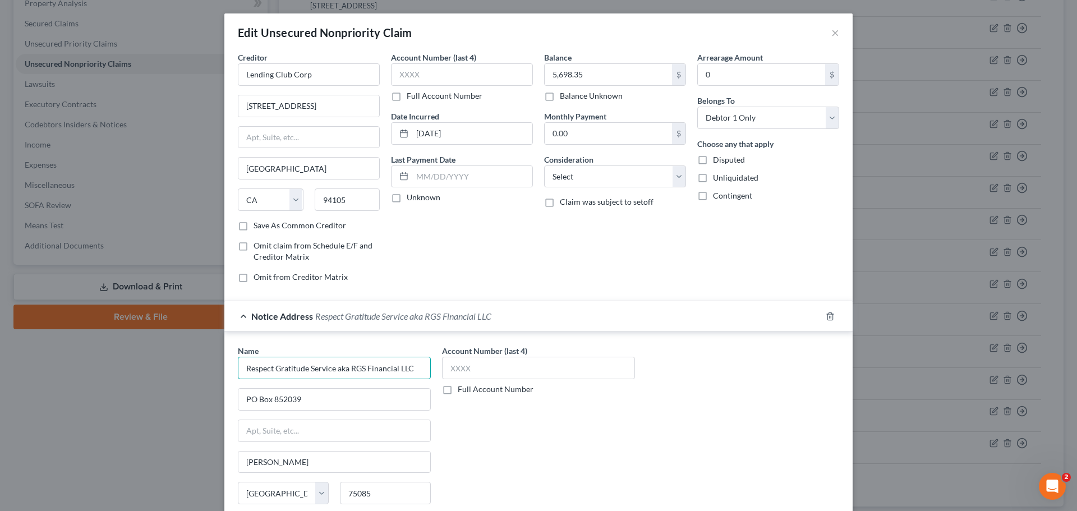
drag, startPoint x: 344, startPoint y: 370, endPoint x: 193, endPoint y: 368, distance: 150.3
click at [201, 371] on div "Edit Unsecured Nonpriority Claim × Creditor * Lending Club Corp [STREET_ADDRESS…" at bounding box center [538, 255] width 1077 height 511
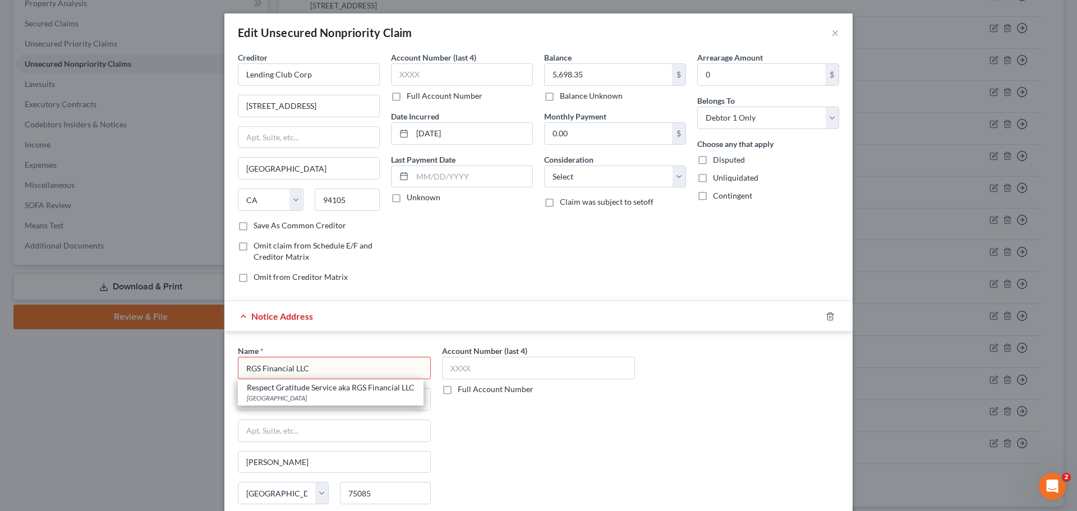
type input "RGS Financial LLC"
click at [412, 308] on div "Notice Address" at bounding box center [522, 316] width 597 height 30
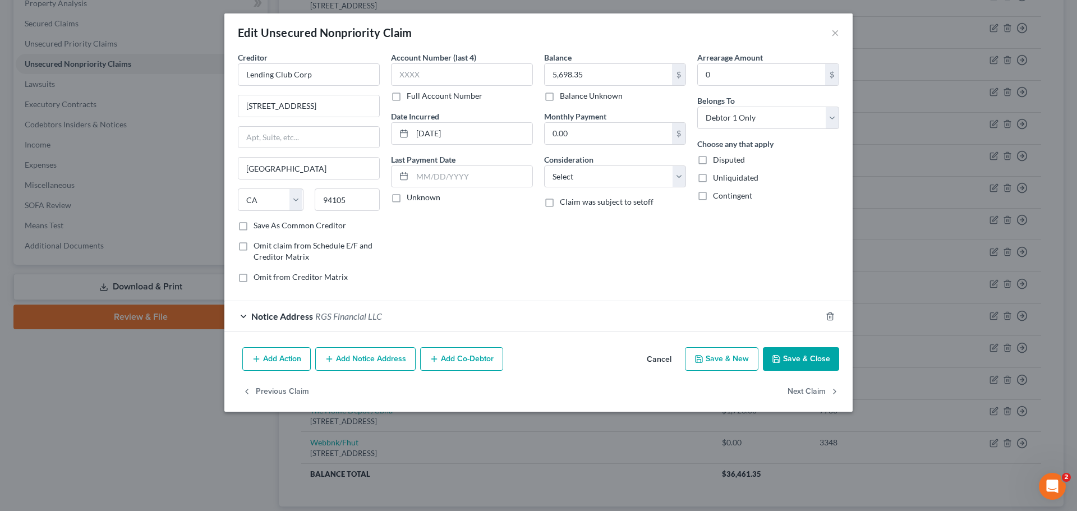
click at [348, 311] on span "RGS Financial LLC" at bounding box center [348, 316] width 67 height 11
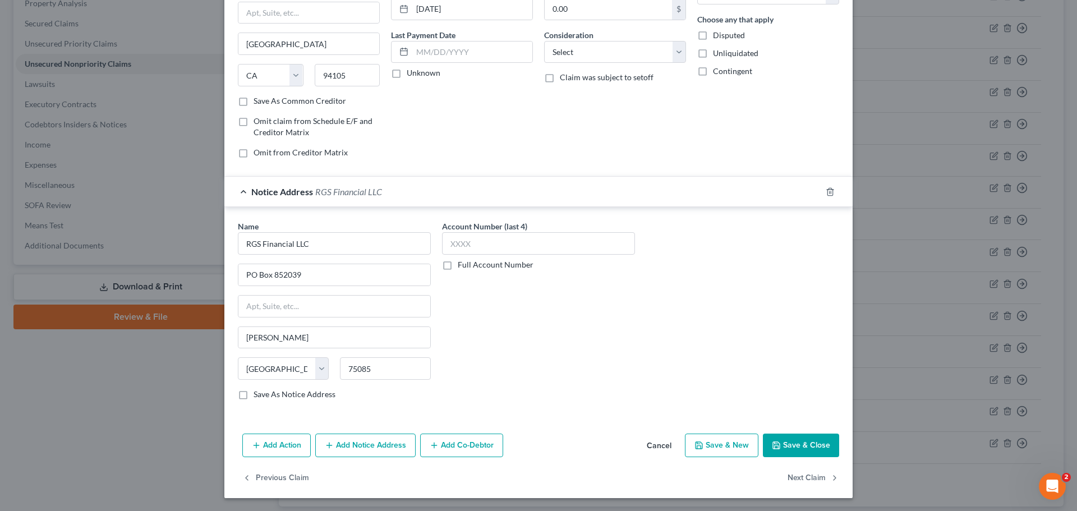
scroll to position [125, 0]
click at [781, 455] on button "Save & Close" at bounding box center [801, 445] width 76 height 24
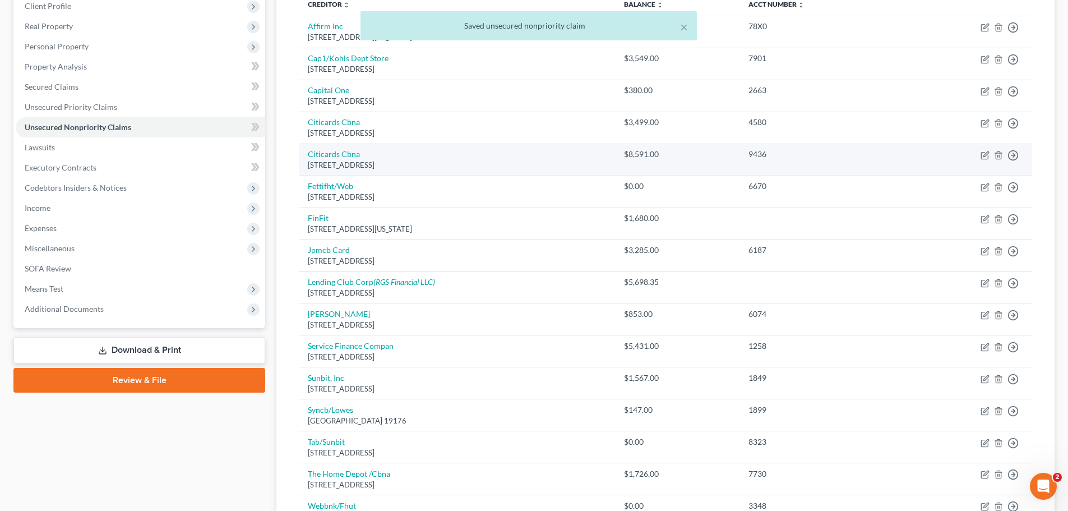
scroll to position [0, 0]
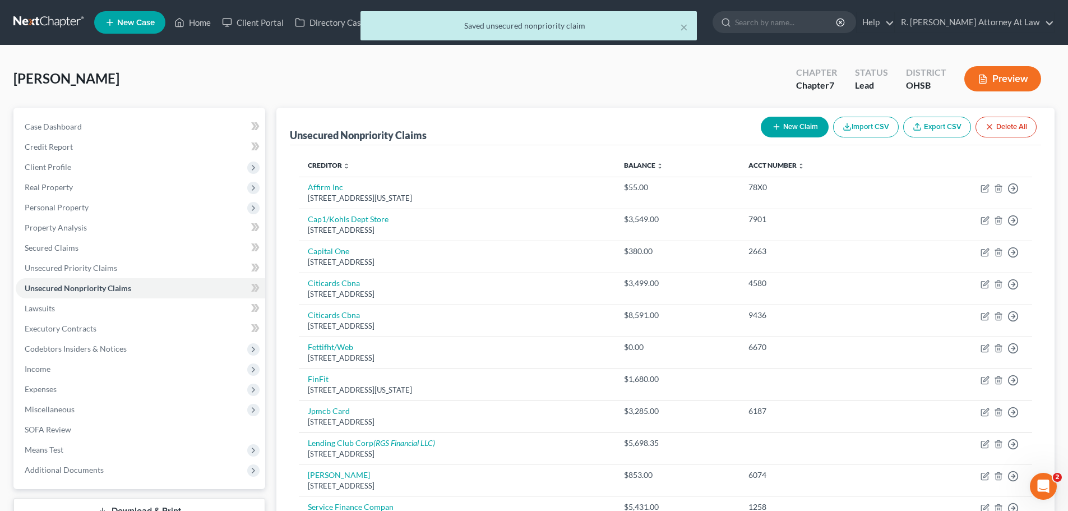
click at [780, 124] on button "New Claim" at bounding box center [795, 127] width 68 height 21
select select "0"
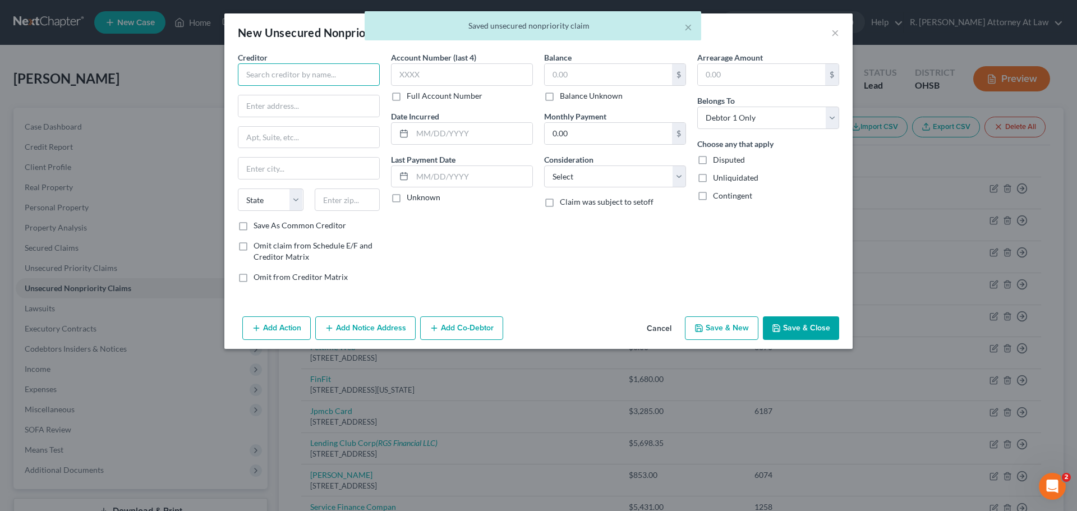
drag, startPoint x: 253, startPoint y: 72, endPoint x: 268, endPoint y: 75, distance: 14.8
click at [253, 73] on input "text" at bounding box center [309, 74] width 142 height 22
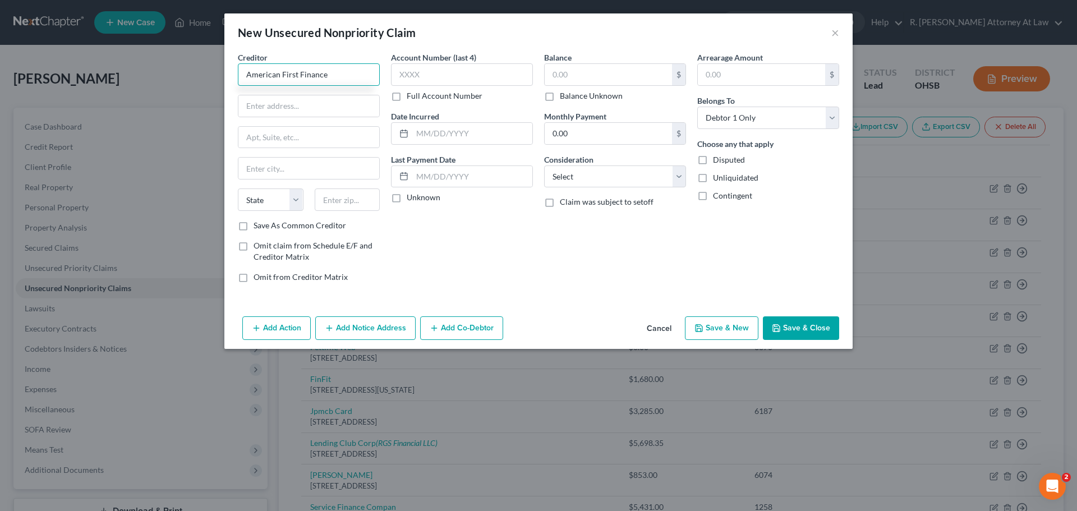
drag, startPoint x: 335, startPoint y: 75, endPoint x: 248, endPoint y: 80, distance: 86.5
click at [249, 80] on input "American First Finance" at bounding box center [309, 74] width 142 height 22
type input "A"
click at [835, 33] on button "×" at bounding box center [835, 32] width 8 height 13
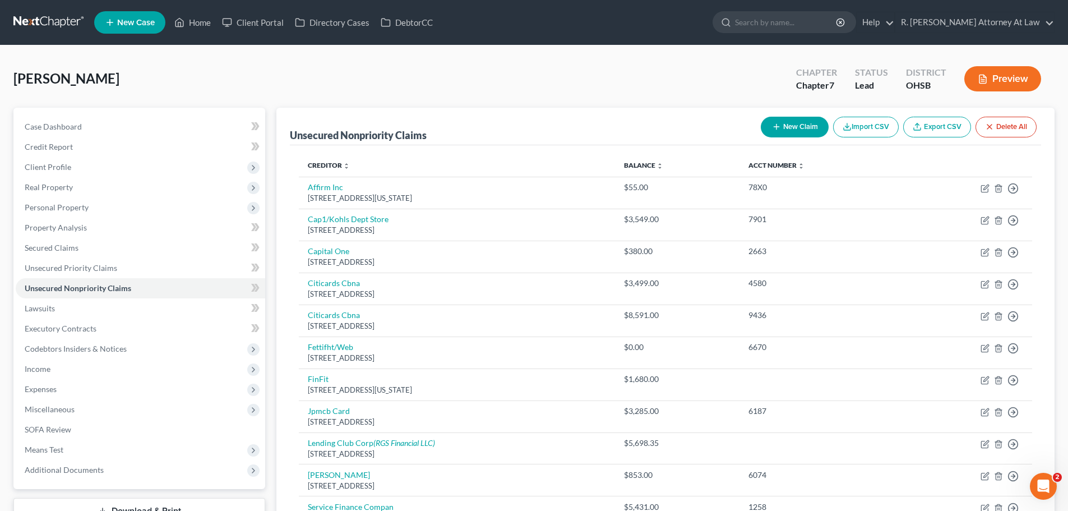
click at [771, 132] on button "New Claim" at bounding box center [795, 127] width 68 height 21
select select "0"
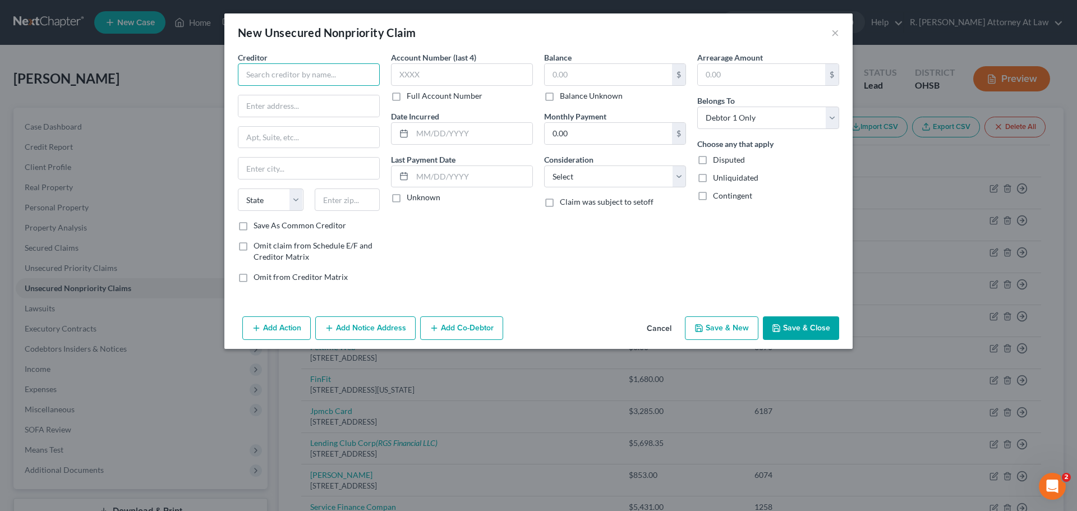
click at [266, 73] on input "text" at bounding box center [309, 74] width 142 height 22
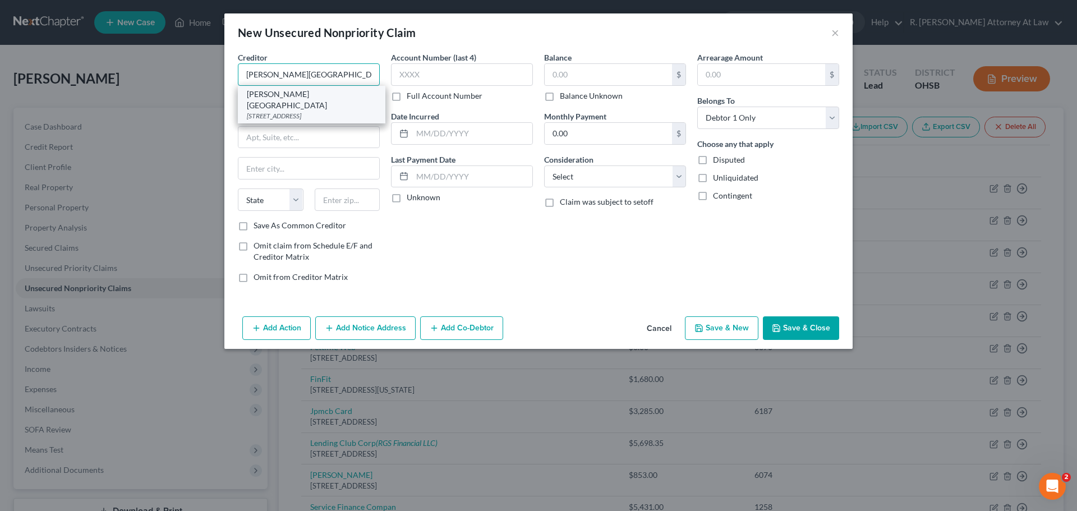
type input "[PERSON_NAME][GEOGRAPHIC_DATA]"
click at [292, 99] on div "[PERSON_NAME][GEOGRAPHIC_DATA]" at bounding box center [312, 100] width 130 height 22
type input "[STREET_ADDRESS]"
type input "[GEOGRAPHIC_DATA]"
select select "36"
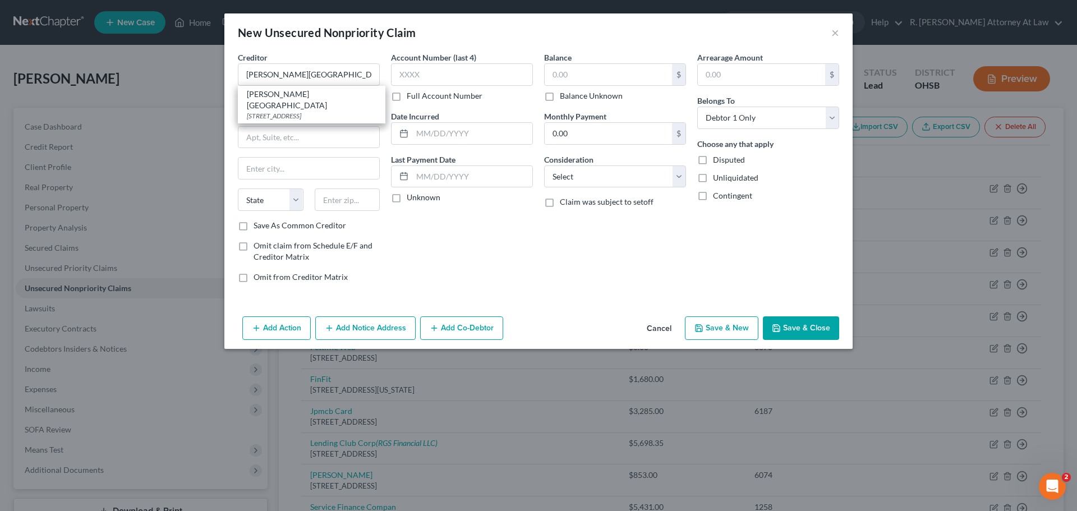
type input "45219"
click at [584, 173] on select "Select Cable / Satellite Services Collection Agency Credit Card Debt Debt Couns…" at bounding box center [615, 176] width 142 height 22
select select "9"
click at [544, 165] on select "Select Cable / Satellite Services Collection Agency Credit Card Debt Debt Couns…" at bounding box center [615, 176] width 142 height 22
click at [603, 82] on input "text" at bounding box center [607, 74] width 127 height 21
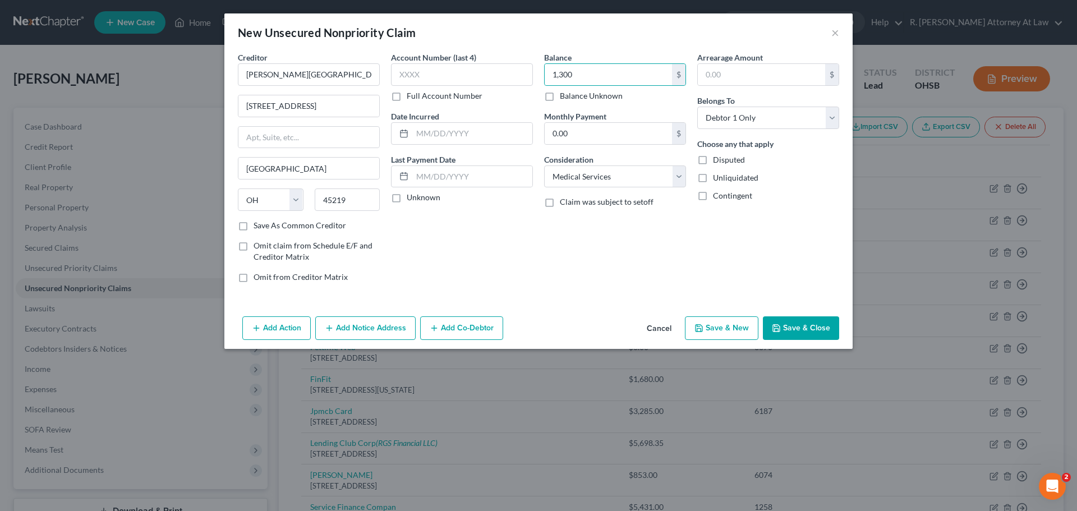
click at [802, 340] on div "Add Action Add Notice Address Add Co-Debtor Cancel Save & New Save & Close" at bounding box center [538, 330] width 628 height 37
click at [803, 332] on button "Save & Close" at bounding box center [801, 328] width 76 height 24
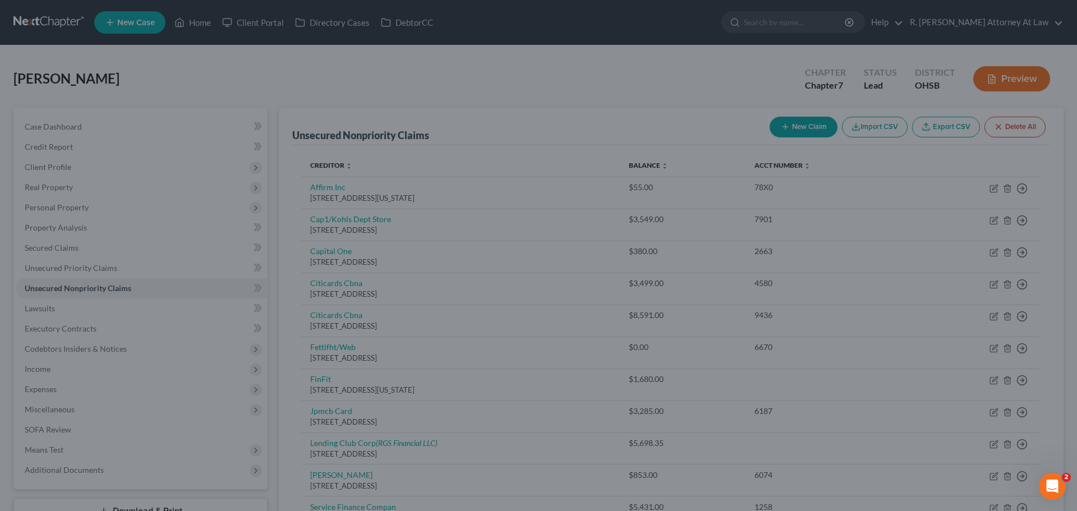
type input "1,300.00"
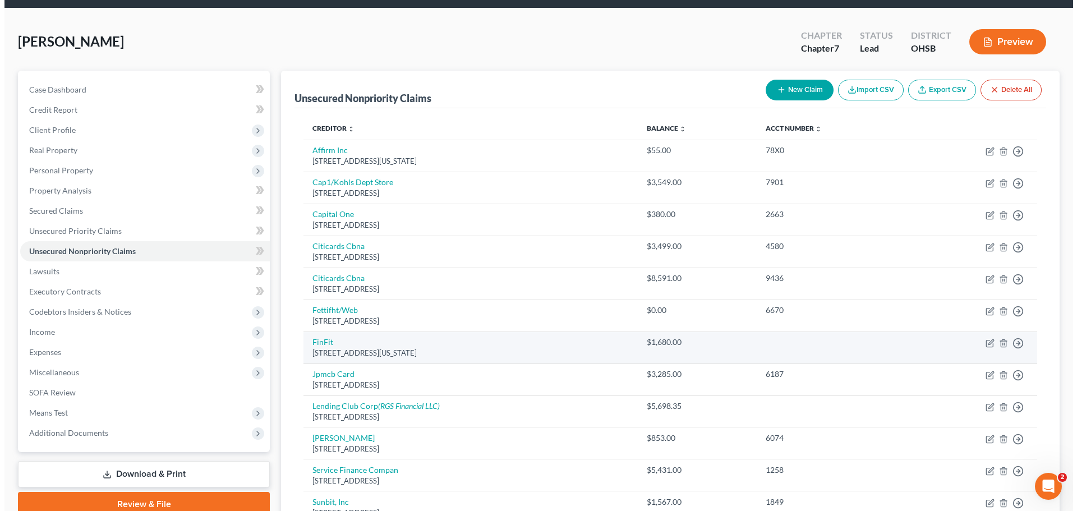
scroll to position [56, 0]
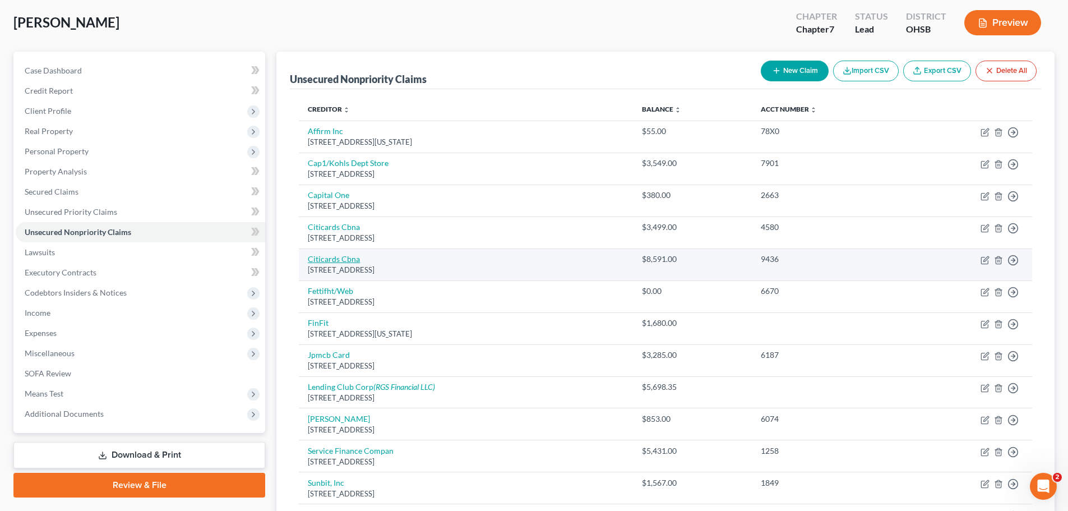
click at [342, 259] on link "Citicards Cbna" at bounding box center [334, 259] width 52 height 10
select select "43"
select select "2"
select select "0"
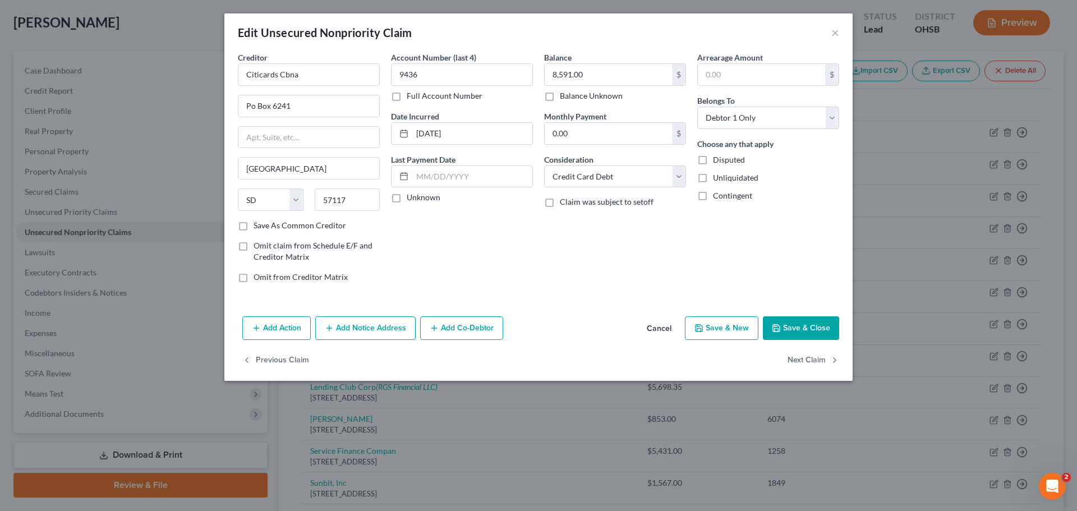
drag, startPoint x: 352, startPoint y: 325, endPoint x: 341, endPoint y: 283, distance: 43.4
click at [352, 326] on button "Add Notice Address" at bounding box center [365, 328] width 100 height 24
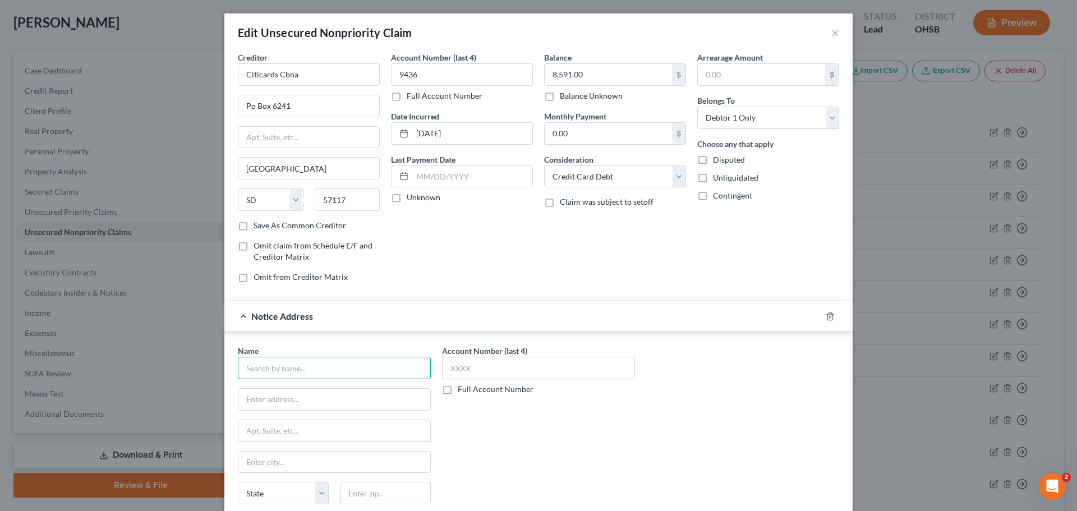
click at [295, 366] on input "text" at bounding box center [334, 368] width 193 height 22
type input "MRS BPO LLC"
type input "PO Box 1050"
type input "08034"
type input "[GEOGRAPHIC_DATA]"
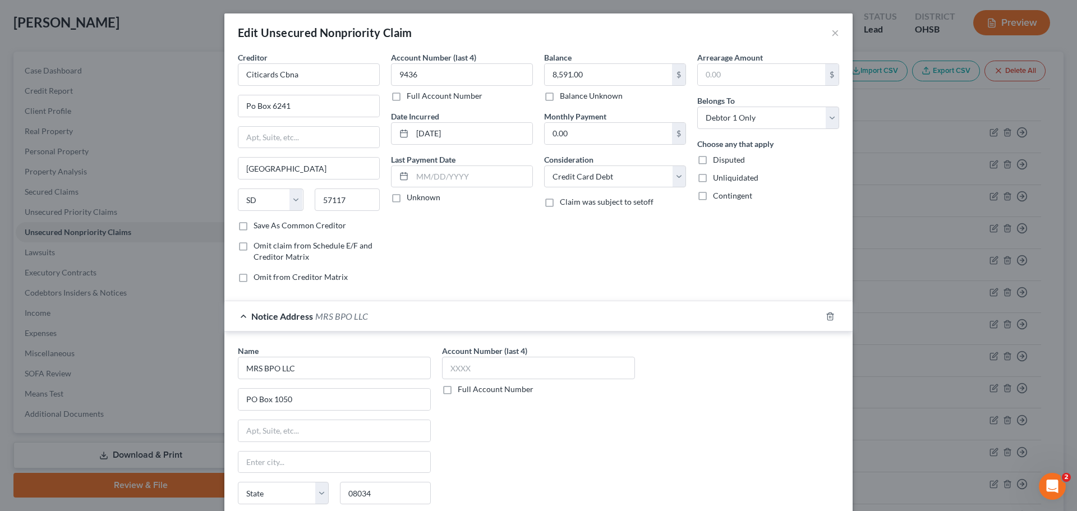
select select "33"
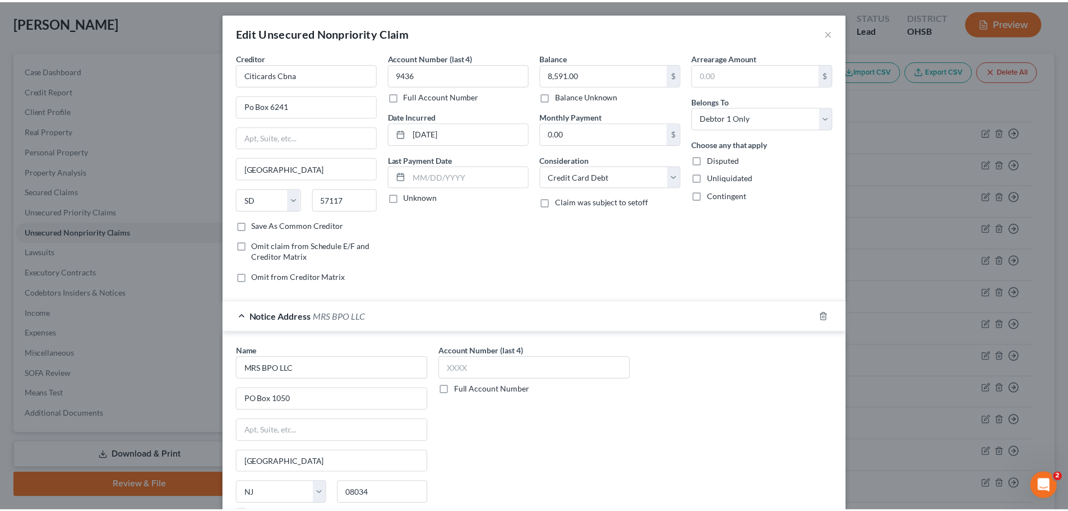
scroll to position [125, 0]
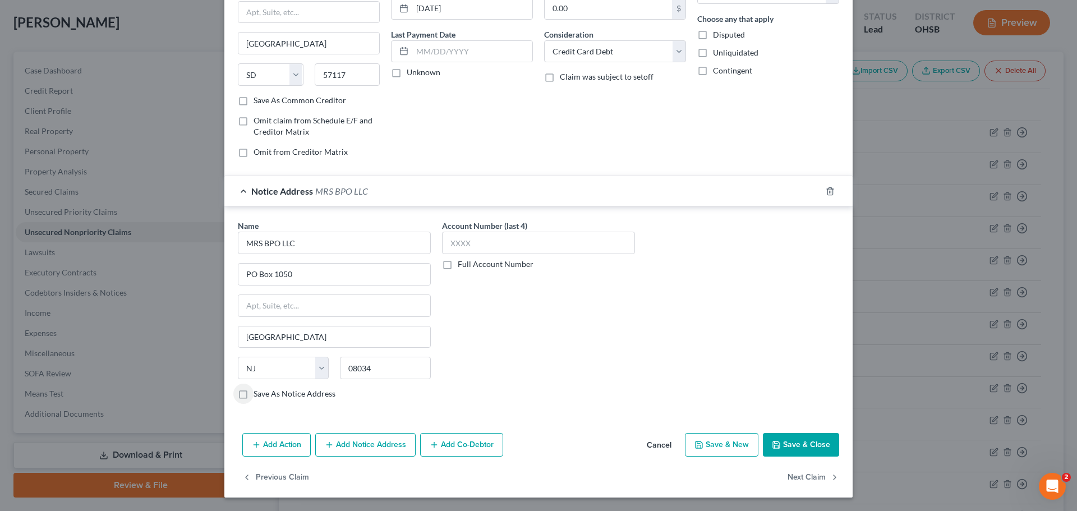
drag, startPoint x: 791, startPoint y: 450, endPoint x: 760, endPoint y: 439, distance: 33.2
click at [791, 449] on button "Save & Close" at bounding box center [801, 445] width 76 height 24
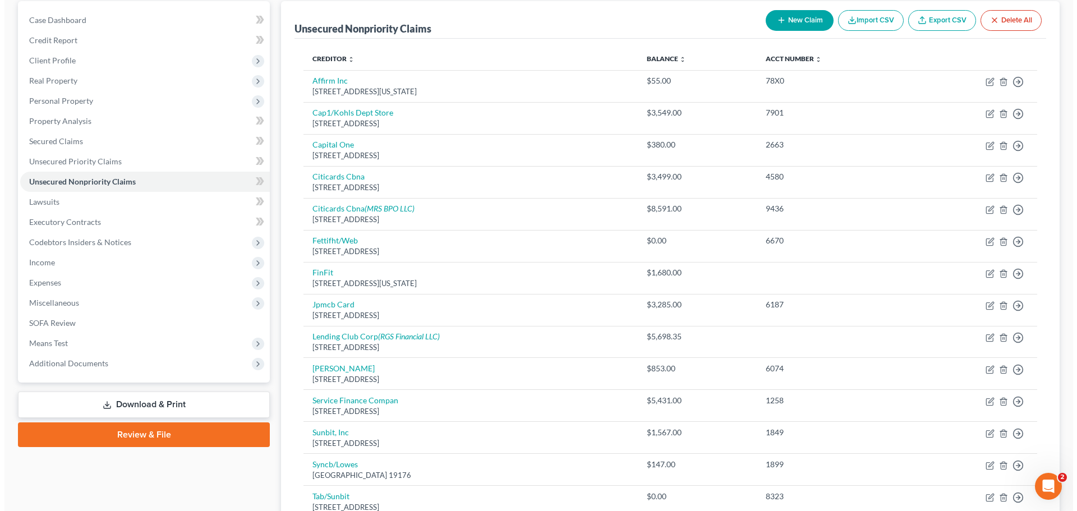
scroll to position [106, 0]
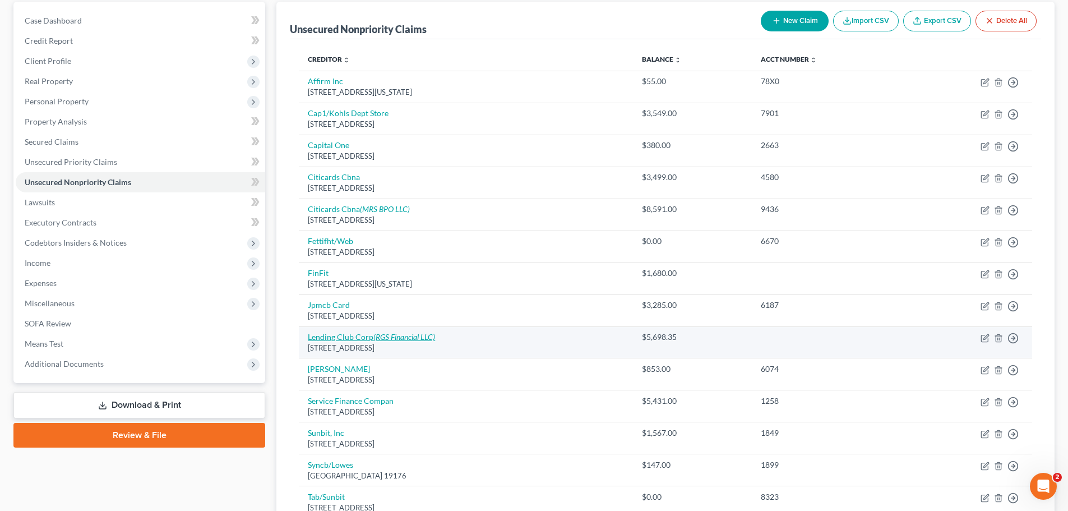
click at [358, 338] on link "Lending Club Corp (RGS Financial LLC)" at bounding box center [371, 337] width 127 height 10
select select "4"
select select "0"
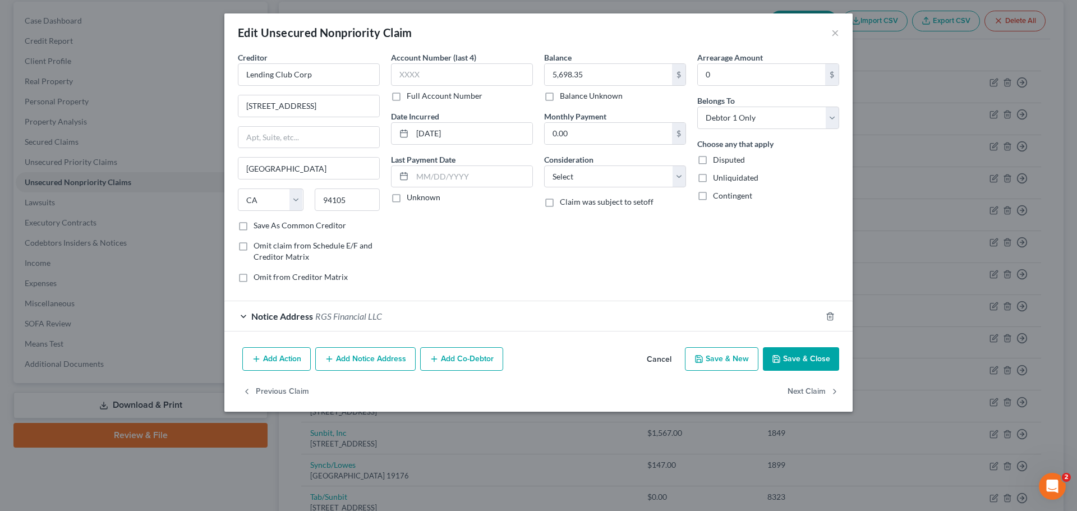
click at [344, 347] on div "Add Action Add Notice Address Add Co-Debtor Cancel Save & New Save & Close" at bounding box center [538, 361] width 628 height 37
drag, startPoint x: 351, startPoint y: 350, endPoint x: 319, endPoint y: 301, distance: 58.8
click at [351, 351] on button "Add Notice Address" at bounding box center [365, 359] width 100 height 24
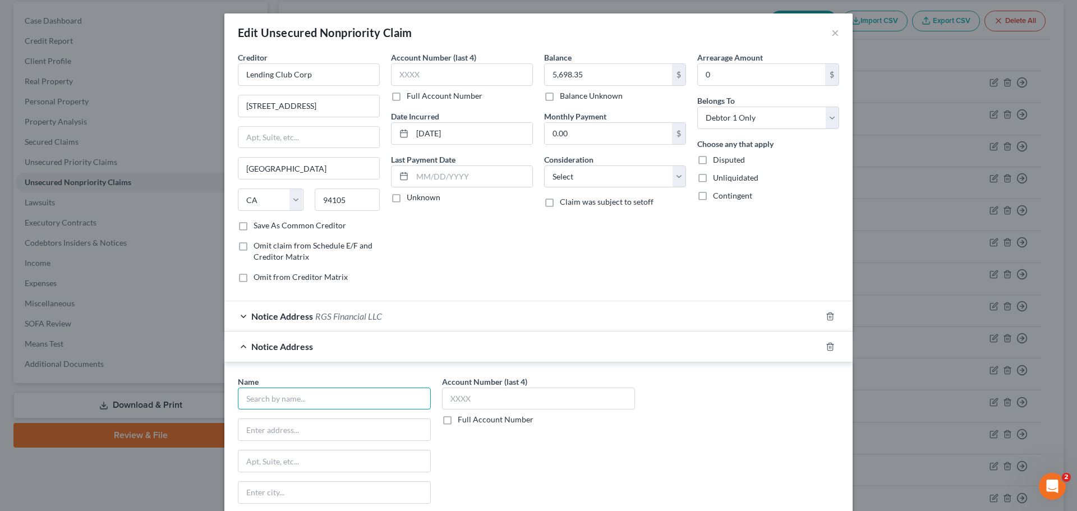
click at [282, 395] on input "text" at bounding box center [334, 398] width 193 height 22
type input "Asset Recovery Solutions LLC"
type input "[STREET_ADDRESS]"
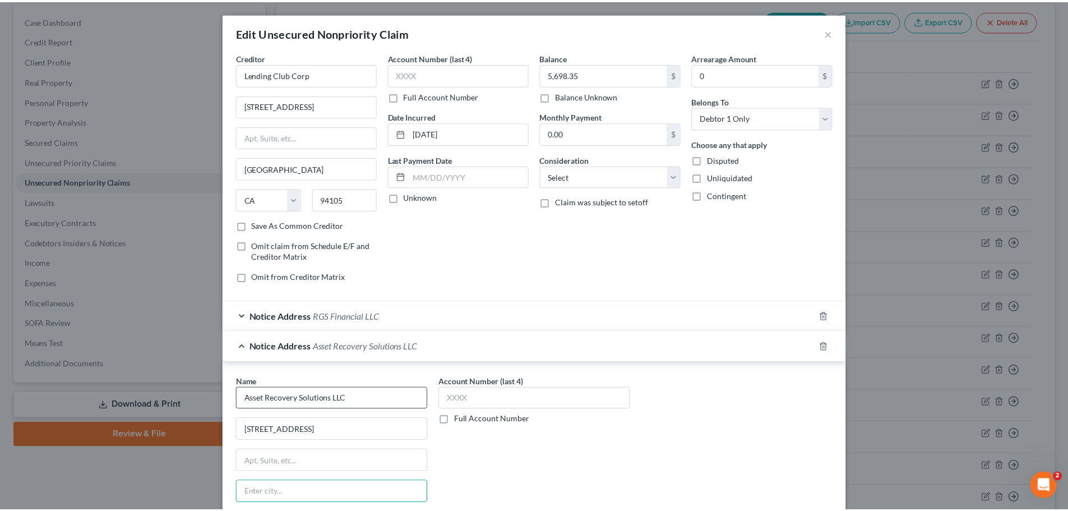
scroll to position [156, 0]
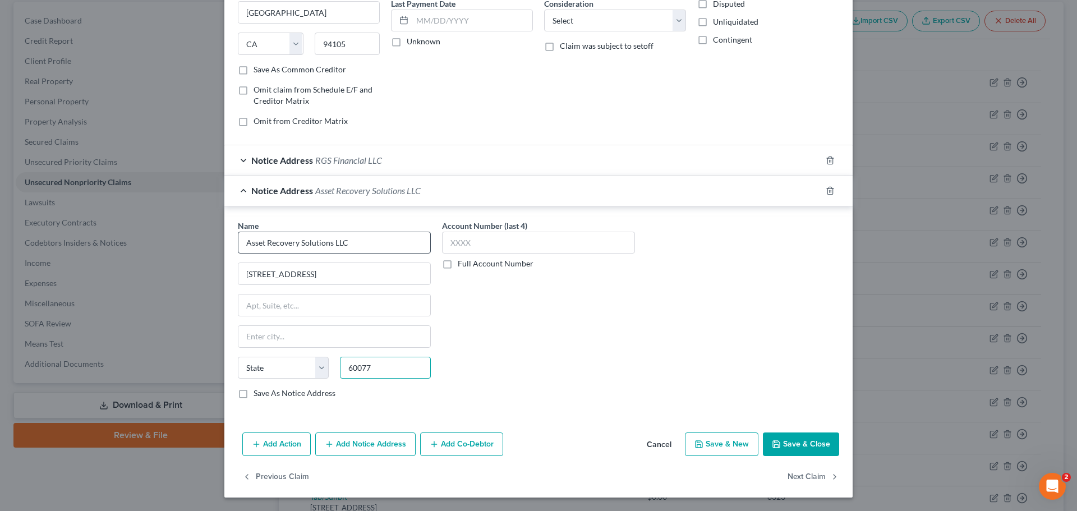
type input "60077"
type input "Skokie"
select select "14"
click at [798, 438] on button "Save & Close" at bounding box center [801, 444] width 76 height 24
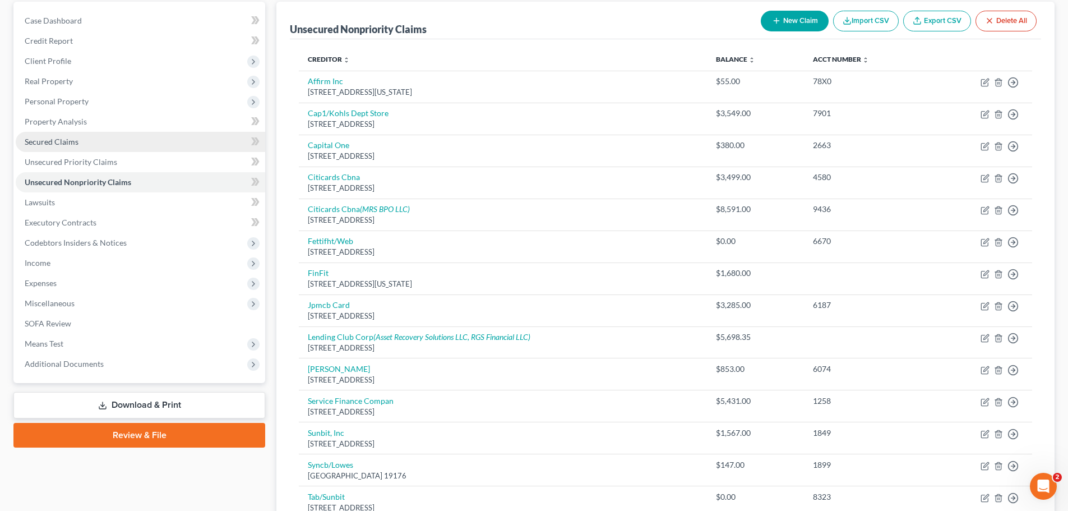
click at [53, 139] on span "Secured Claims" at bounding box center [52, 142] width 54 height 10
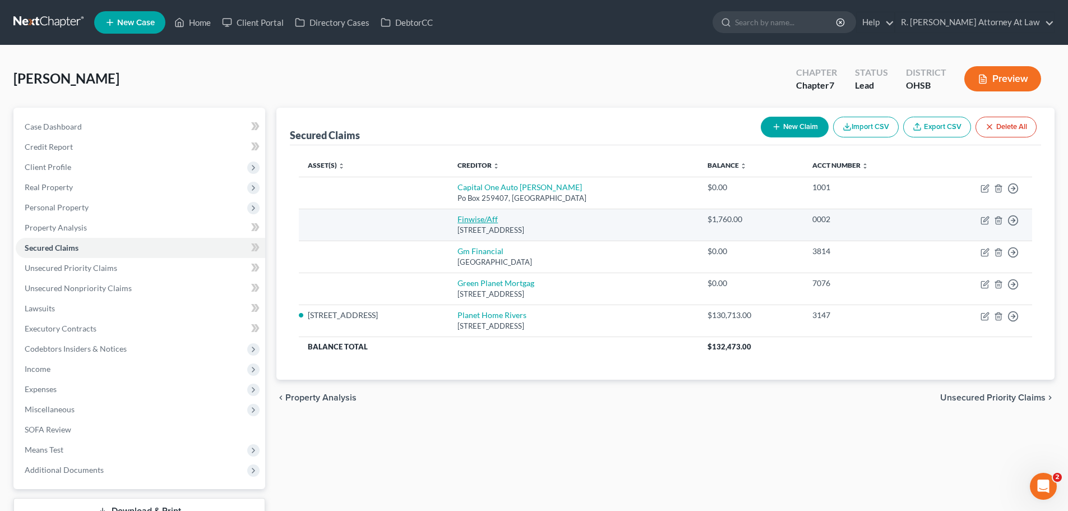
click at [463, 220] on link "Finwise/Aff" at bounding box center [478, 219] width 40 height 10
select select "45"
select select "0"
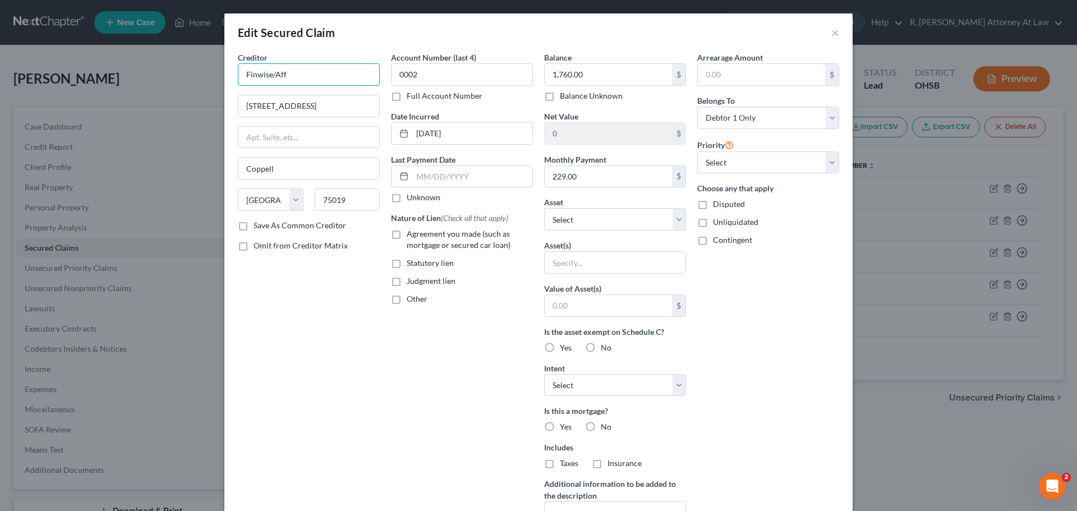
click at [310, 76] on input "Finwise/Aff" at bounding box center [309, 74] width 142 height 22
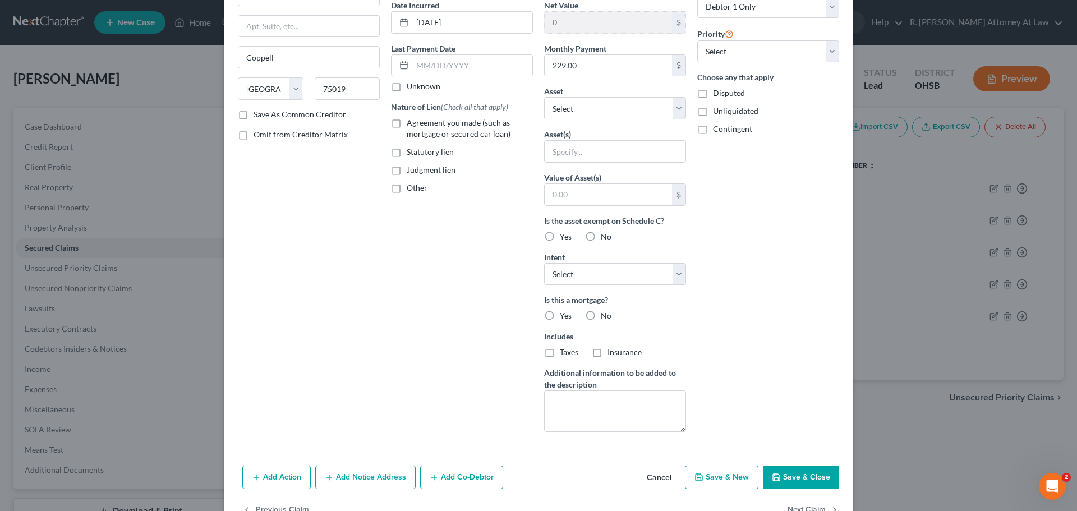
scroll to position [112, 0]
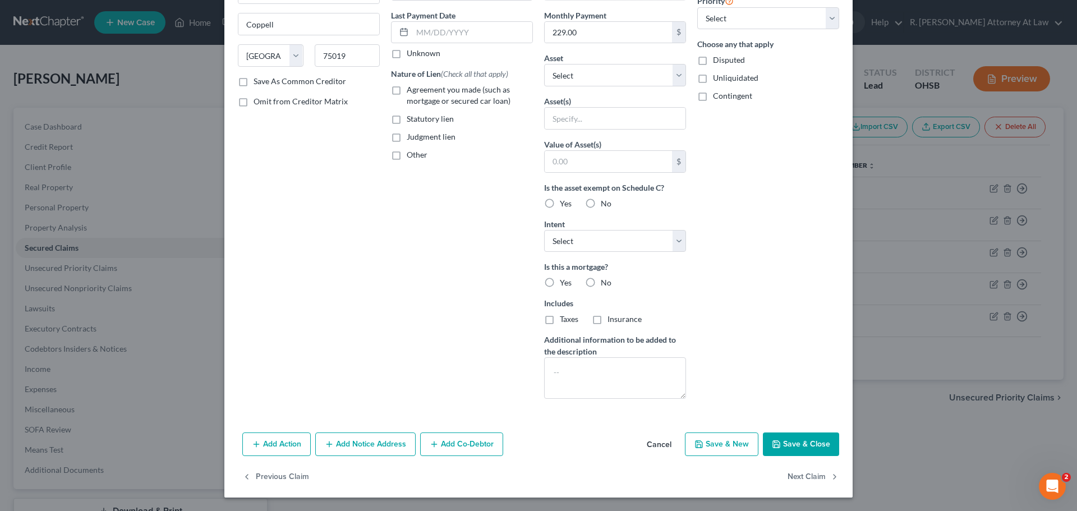
type input "Finwise / American First Finance"
click at [796, 436] on button "Save & Close" at bounding box center [801, 444] width 76 height 24
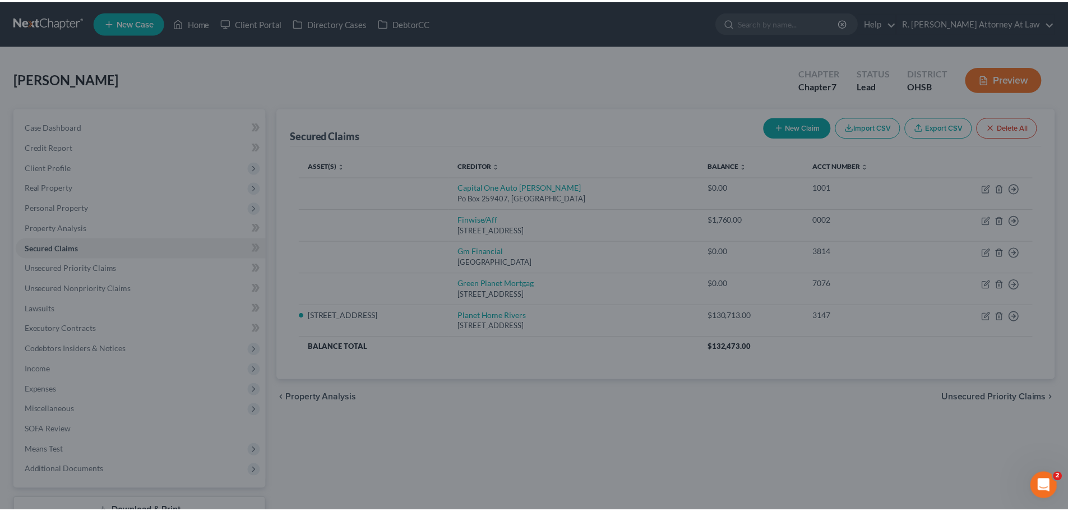
scroll to position [21, 0]
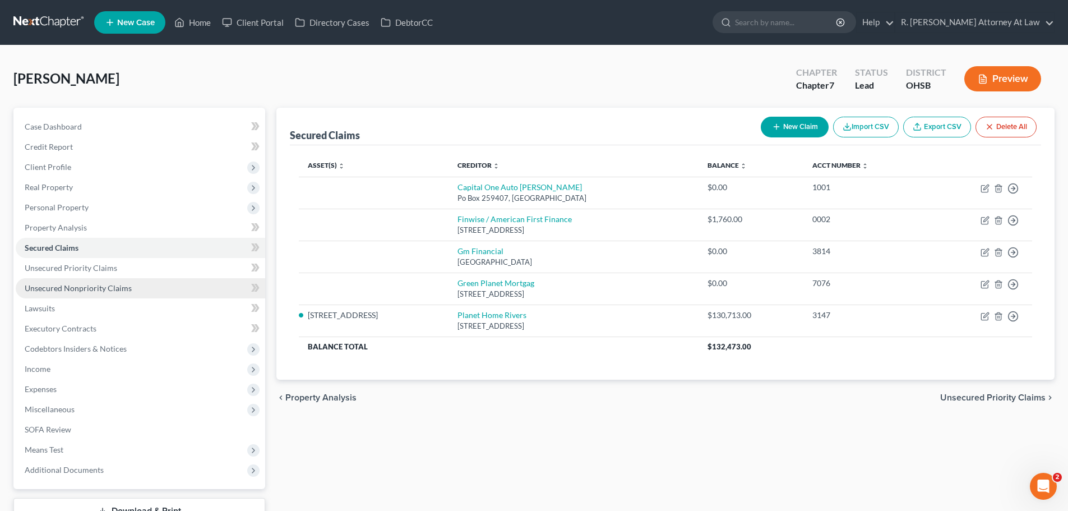
drag, startPoint x: 67, startPoint y: 290, endPoint x: 90, endPoint y: 290, distance: 23.5
click at [67, 290] on span "Unsecured Nonpriority Claims" at bounding box center [78, 288] width 107 height 10
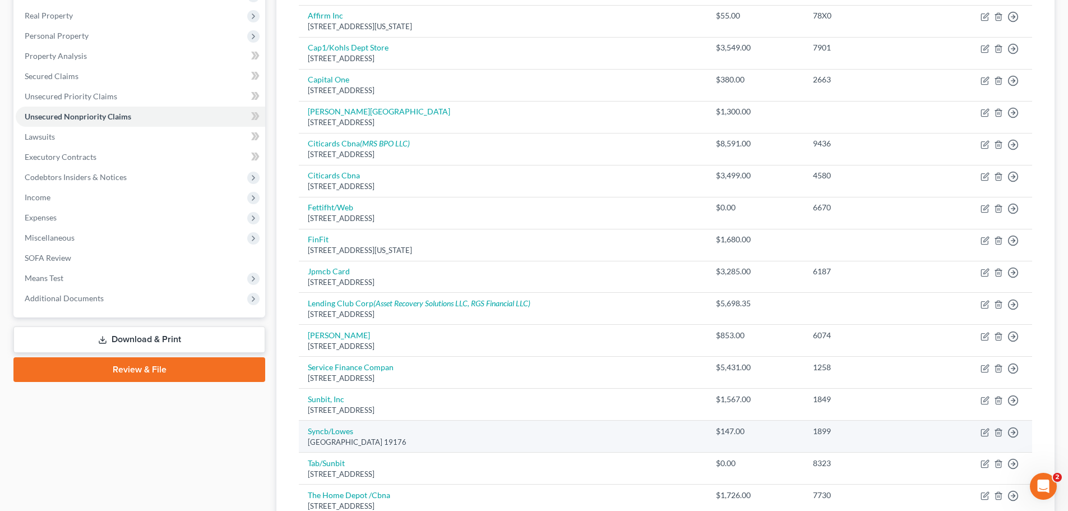
scroll to position [280, 0]
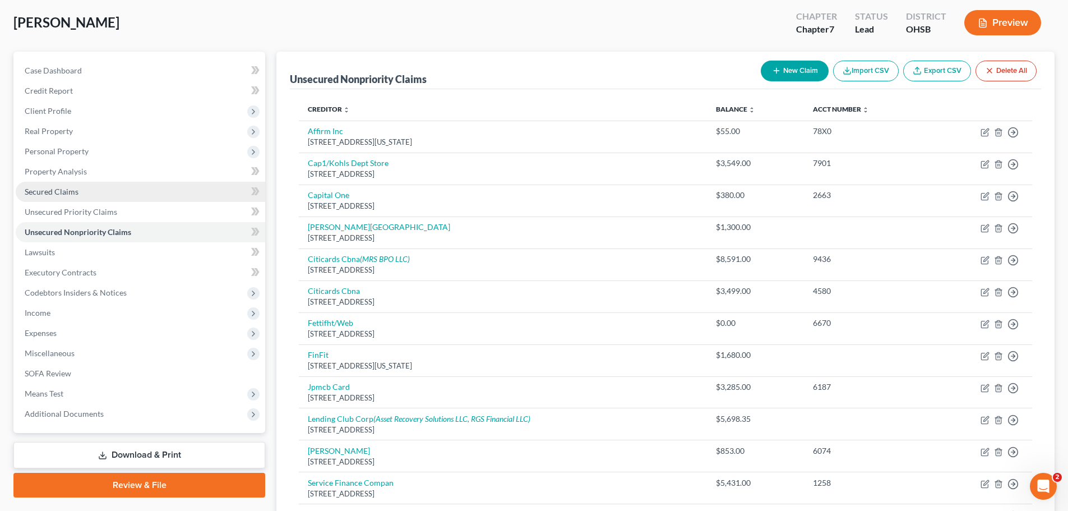
click at [39, 195] on span "Secured Claims" at bounding box center [52, 192] width 54 height 10
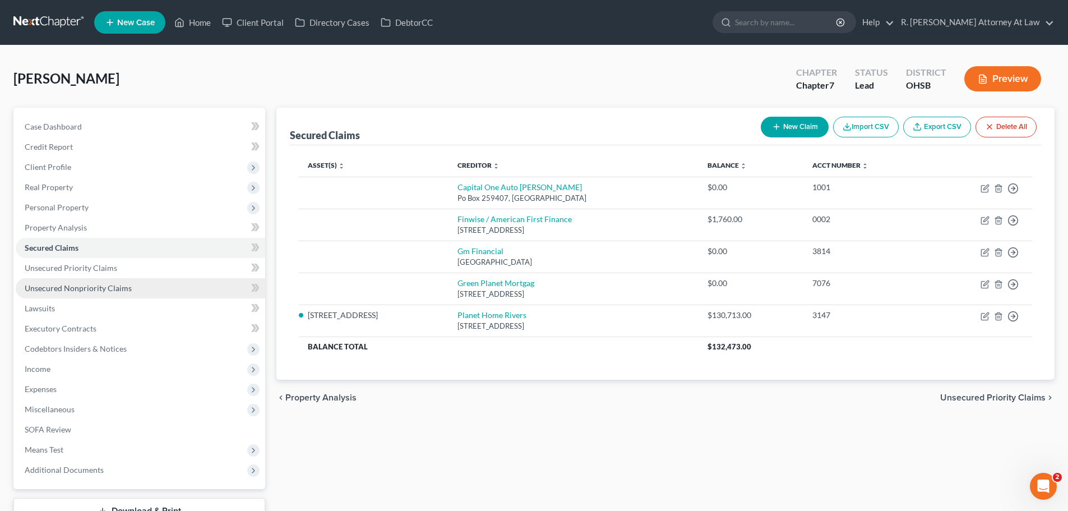
click at [67, 287] on span "Unsecured Nonpriority Claims" at bounding box center [78, 288] width 107 height 10
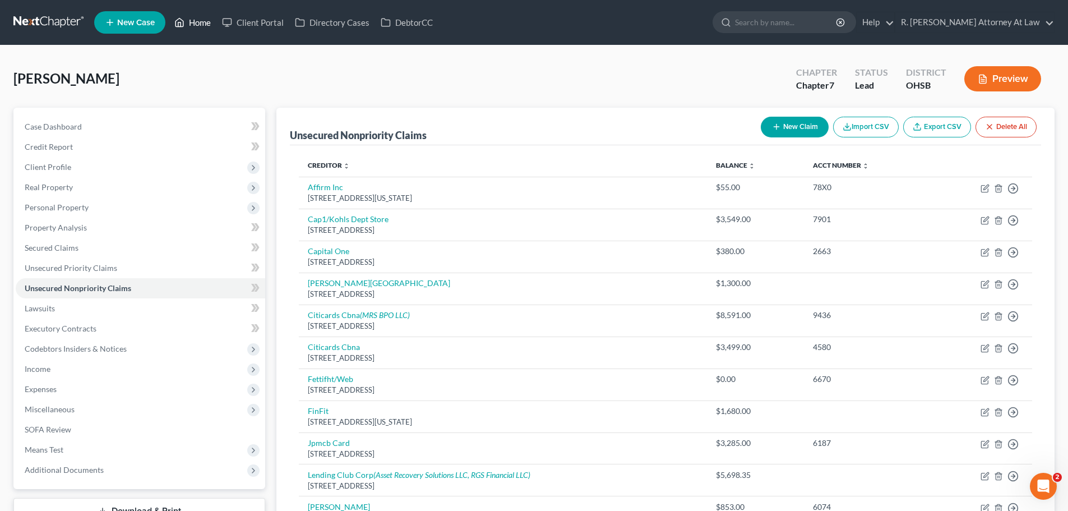
drag, startPoint x: 197, startPoint y: 20, endPoint x: 260, endPoint y: 86, distance: 91.6
click at [197, 20] on link "Home" at bounding box center [193, 22] width 48 height 20
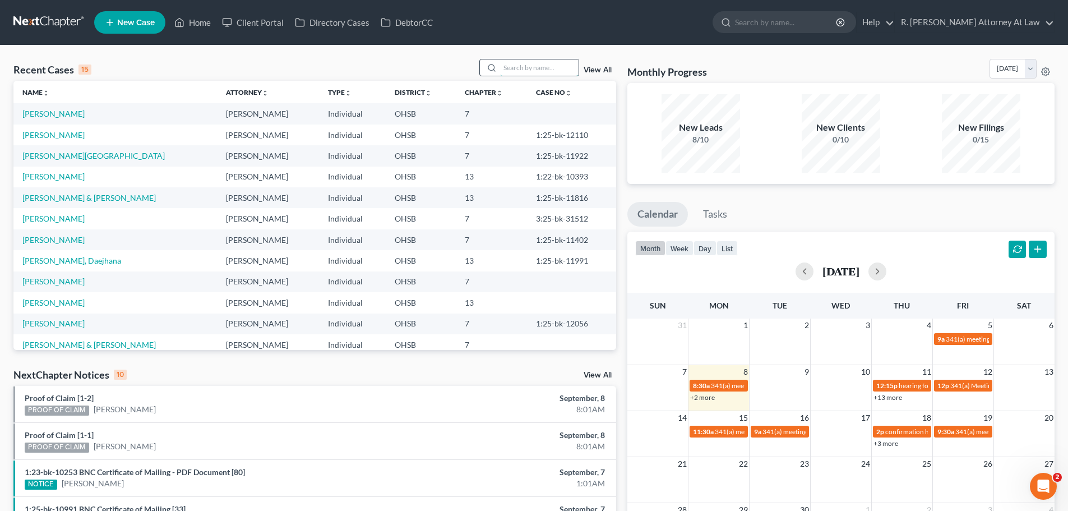
click at [524, 64] on input "search" at bounding box center [539, 67] width 78 height 16
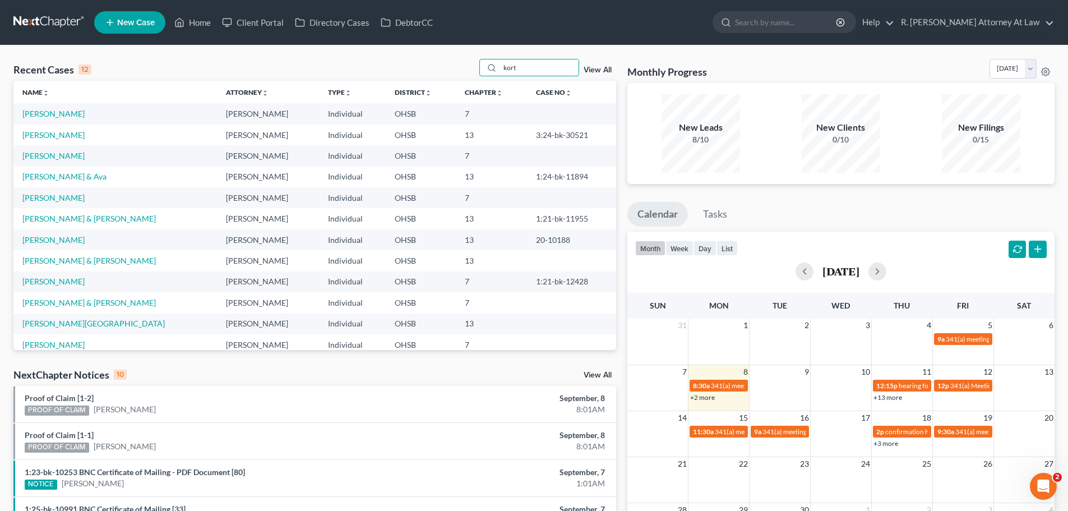
type input "[PERSON_NAME]"
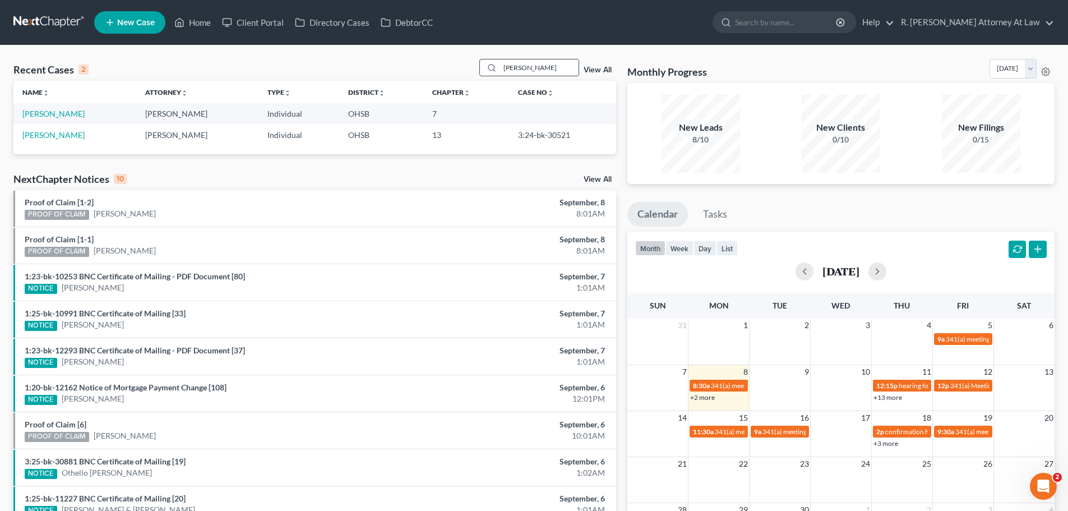
drag, startPoint x: 509, startPoint y: 70, endPoint x: 495, endPoint y: 70, distance: 14.6
click at [495, 70] on div "[PERSON_NAME]" at bounding box center [529, 67] width 100 height 17
click at [196, 22] on link "Home" at bounding box center [193, 22] width 48 height 20
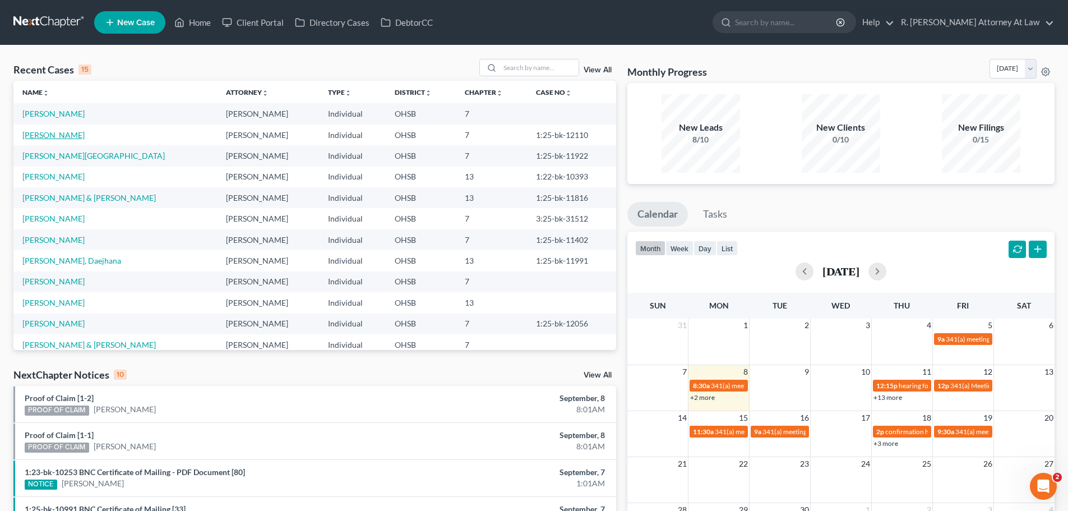
click at [77, 136] on link "[PERSON_NAME]" at bounding box center [53, 135] width 62 height 10
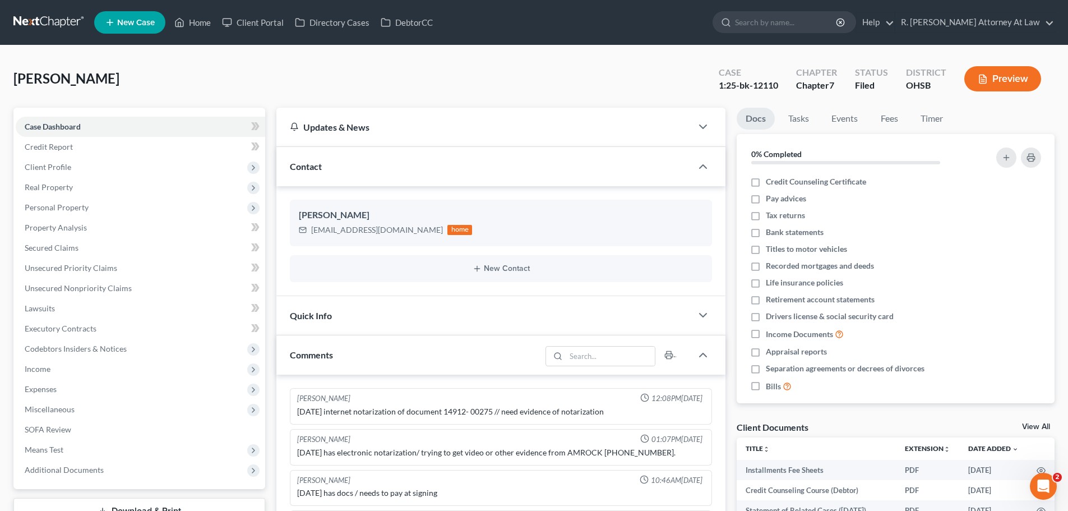
scroll to position [444, 0]
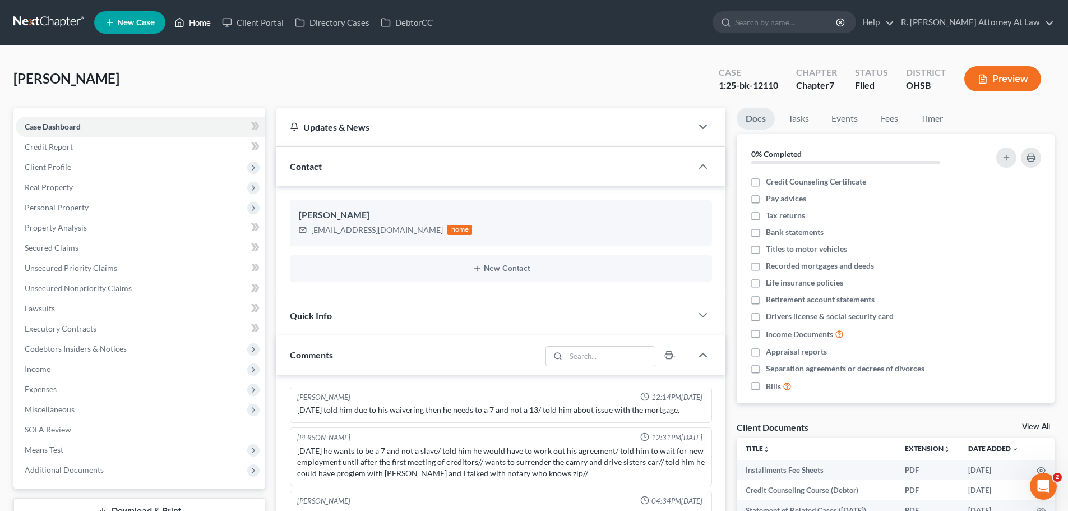
click at [181, 20] on icon at bounding box center [179, 22] width 10 height 13
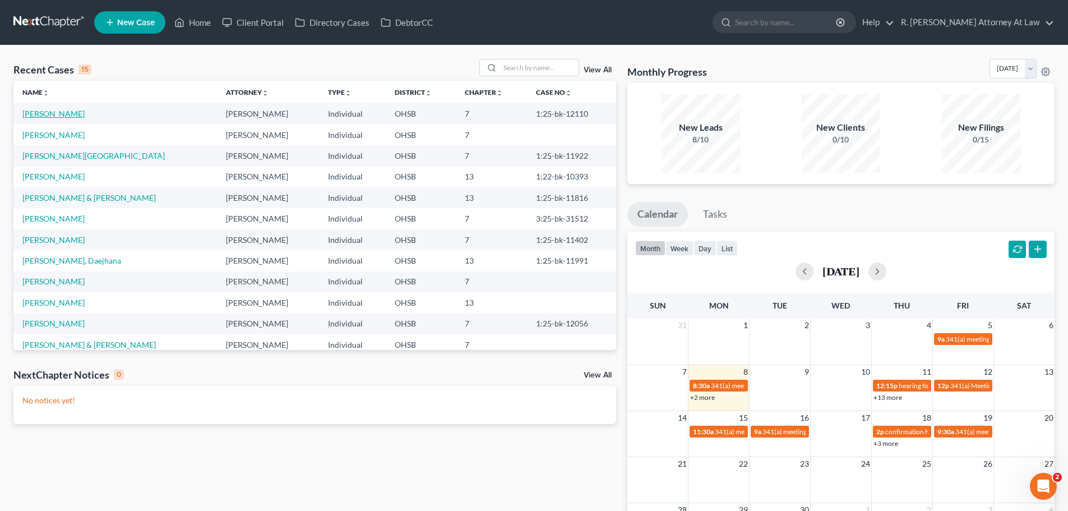
click at [60, 113] on link "[PERSON_NAME]" at bounding box center [53, 114] width 62 height 10
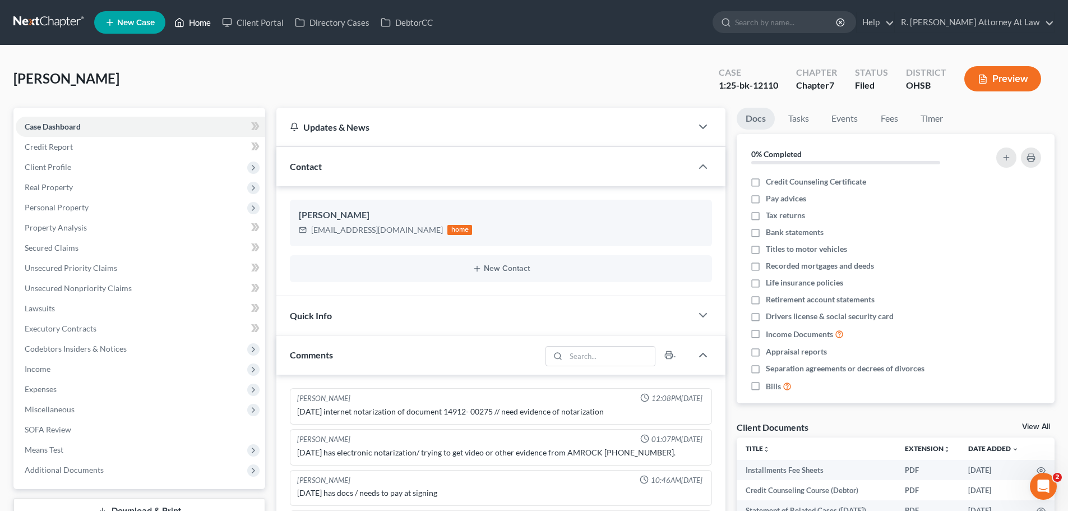
click at [202, 29] on link "Home" at bounding box center [193, 22] width 48 height 20
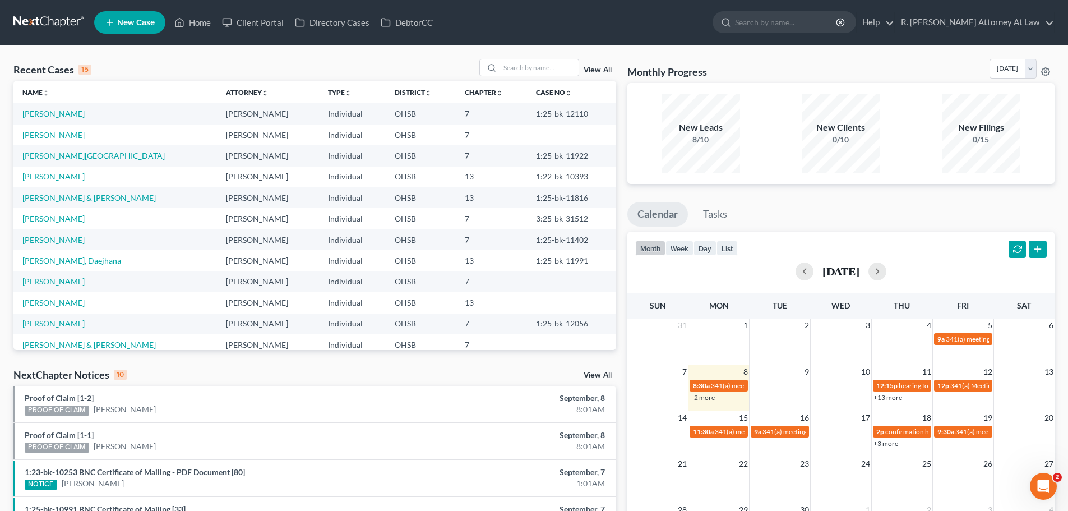
click at [58, 137] on link "[PERSON_NAME]" at bounding box center [53, 135] width 62 height 10
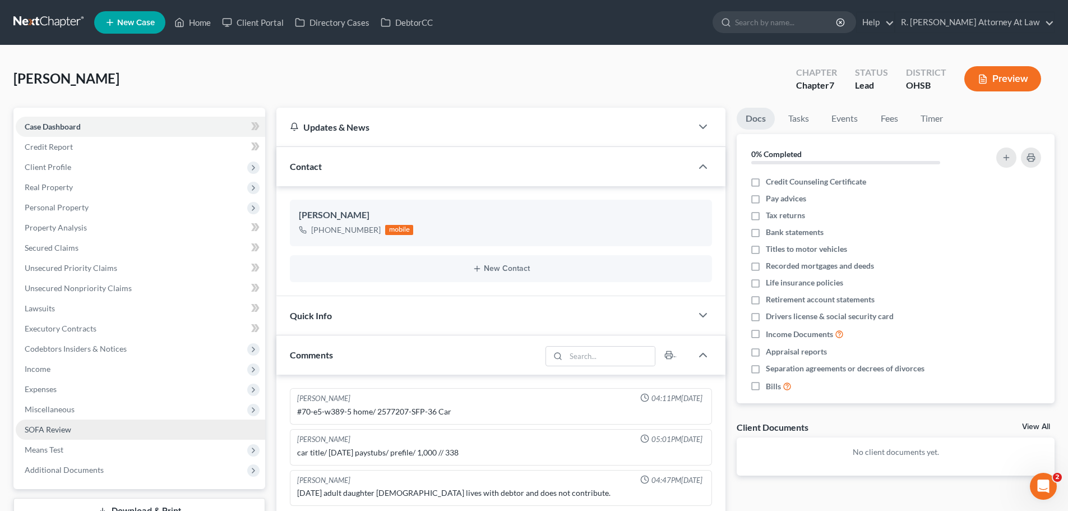
drag, startPoint x: 48, startPoint y: 371, endPoint x: 76, endPoint y: 429, distance: 64.2
click at [48, 371] on span "Income" at bounding box center [38, 369] width 26 height 10
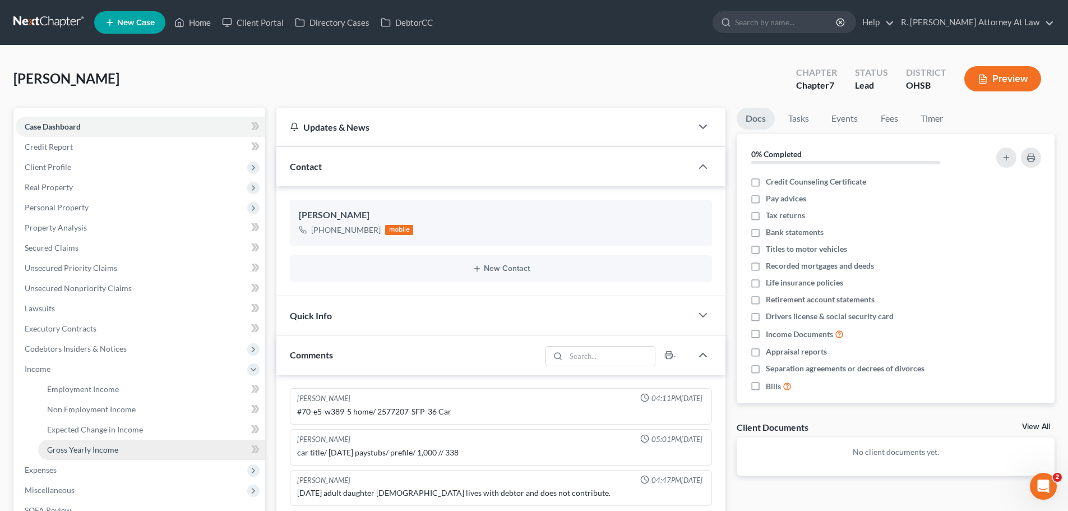
click at [73, 451] on span "Gross Yearly Income" at bounding box center [82, 450] width 71 height 10
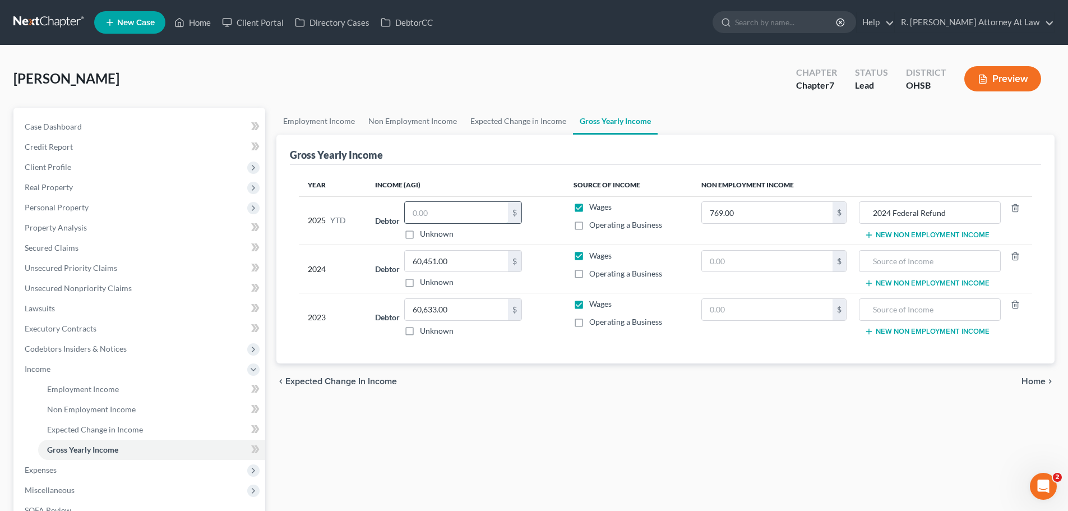
drag, startPoint x: 445, startPoint y: 213, endPoint x: 450, endPoint y: 212, distance: 5.7
click at [445, 213] on input "text" at bounding box center [456, 212] width 103 height 21
type input "41,987.40"
drag, startPoint x: 282, startPoint y: 119, endPoint x: 298, endPoint y: 122, distance: 16.4
click at [283, 119] on link "Employment Income" at bounding box center [318, 121] width 85 height 27
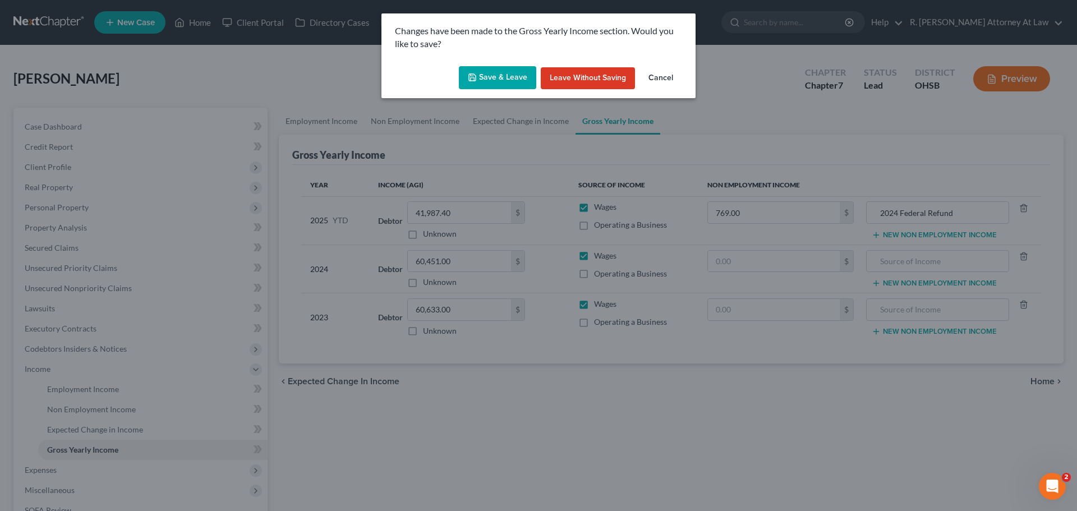
click at [492, 84] on button "Save & Leave" at bounding box center [497, 78] width 77 height 24
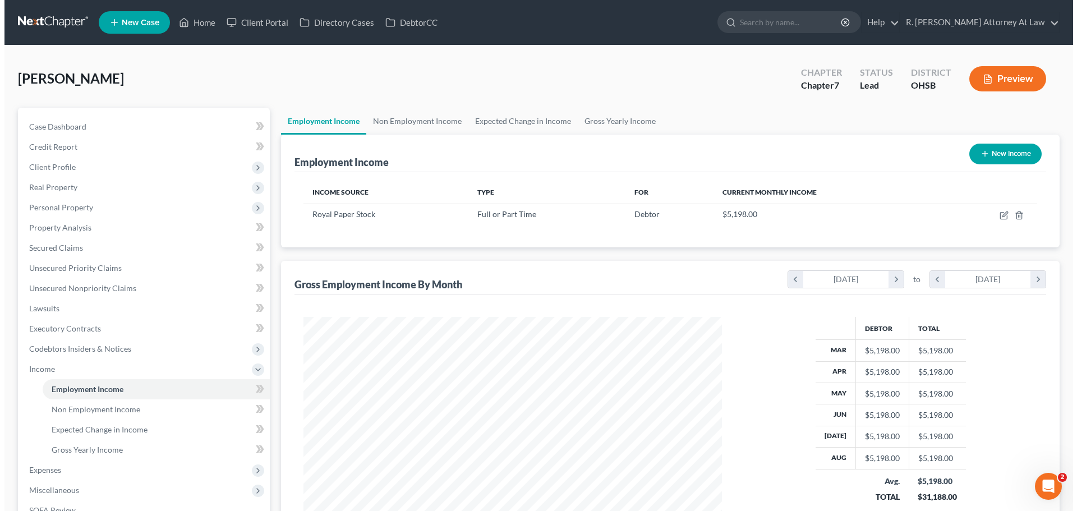
scroll to position [209, 441]
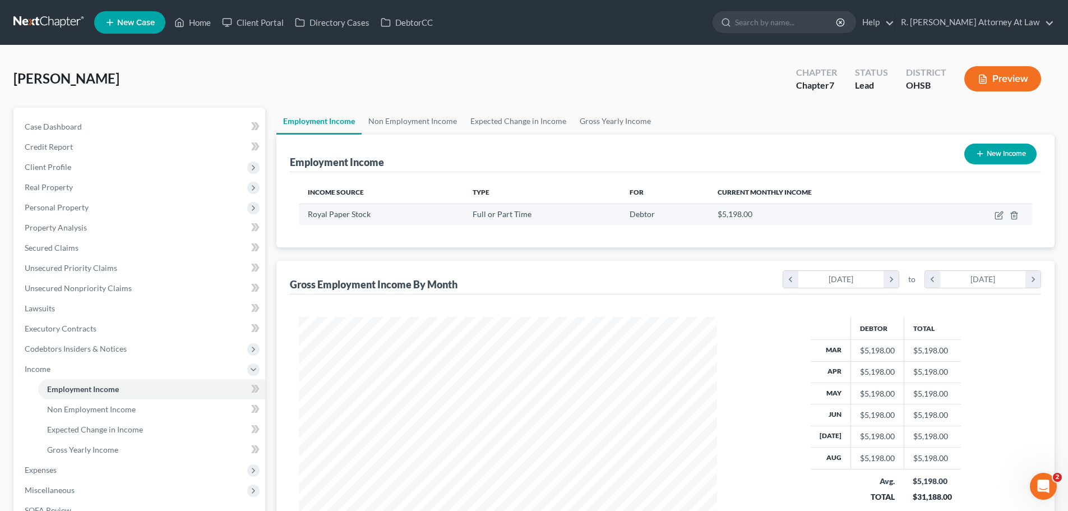
click at [994, 216] on td at bounding box center [984, 214] width 95 height 21
click at [996, 218] on icon "button" at bounding box center [999, 215] width 9 height 9
select select "0"
select select "36"
select select "0"
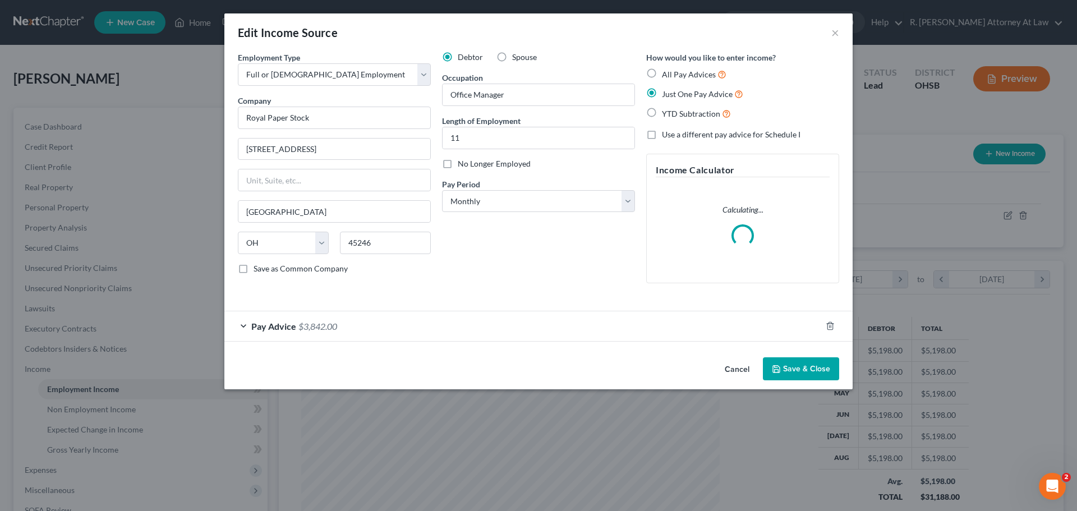
scroll to position [211, 445]
click at [318, 336] on div "Pay Advice $3,842.00" at bounding box center [522, 326] width 597 height 30
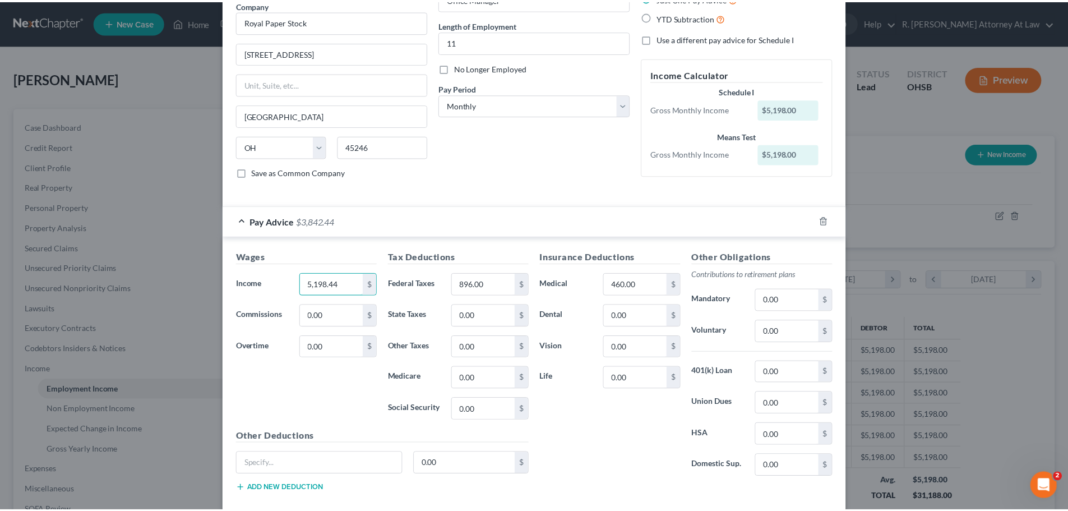
scroll to position [157, 0]
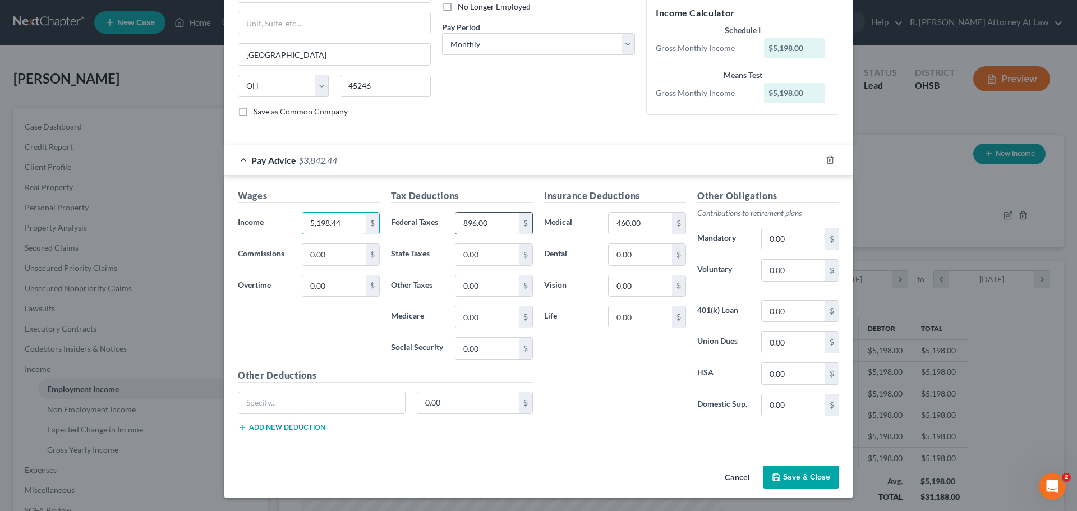
type input "5,198.44"
click at [485, 223] on input "896.00" at bounding box center [486, 223] width 63 height 21
type input "896.28"
click at [640, 221] on input "460.00" at bounding box center [639, 223] width 63 height 21
type input "464.92"
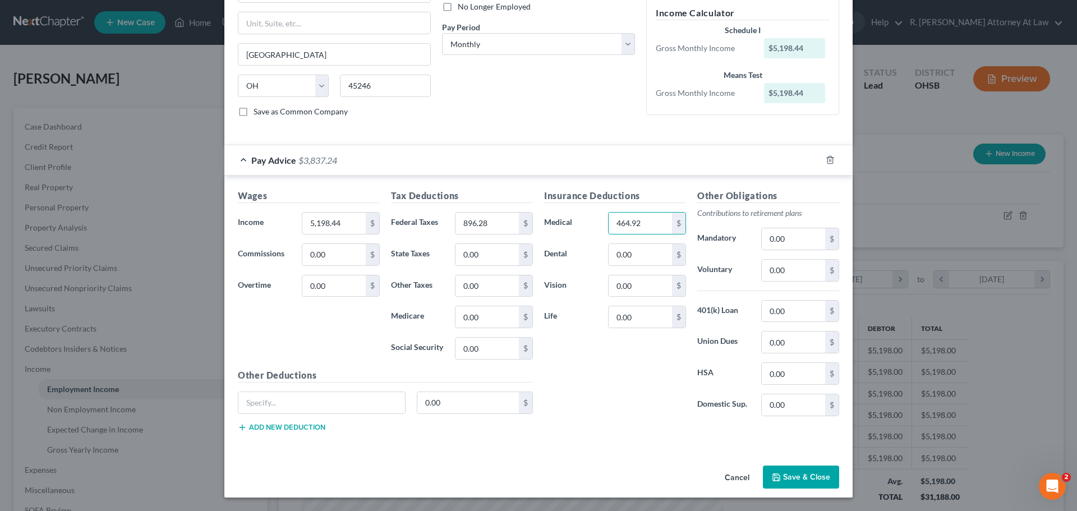
click at [786, 482] on button "Save & Close" at bounding box center [801, 477] width 76 height 24
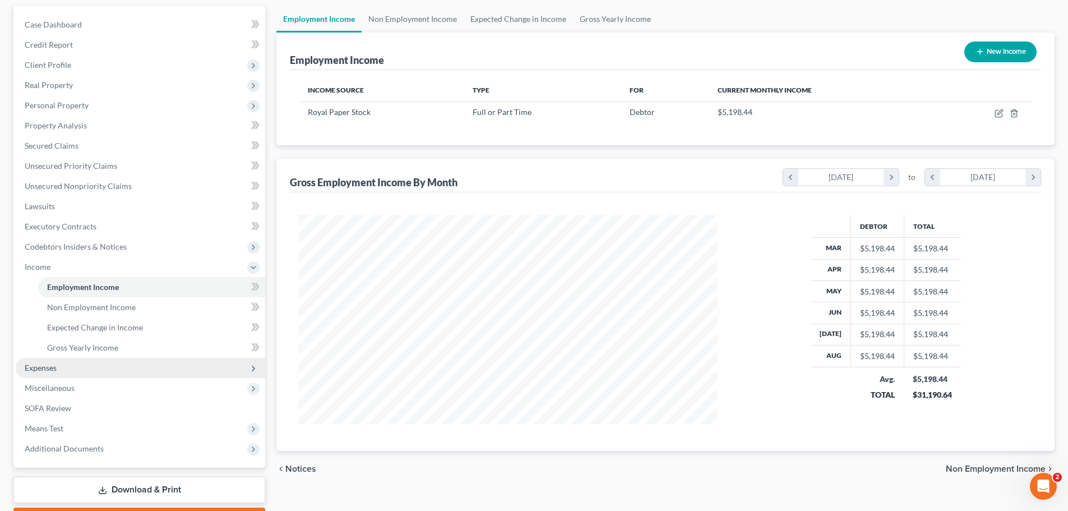
scroll to position [112, 0]
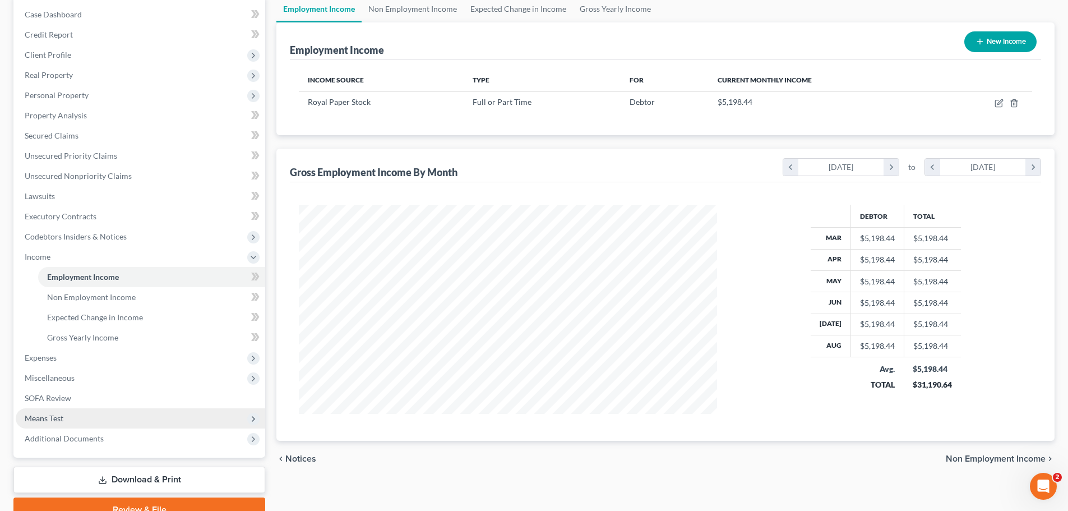
click at [51, 415] on span "Means Test" at bounding box center [44, 418] width 39 height 10
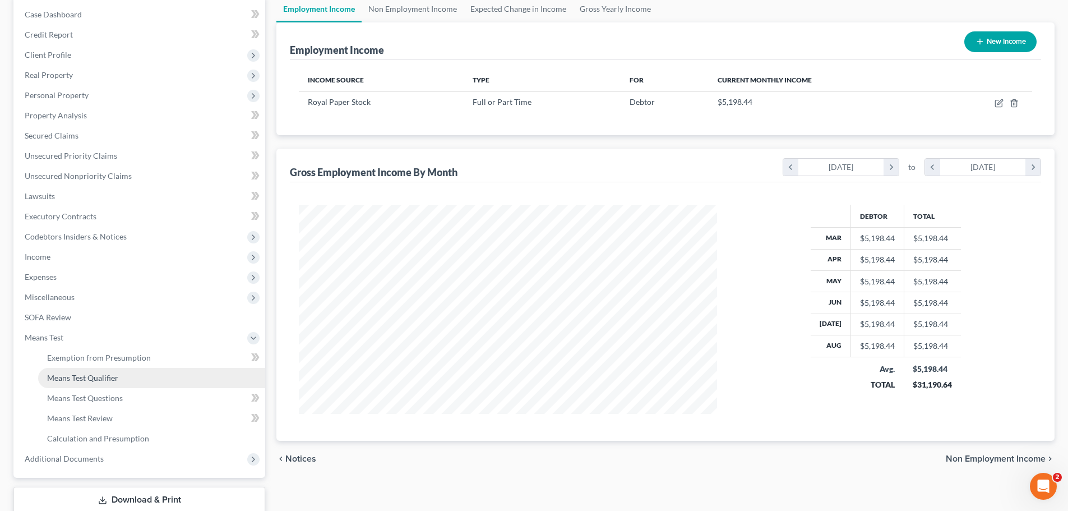
click at [95, 382] on span "Means Test Qualifier" at bounding box center [82, 378] width 71 height 10
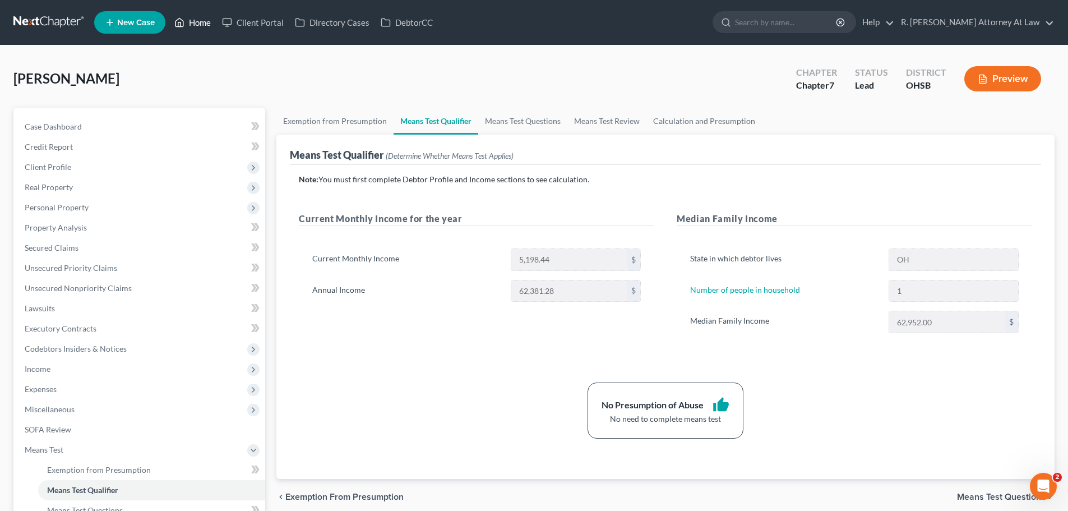
click at [195, 22] on link "Home" at bounding box center [193, 22] width 48 height 20
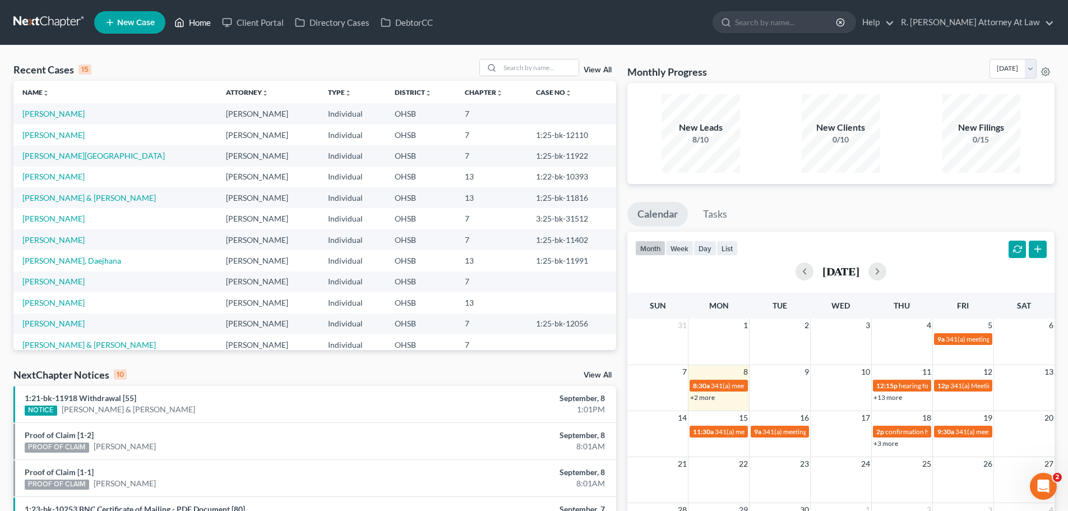
click at [169, 12] on link "Home" at bounding box center [193, 22] width 48 height 20
click at [500, 68] on div at bounding box center [490, 67] width 20 height 16
click at [511, 67] on input "search" at bounding box center [539, 67] width 78 height 16
type input "[PERSON_NAME]"
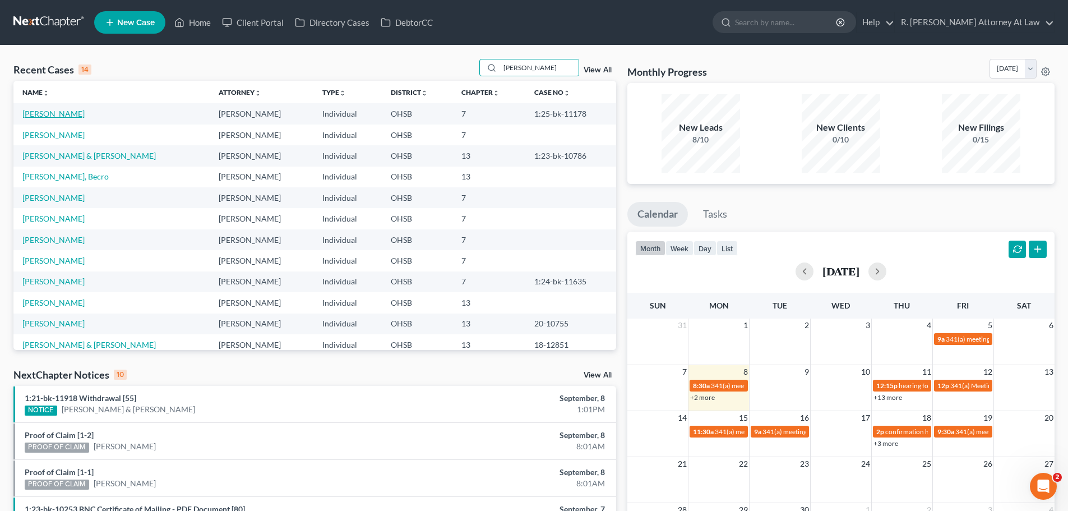
click at [46, 114] on link "[PERSON_NAME]" at bounding box center [53, 114] width 62 height 10
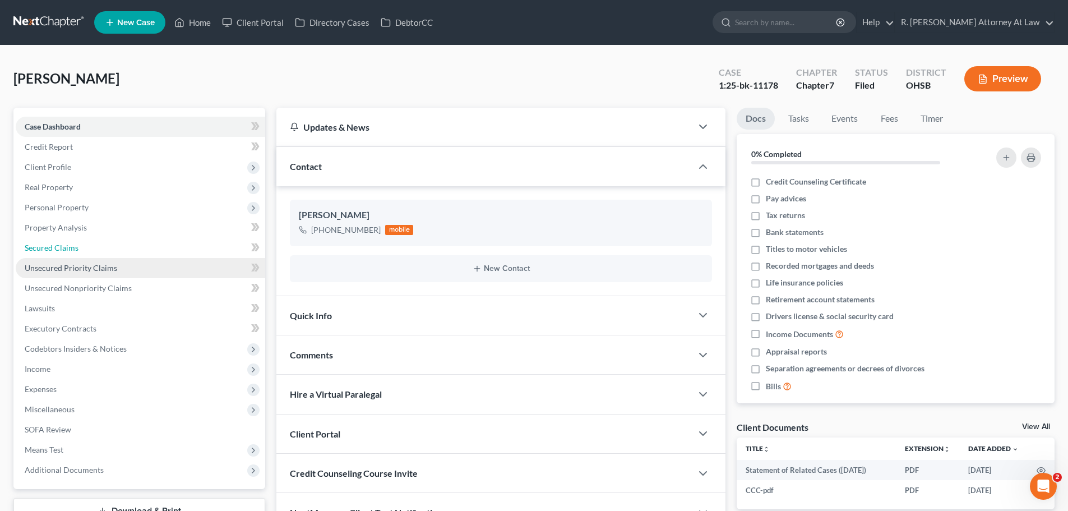
drag, startPoint x: 46, startPoint y: 243, endPoint x: 104, endPoint y: 258, distance: 59.7
click at [46, 244] on span "Secured Claims" at bounding box center [52, 248] width 54 height 10
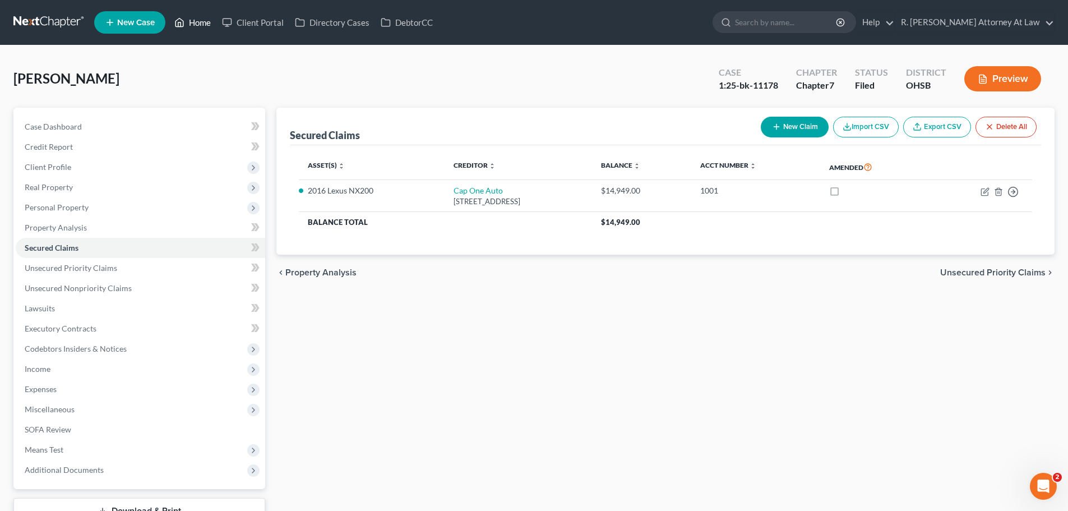
click at [196, 26] on link "Home" at bounding box center [193, 22] width 48 height 20
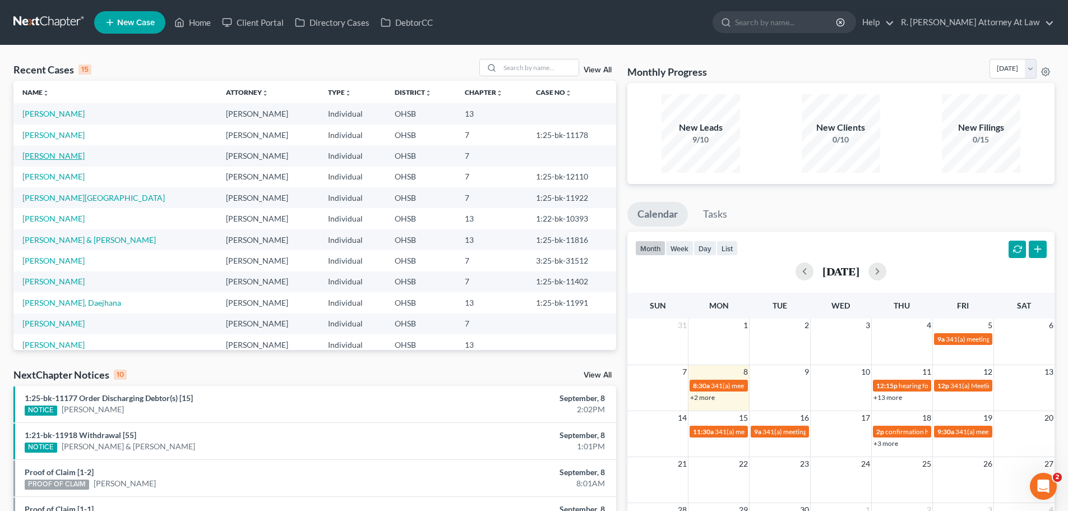
click at [59, 155] on link "[PERSON_NAME]" at bounding box center [53, 156] width 62 height 10
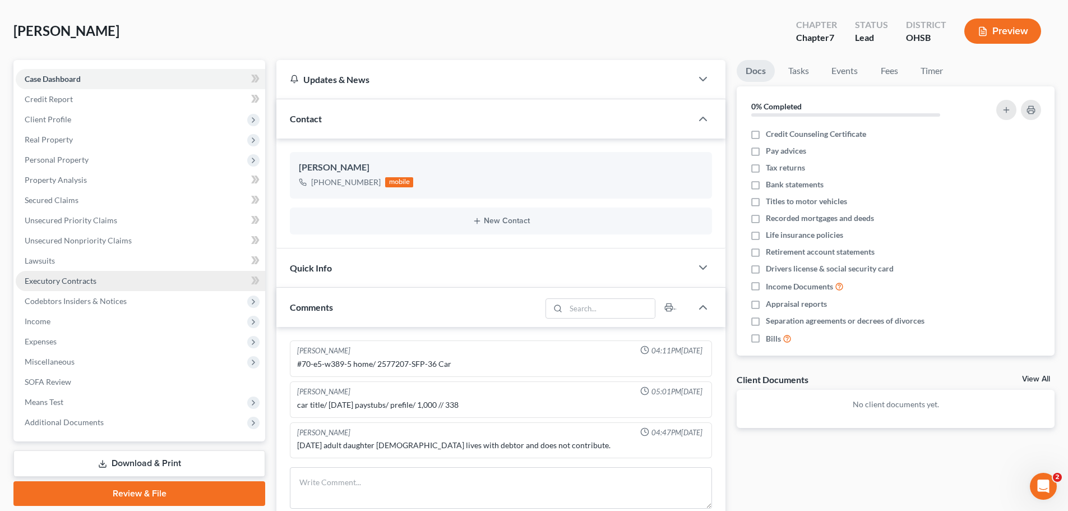
scroll to position [224, 0]
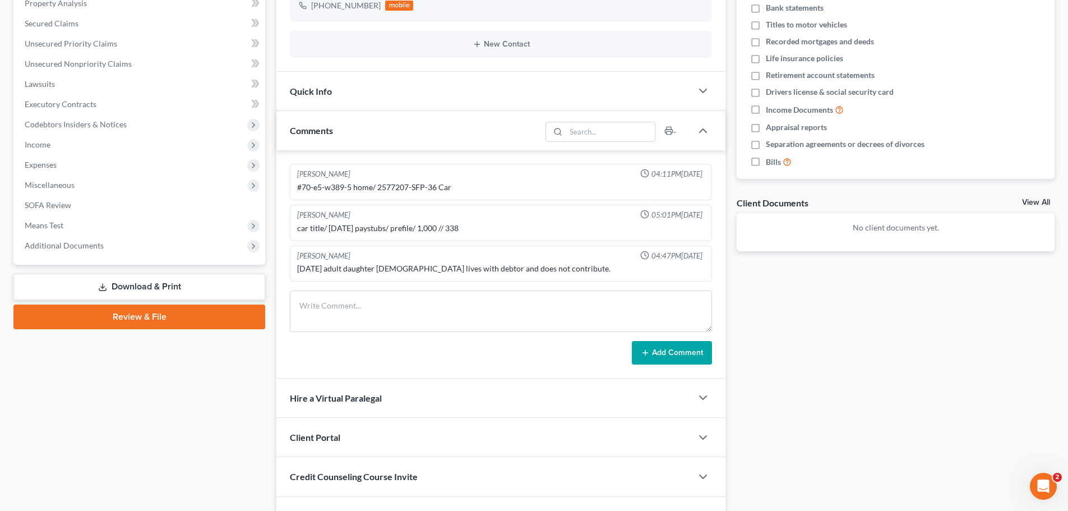
click at [177, 286] on link "Download & Print" at bounding box center [139, 287] width 252 height 26
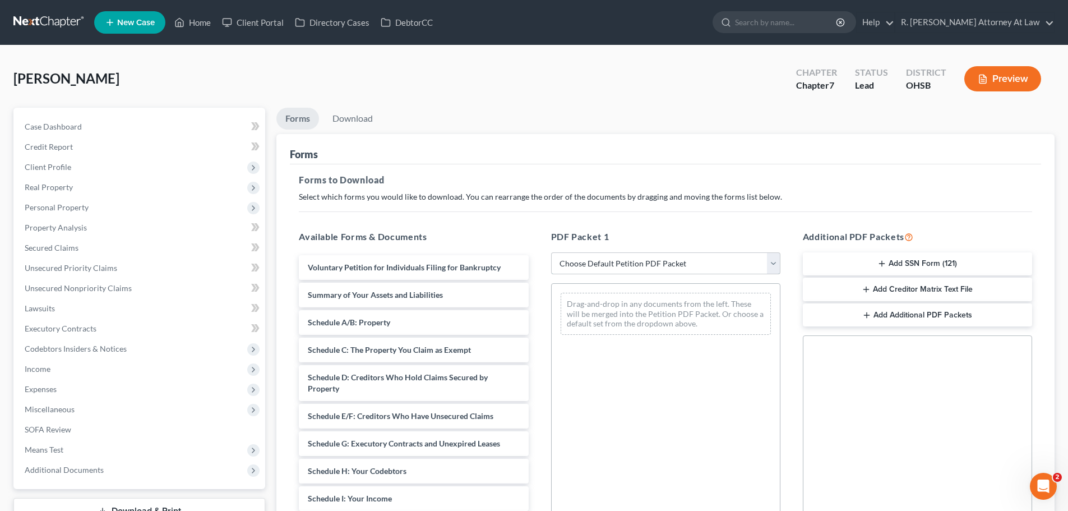
click at [618, 261] on select "Choose Default Petition PDF Packet Complete Bankruptcy Petition (all forms and …" at bounding box center [665, 263] width 229 height 22
select select "8"
click at [551, 252] on select "Choose Default Petition PDF Packet Complete Bankruptcy Petition (all forms and …" at bounding box center [665, 263] width 229 height 22
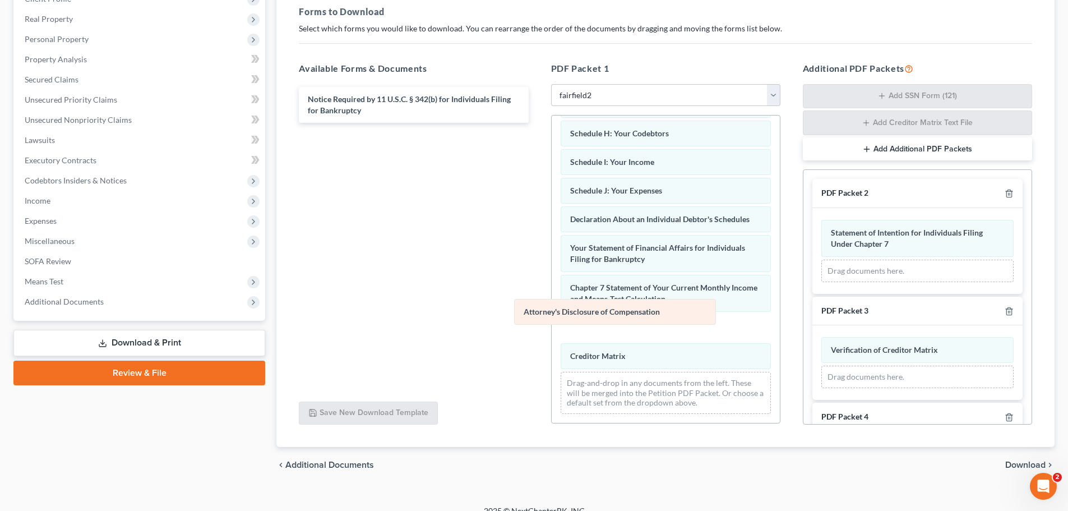
scroll to position [220, 0]
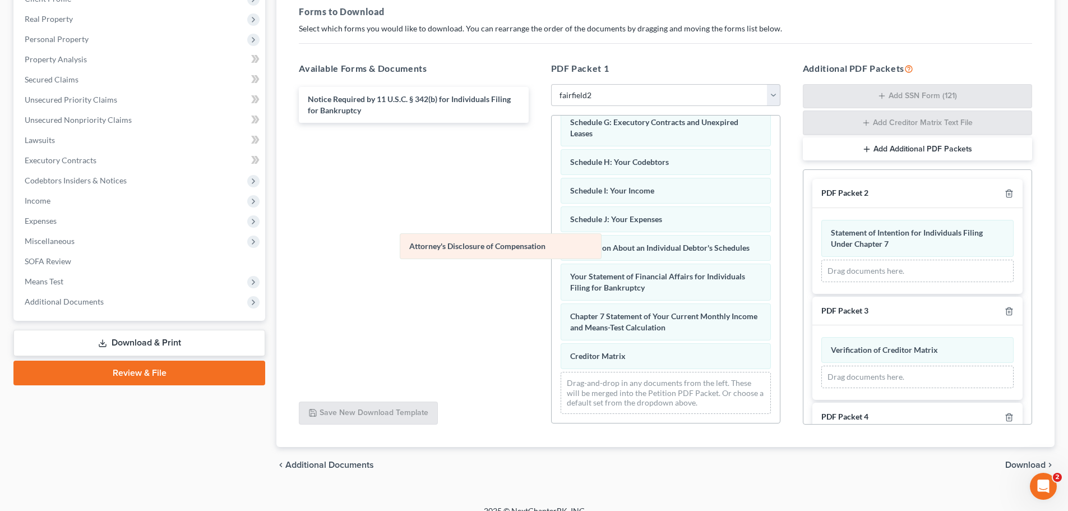
drag, startPoint x: 611, startPoint y: 327, endPoint x: 444, endPoint y: 247, distance: 185.6
click at [552, 247] on div "Attorney's Disclosure of Compensation Voluntary Petition for Individuals Filing…" at bounding box center [666, 164] width 228 height 516
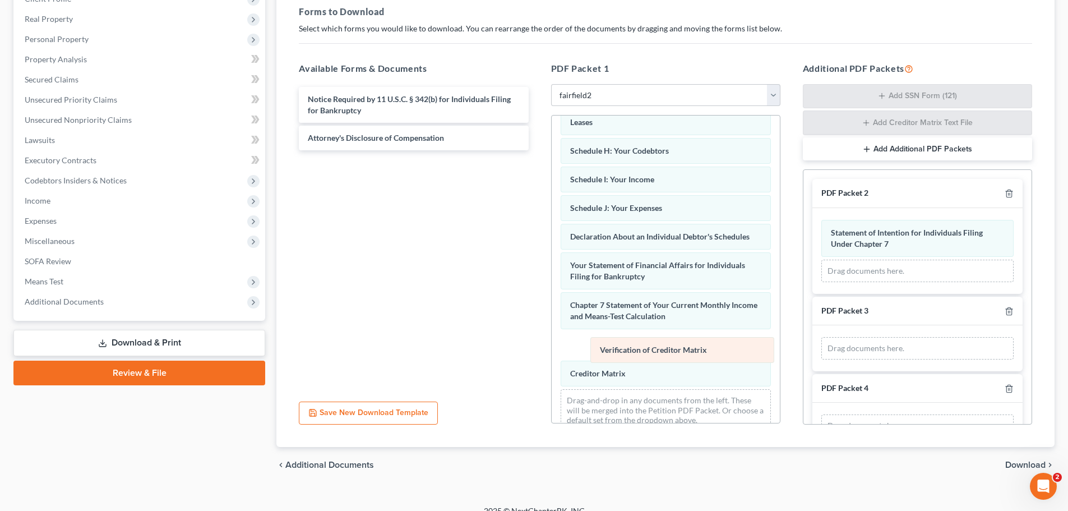
drag, startPoint x: 849, startPoint y: 348, endPoint x: 616, endPoint y: 348, distance: 232.7
click at [812, 348] on div "Verification of Creditor Matrix Verification of Creditor Matrix Drag documents …" at bounding box center [917, 348] width 210 height 46
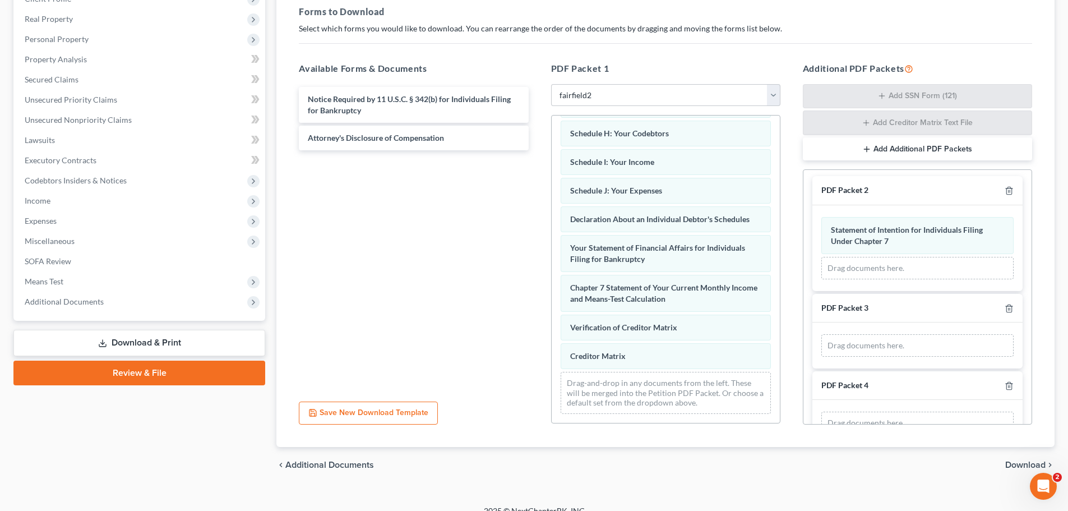
scroll to position [0, 0]
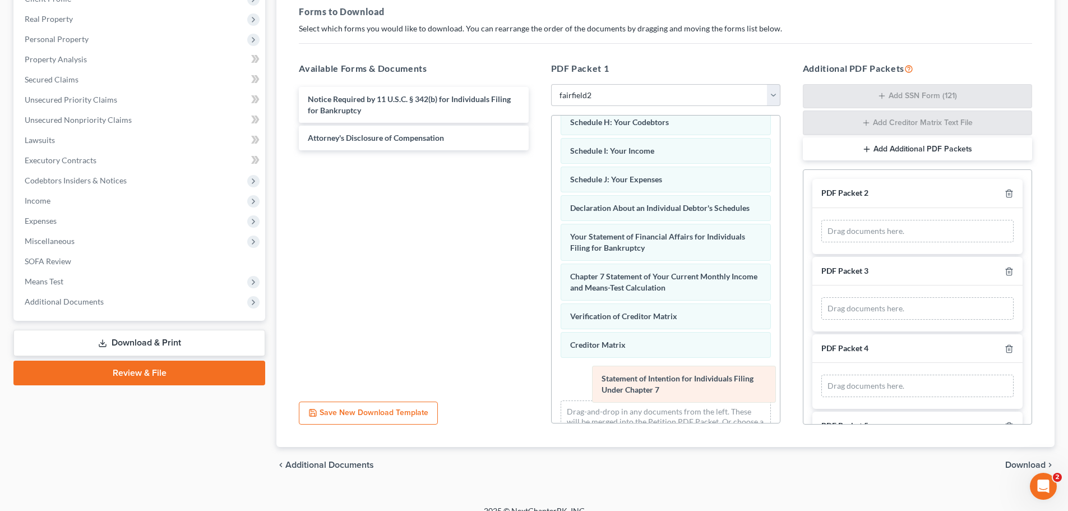
drag, startPoint x: 854, startPoint y: 281, endPoint x: 604, endPoint y: 397, distance: 276.0
click at [812, 254] on div "Statement of Intention for Individuals Filing Under Chapter 7 Statement of Inte…" at bounding box center [917, 231] width 210 height 46
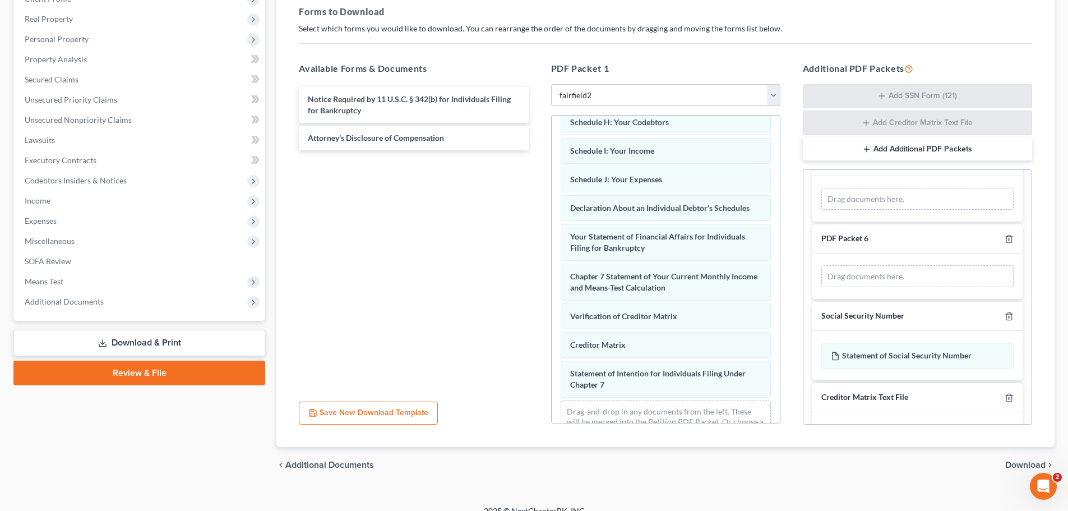
scroll to position [311, 0]
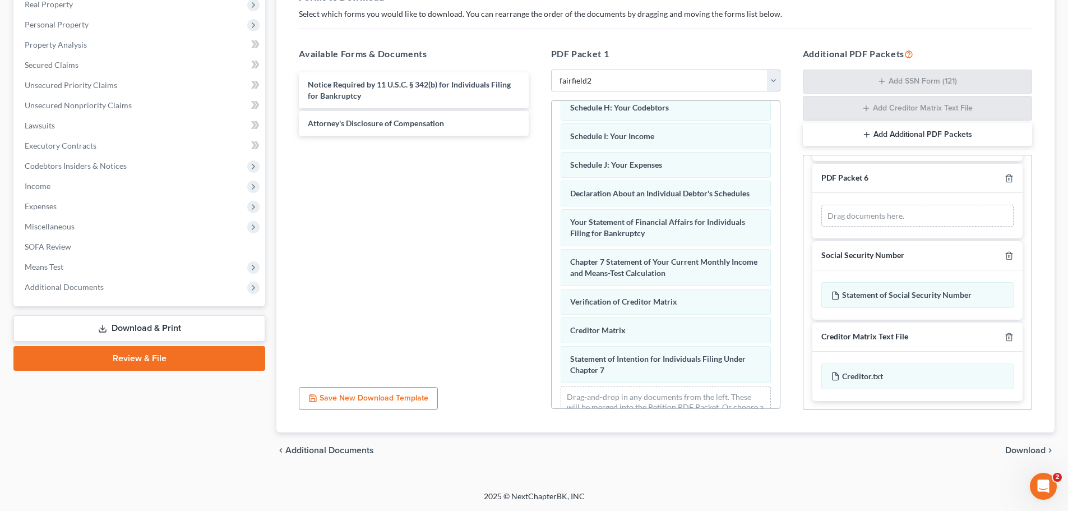
click at [1023, 449] on span "Download" at bounding box center [1025, 450] width 40 height 9
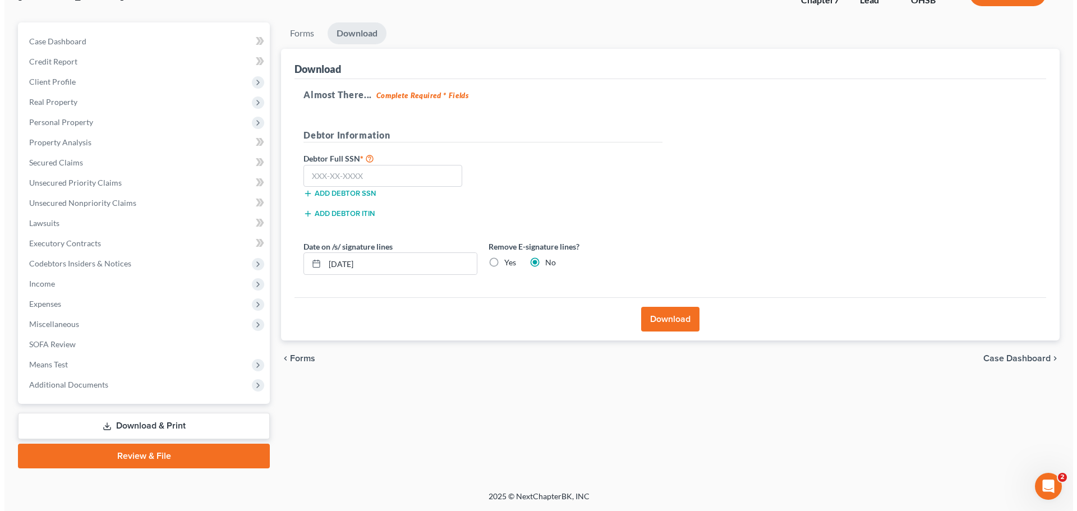
scroll to position [85, 0]
click at [659, 317] on button "Download" at bounding box center [665, 319] width 58 height 25
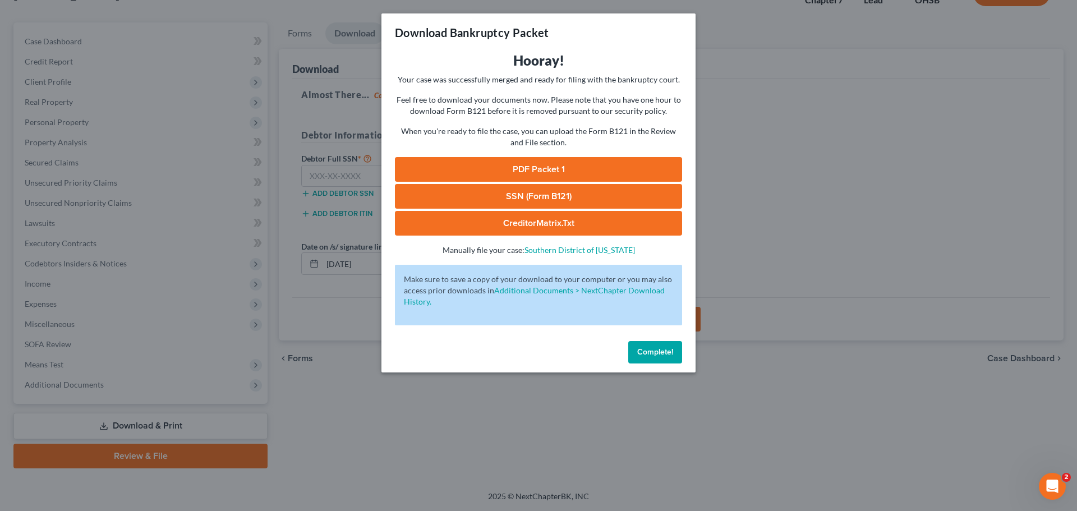
click at [574, 167] on link "PDF Packet 1" at bounding box center [538, 169] width 287 height 25
drag, startPoint x: 650, startPoint y: 354, endPoint x: 630, endPoint y: 333, distance: 29.3
click at [650, 355] on span "Complete!" at bounding box center [655, 352] width 36 height 10
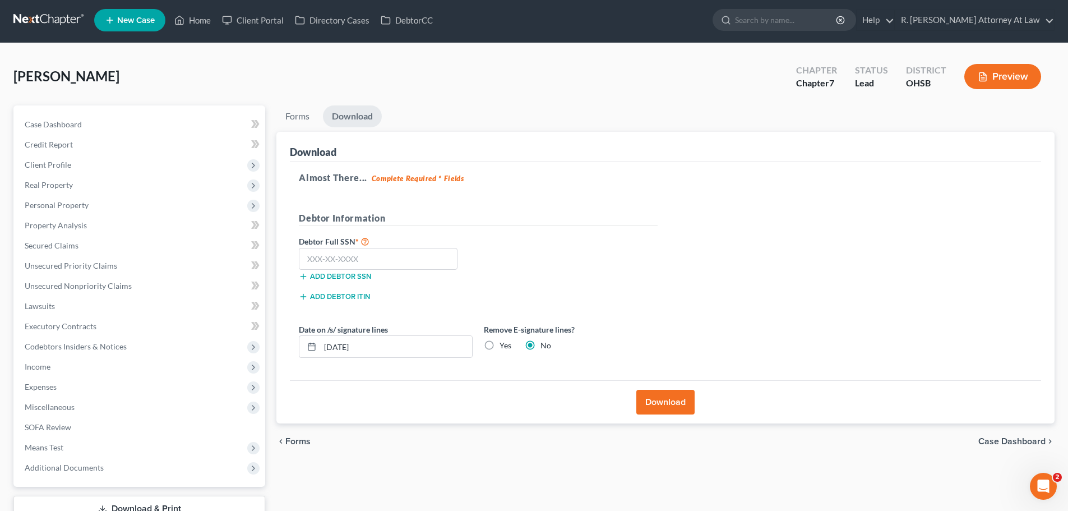
scroll to position [0, 0]
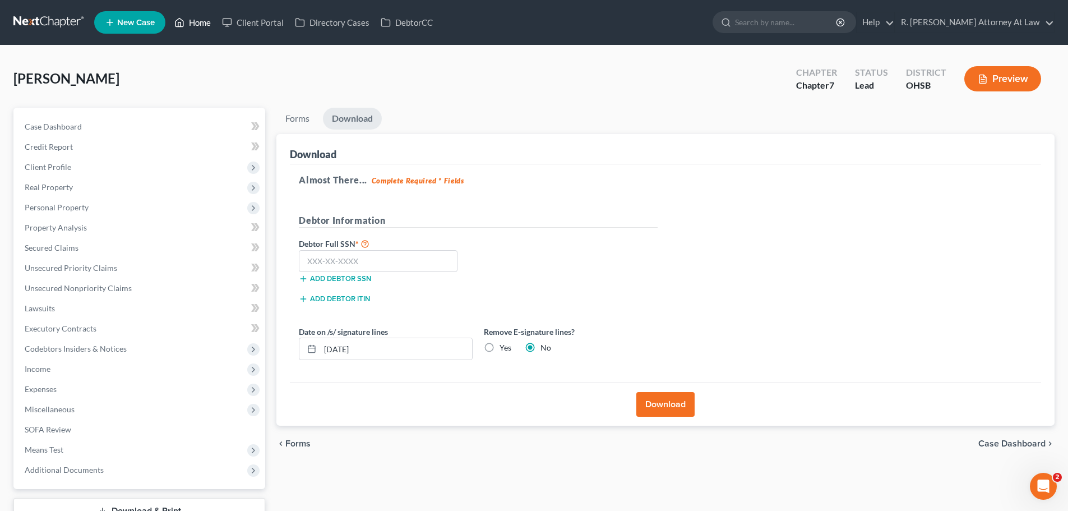
click at [183, 29] on icon at bounding box center [179, 22] width 10 height 13
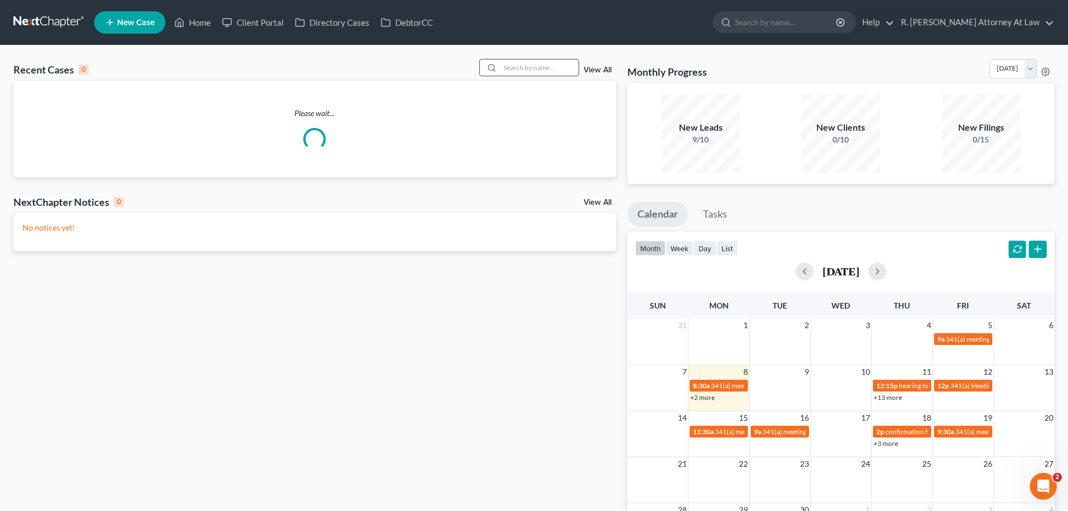
click at [507, 70] on input "search" at bounding box center [539, 67] width 78 height 16
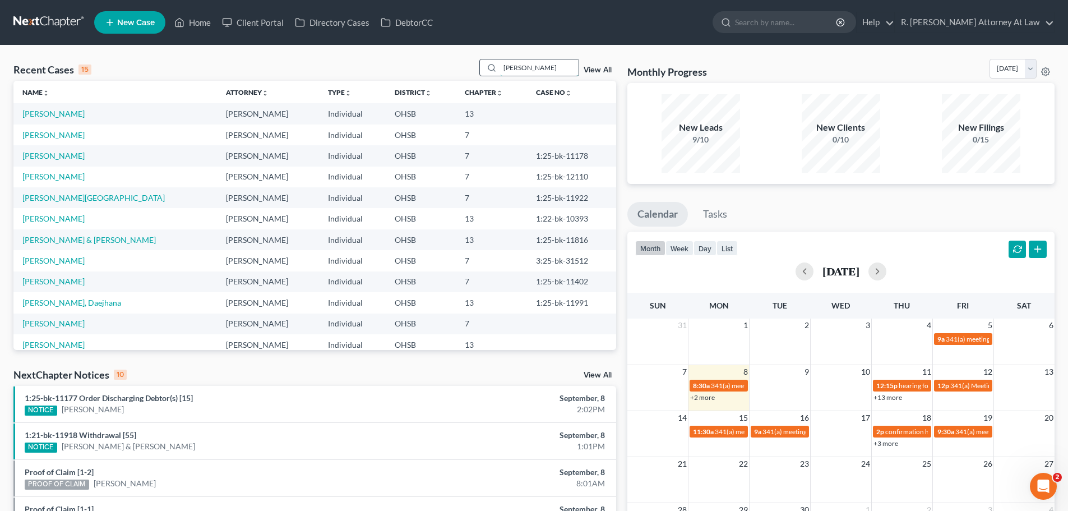
type input "[PERSON_NAME]"
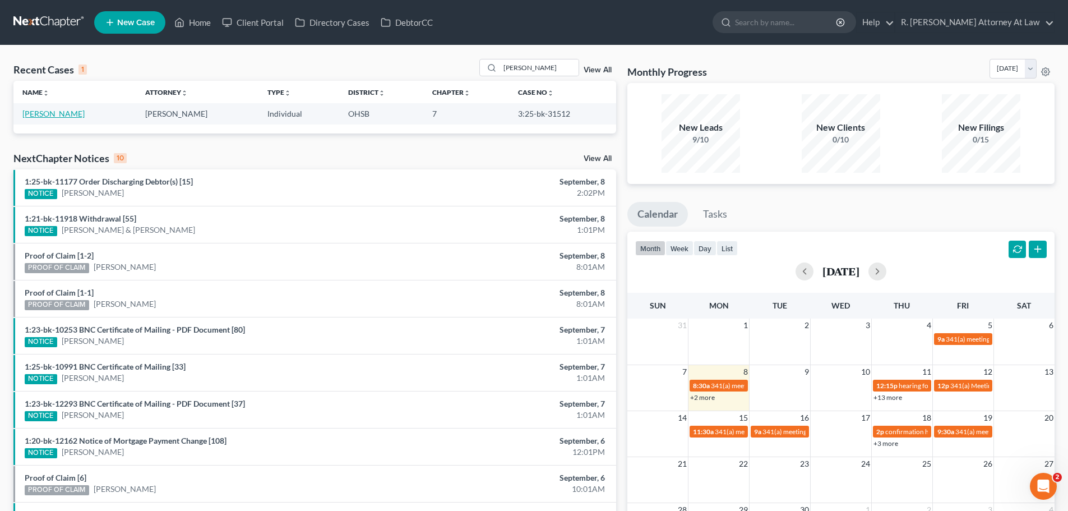
click at [50, 117] on link "[PERSON_NAME]" at bounding box center [53, 114] width 62 height 10
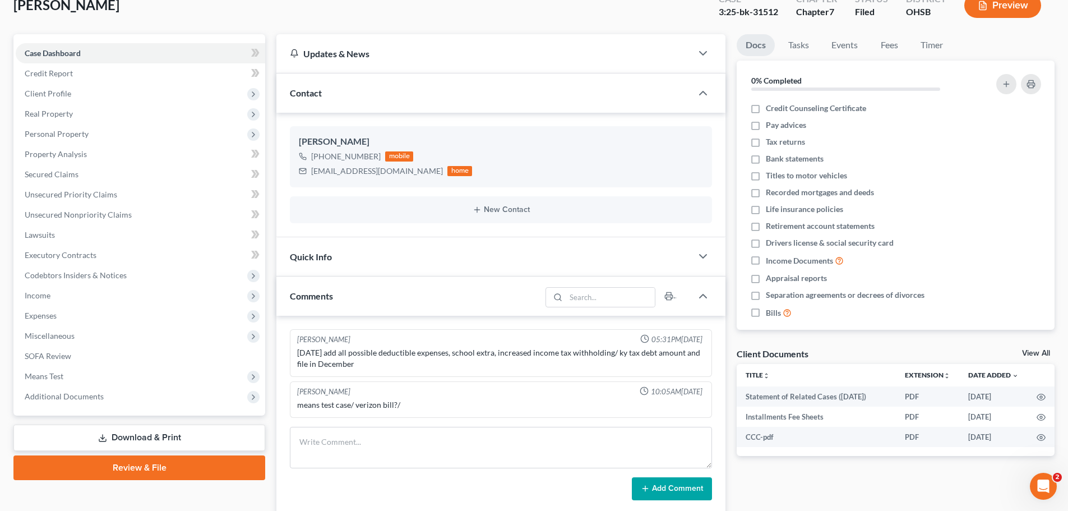
scroll to position [56, 0]
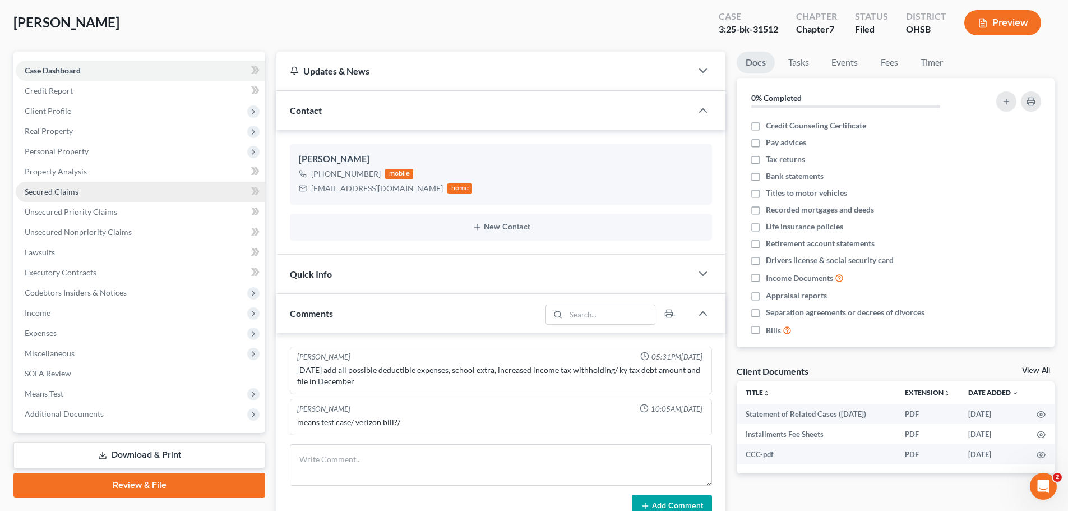
click at [55, 196] on span "Secured Claims" at bounding box center [52, 192] width 54 height 10
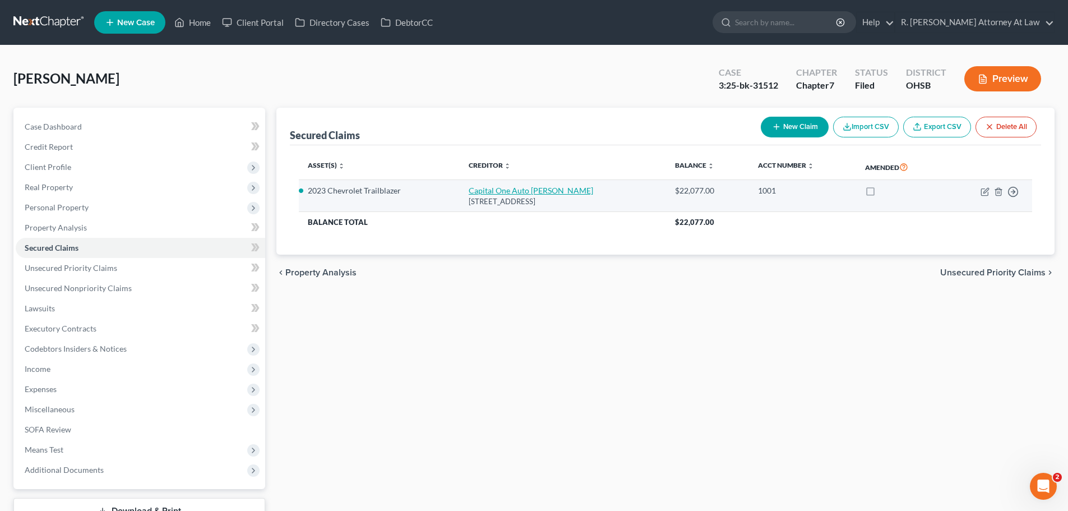
click at [518, 190] on link "Capital One Auto [PERSON_NAME]" at bounding box center [531, 191] width 124 height 10
select select "45"
select select "11"
select select "2"
select select "0"
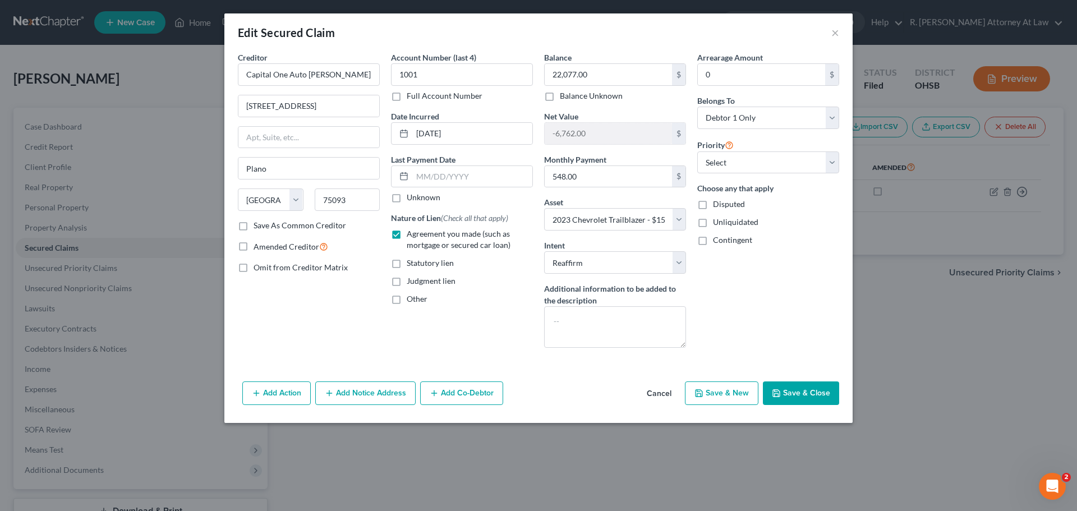
click at [839, 34] on div "Edit Secured Claim ×" at bounding box center [538, 32] width 628 height 38
drag, startPoint x: 834, startPoint y: 34, endPoint x: 828, endPoint y: 36, distance: 6.6
click at [833, 34] on button "×" at bounding box center [835, 32] width 8 height 13
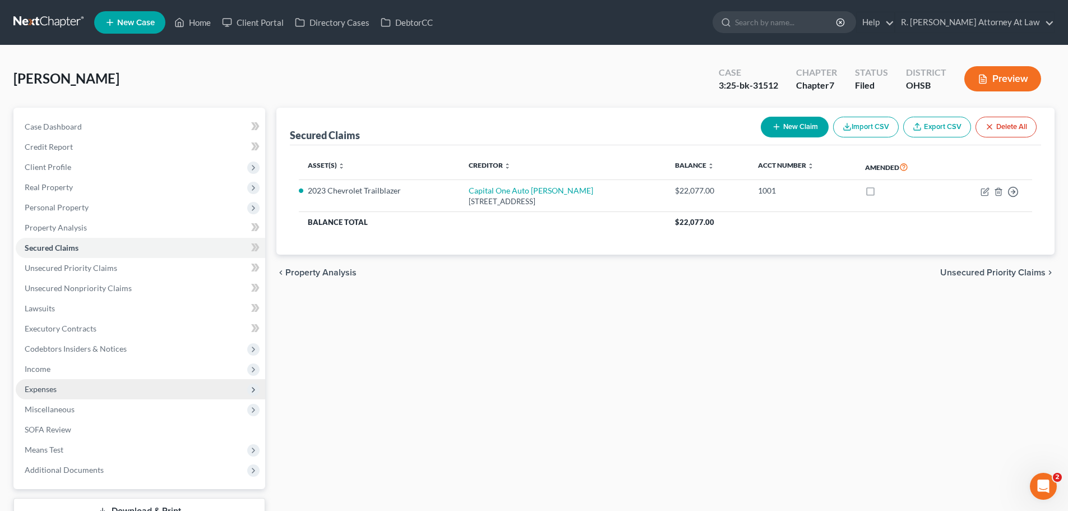
click at [53, 390] on span "Expenses" at bounding box center [41, 389] width 32 height 10
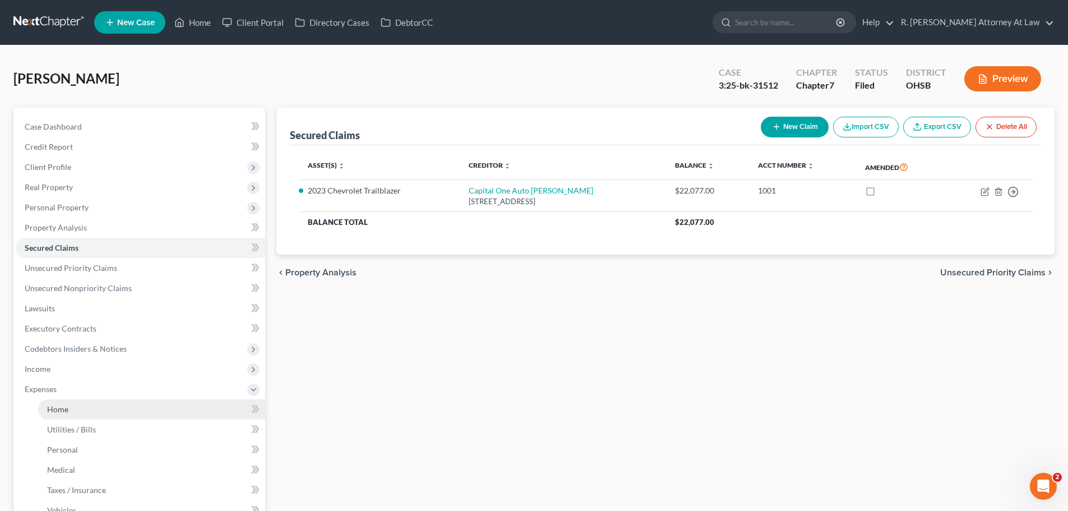
click at [58, 414] on link "Home" at bounding box center [151, 409] width 227 height 20
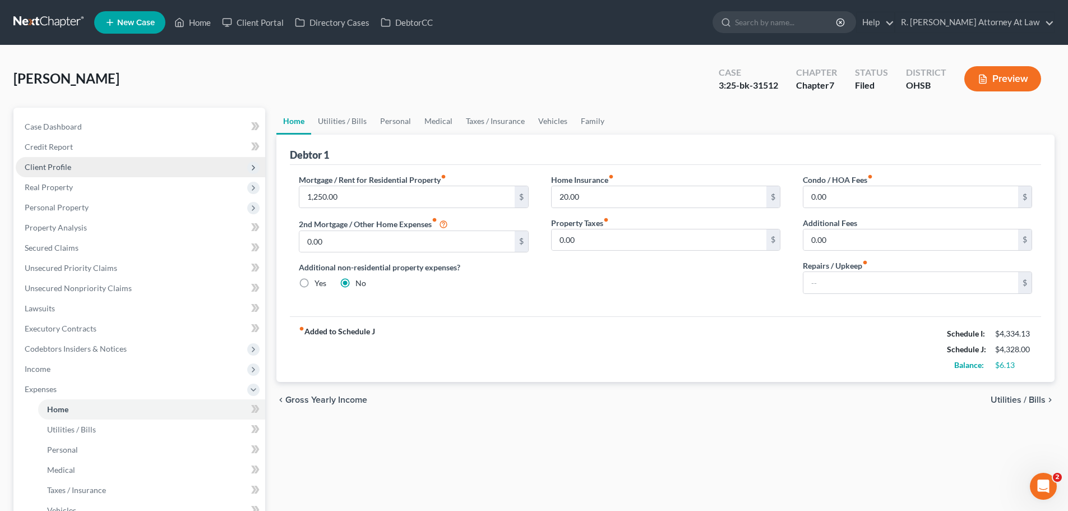
click at [52, 168] on span "Client Profile" at bounding box center [48, 167] width 47 height 10
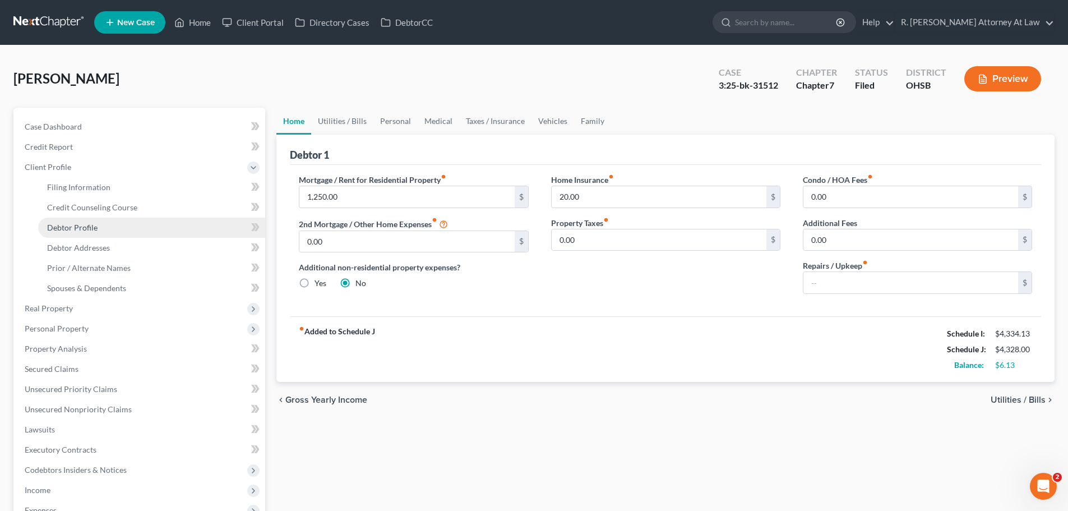
click at [77, 230] on span "Debtor Profile" at bounding box center [72, 228] width 50 height 10
select select "3"
select select "1"
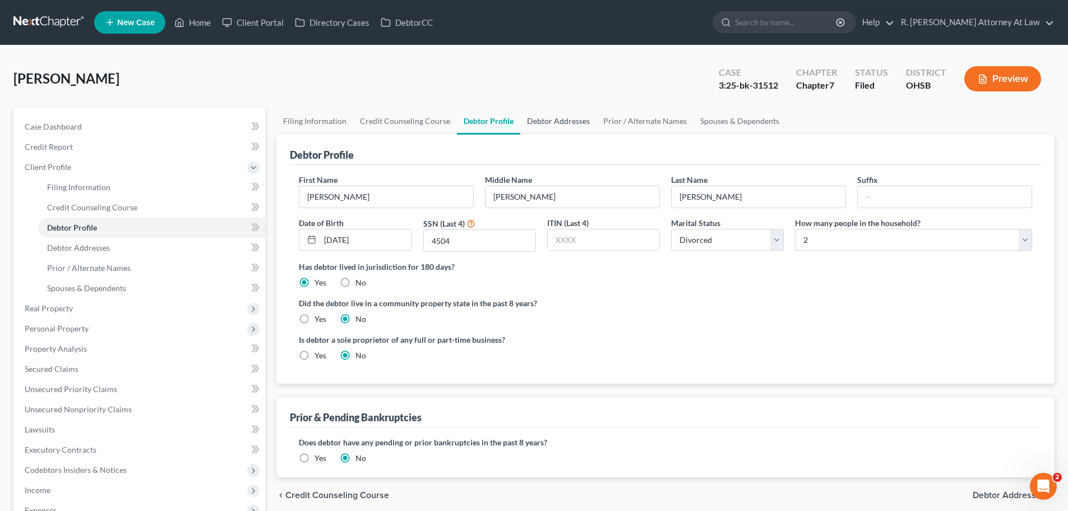
drag, startPoint x: 561, startPoint y: 118, endPoint x: 514, endPoint y: 122, distance: 47.9
click at [560, 118] on link "Debtor Addresses" at bounding box center [558, 121] width 76 height 27
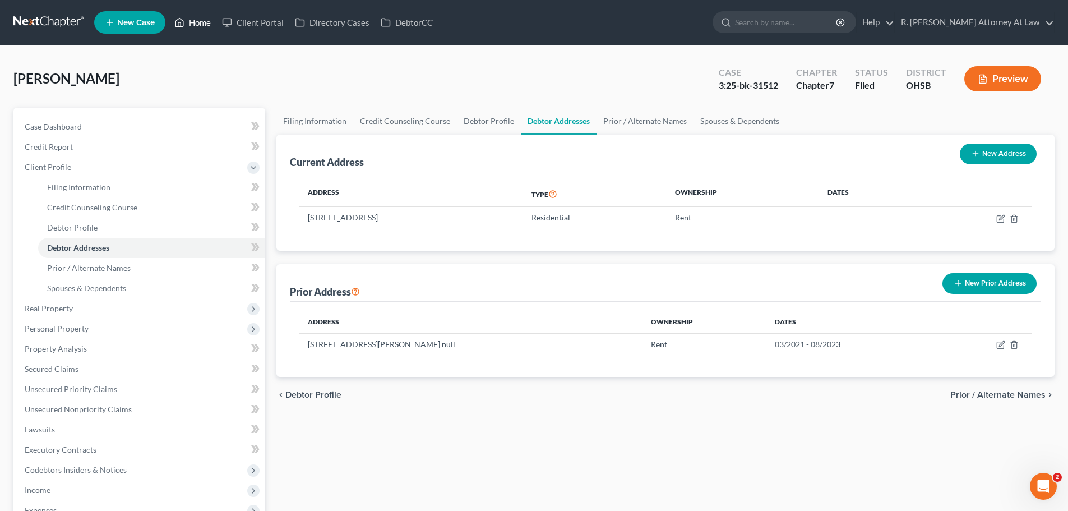
click at [206, 23] on link "Home" at bounding box center [193, 22] width 48 height 20
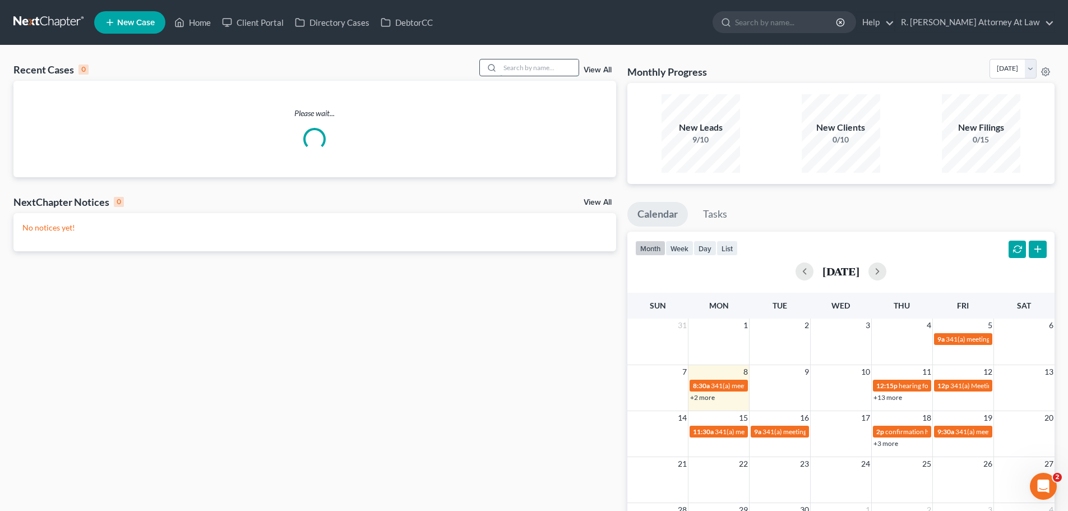
click at [523, 71] on input "search" at bounding box center [539, 67] width 78 height 16
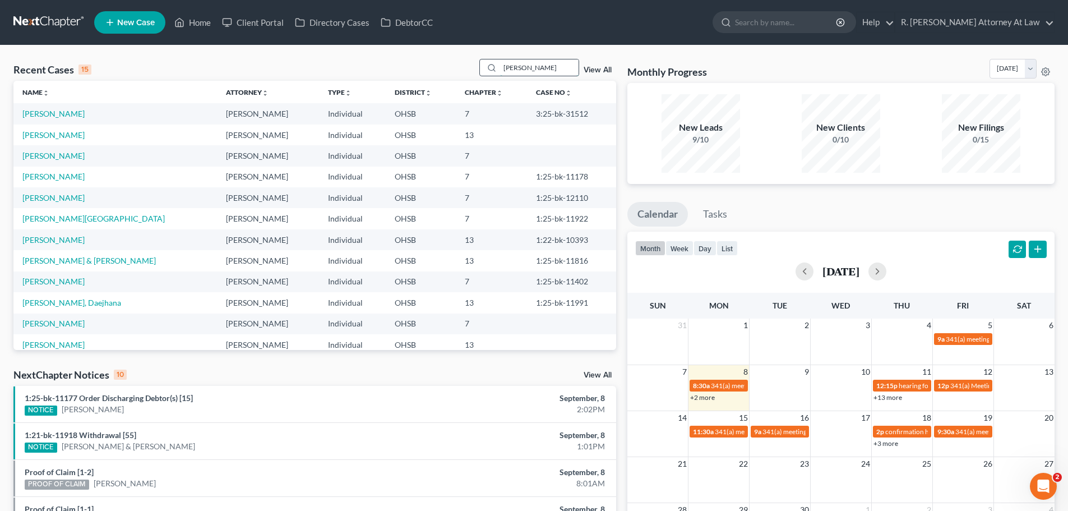
type input "[PERSON_NAME]"
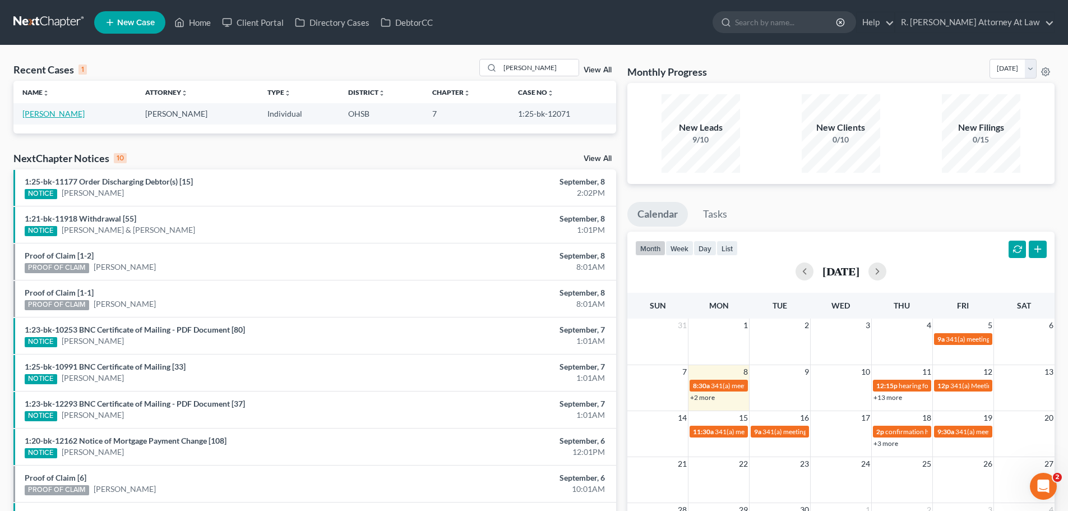
click at [44, 112] on link "[PERSON_NAME]" at bounding box center [53, 114] width 62 height 10
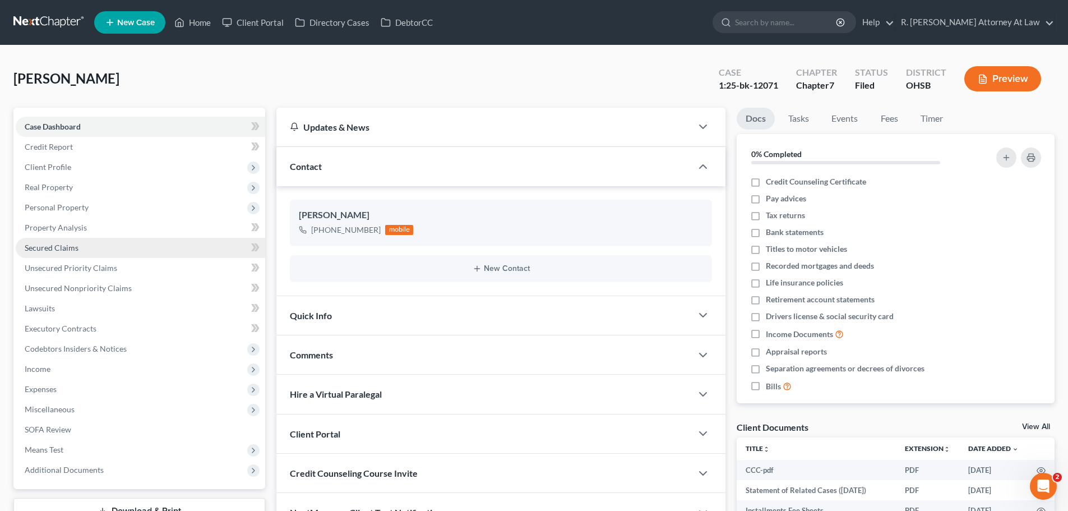
click at [56, 244] on span "Secured Claims" at bounding box center [52, 248] width 54 height 10
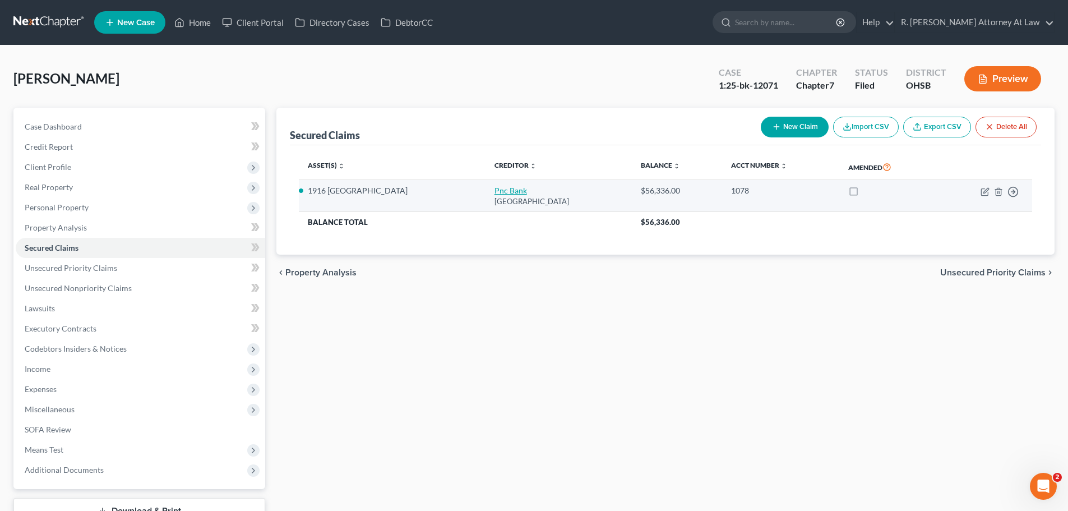
click at [495, 188] on link "Pnc Bank" at bounding box center [511, 191] width 33 height 10
select select "36"
select select "6"
select select "2"
select select "0"
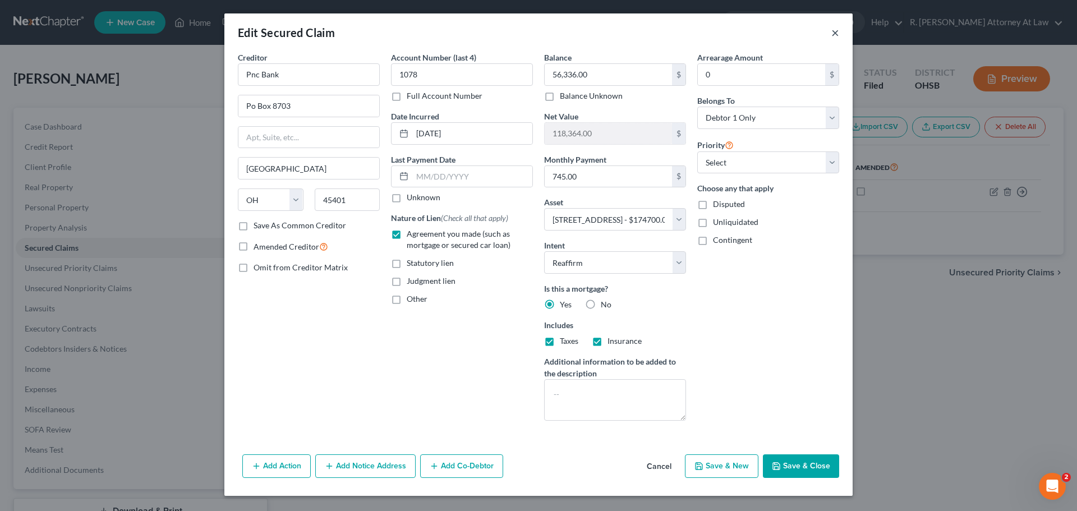
click at [835, 34] on button "×" at bounding box center [835, 32] width 8 height 13
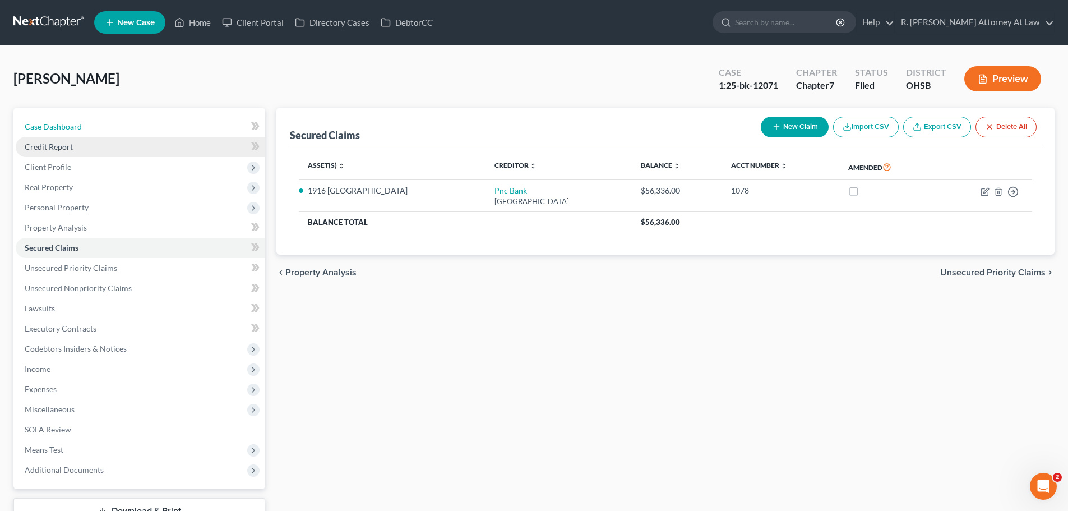
drag, startPoint x: 59, startPoint y: 129, endPoint x: 126, endPoint y: 153, distance: 71.5
click at [59, 129] on span "Case Dashboard" at bounding box center [53, 127] width 57 height 10
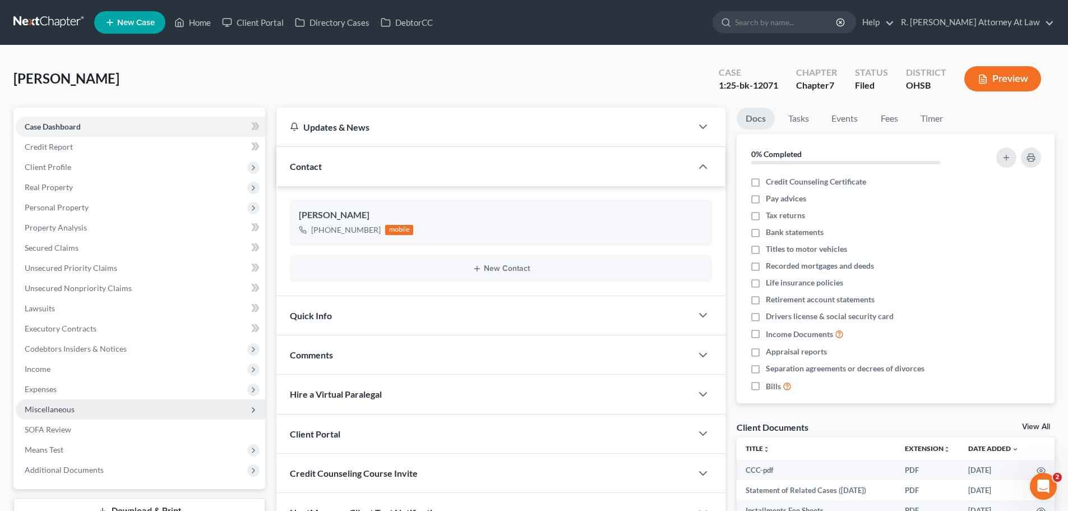
drag, startPoint x: 46, startPoint y: 367, endPoint x: 81, endPoint y: 405, distance: 51.2
click at [46, 367] on span "Income" at bounding box center [38, 369] width 26 height 10
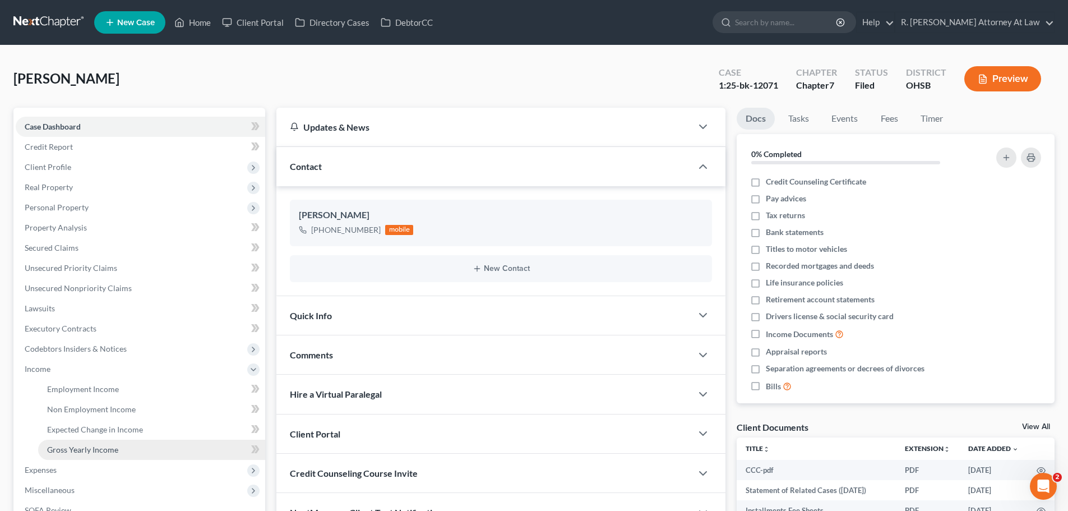
click at [82, 446] on span "Gross Yearly Income" at bounding box center [82, 450] width 71 height 10
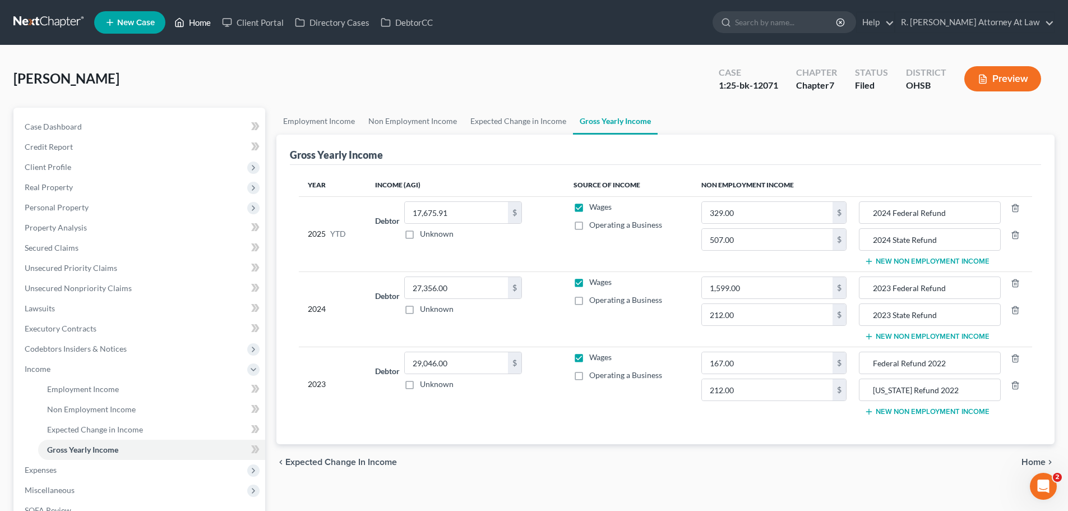
click at [204, 23] on link "Home" at bounding box center [193, 22] width 48 height 20
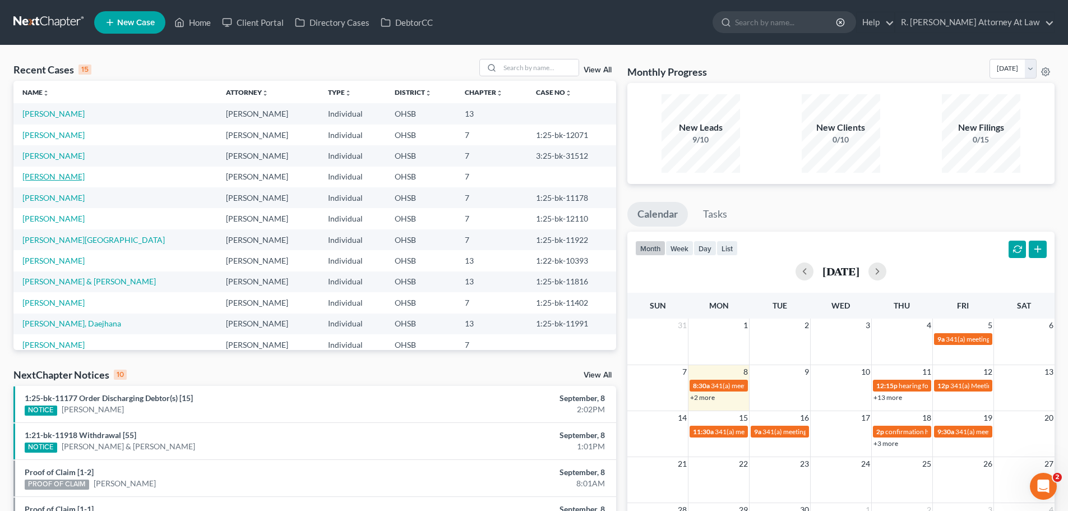
click at [49, 172] on link "[PERSON_NAME]" at bounding box center [53, 177] width 62 height 10
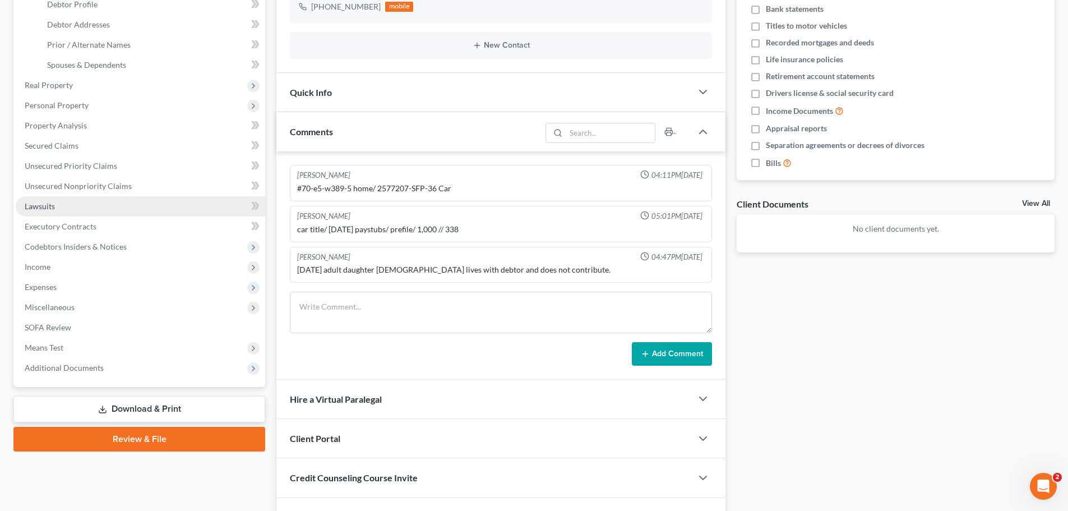
scroll to position [224, 0]
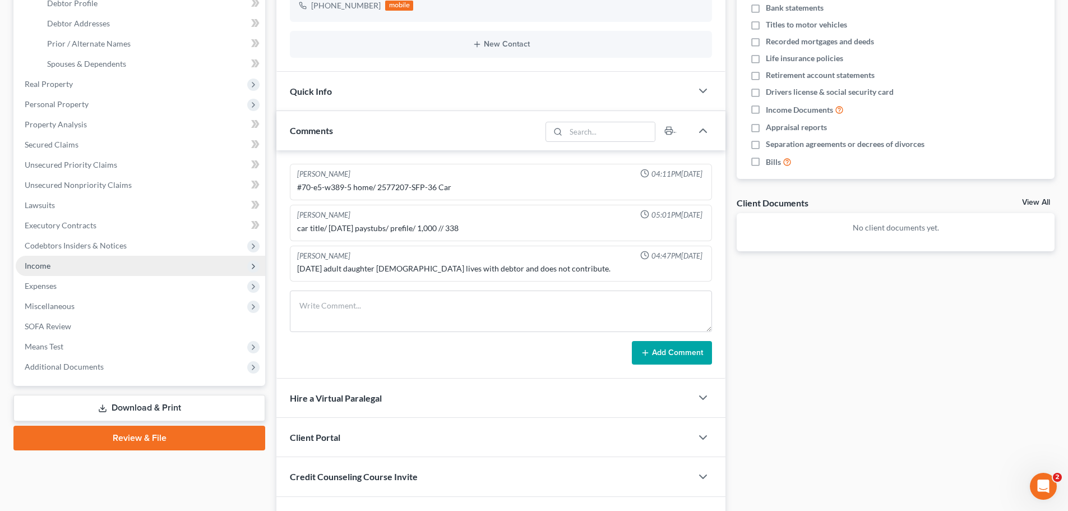
click at [47, 270] on span "Income" at bounding box center [38, 266] width 26 height 10
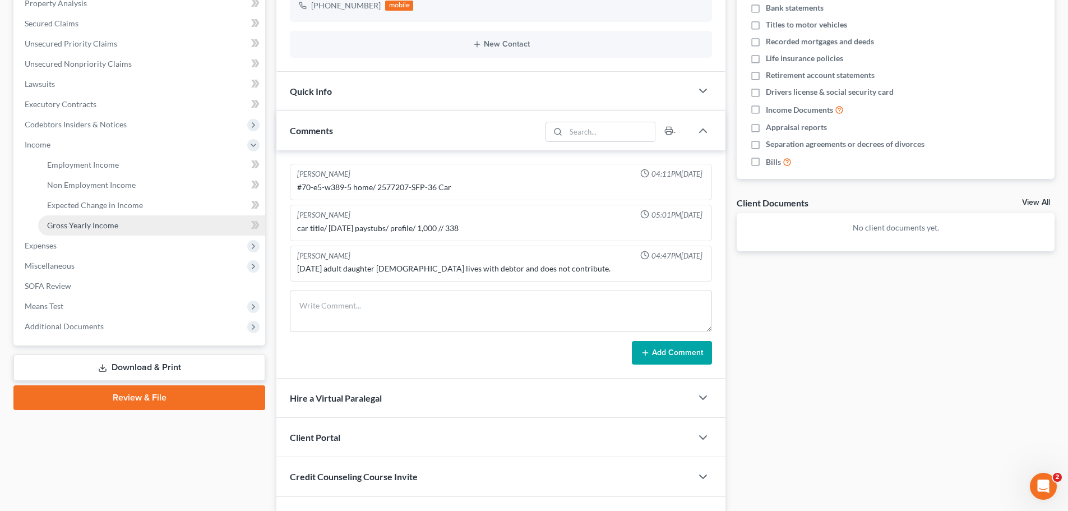
click at [85, 230] on link "Gross Yearly Income" at bounding box center [151, 225] width 227 height 20
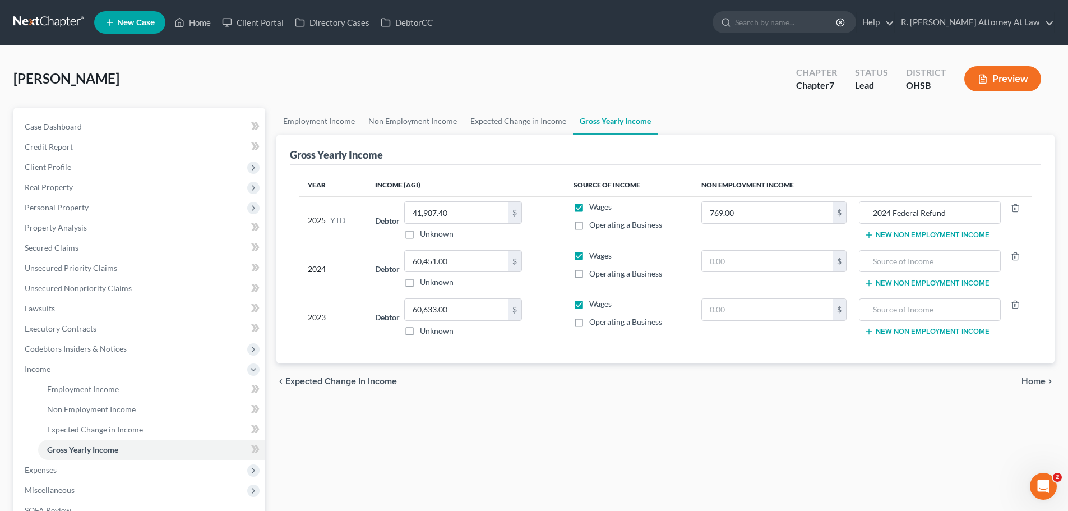
click at [901, 230] on button "New Non Employment Income" at bounding box center [927, 234] width 125 height 9
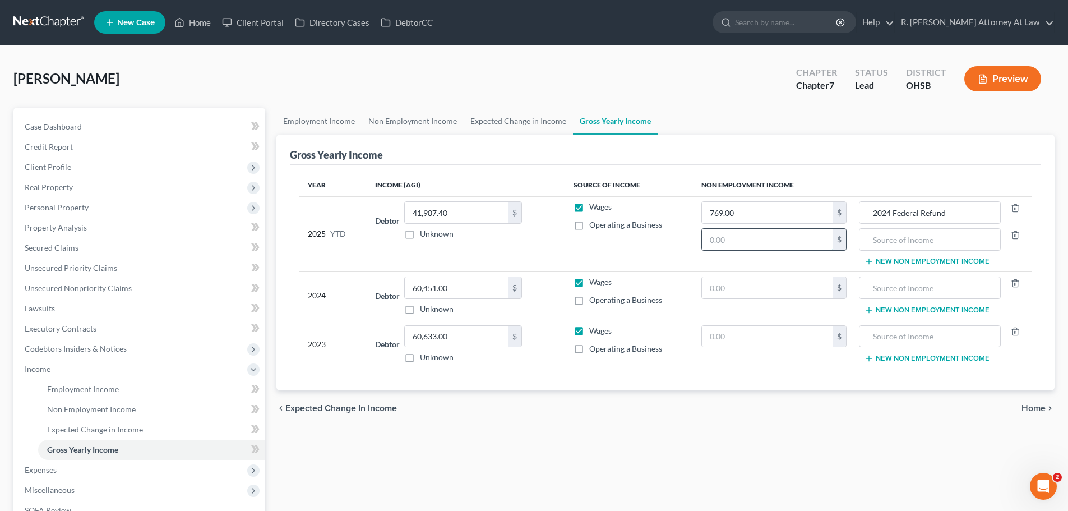
drag, startPoint x: 762, startPoint y: 242, endPoint x: 789, endPoint y: 228, distance: 30.6
click at [763, 241] on input "text" at bounding box center [767, 239] width 131 height 21
type input "231.00"
click at [895, 239] on input "text" at bounding box center [929, 239] width 129 height 21
type input "2024 State Refund"
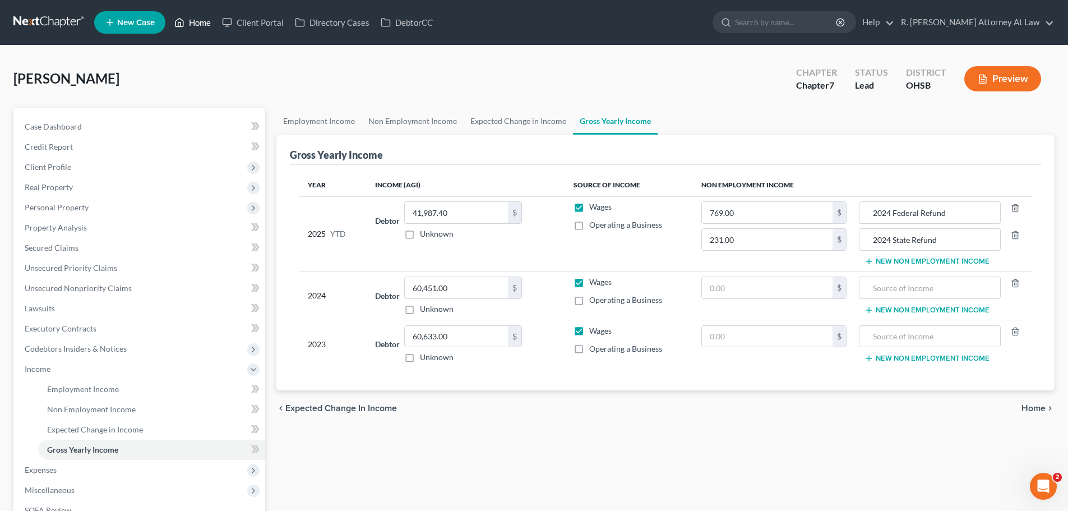
click at [187, 21] on link "Home" at bounding box center [193, 22] width 48 height 20
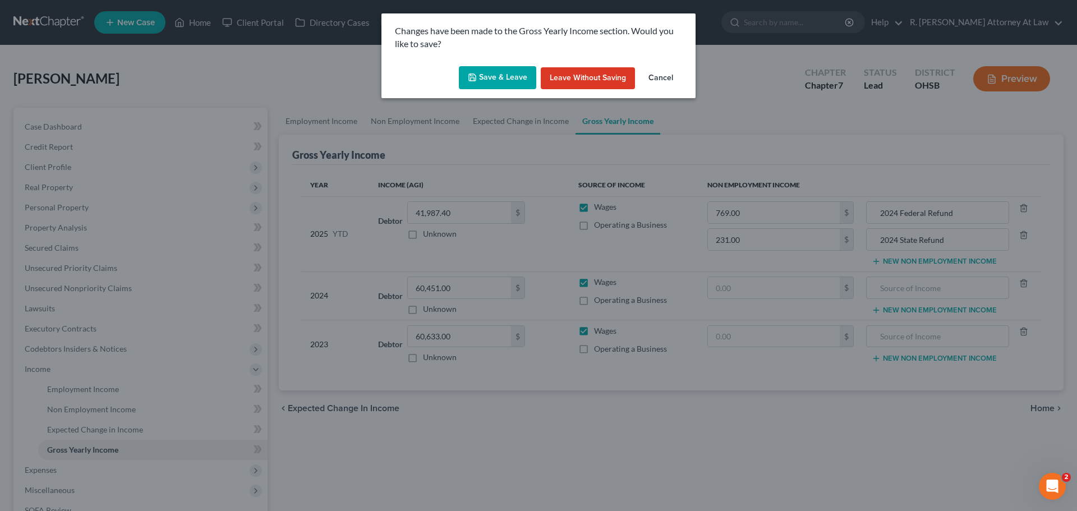
drag, startPoint x: 507, startPoint y: 85, endPoint x: 503, endPoint y: 77, distance: 9.5
click at [507, 86] on button "Save & Leave" at bounding box center [497, 78] width 77 height 24
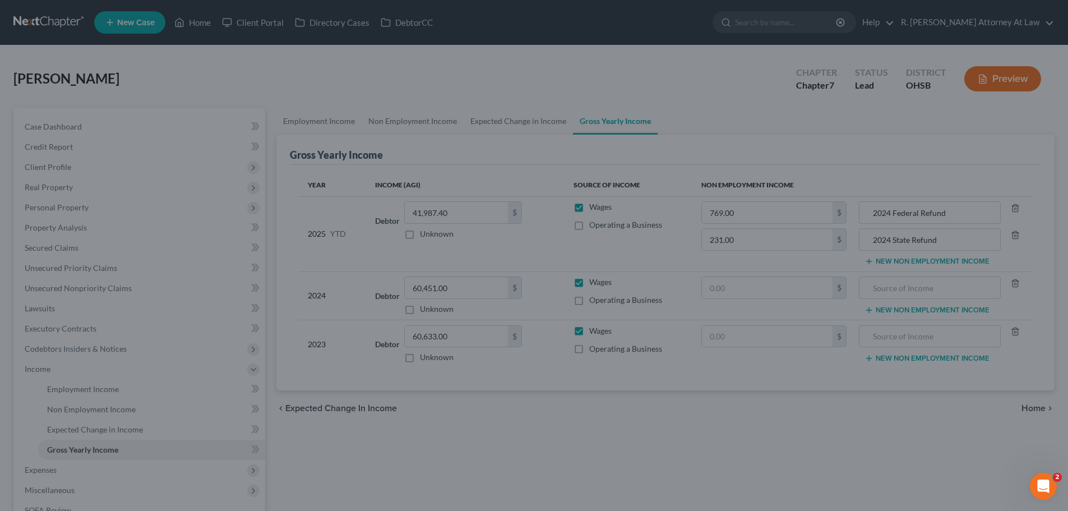
type input "231.00"
type input "2024 State Refund"
